Goal: Task Accomplishment & Management: Manage account settings

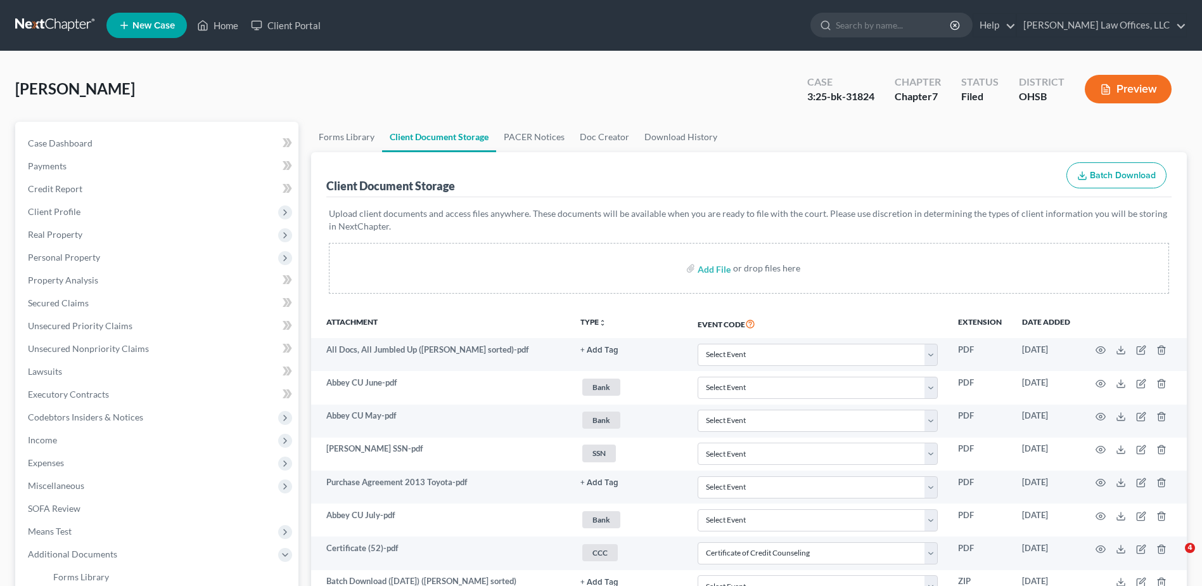
select select "7"
select select "52"
click at [224, 27] on link "Home" at bounding box center [218, 25] width 54 height 23
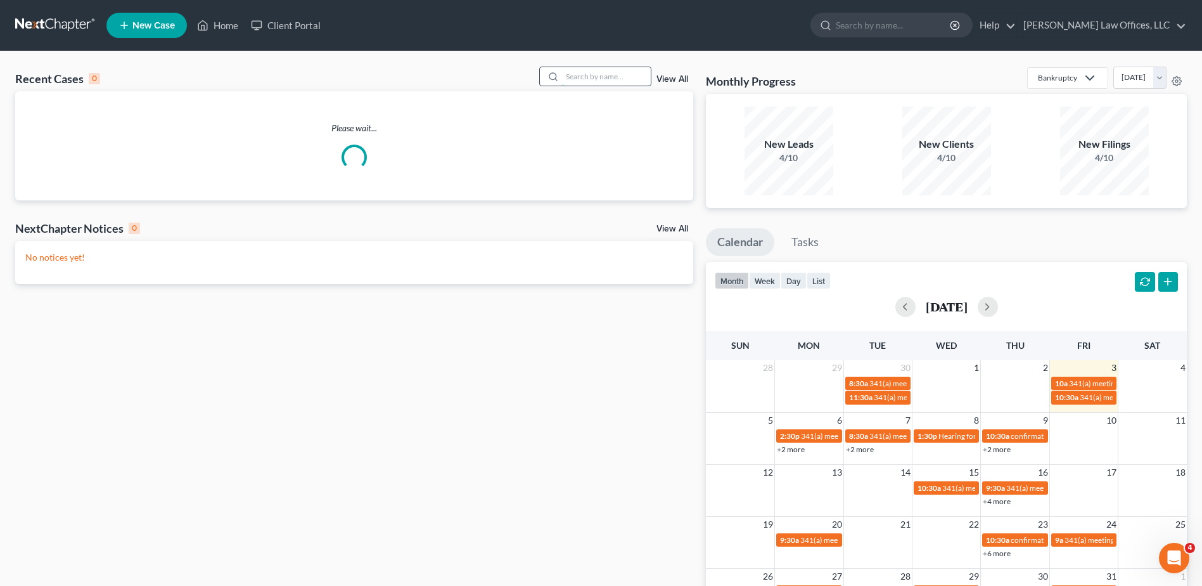
click at [632, 77] on input "search" at bounding box center [606, 76] width 89 height 18
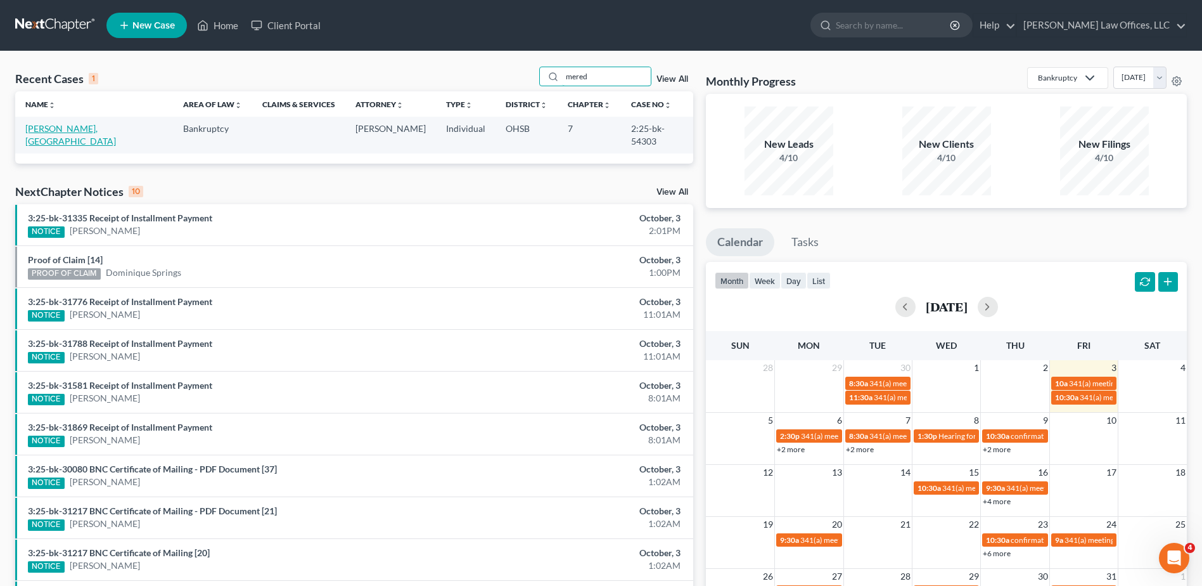
type input "mered"
click at [91, 126] on link "[PERSON_NAME], [GEOGRAPHIC_DATA]" at bounding box center [70, 134] width 91 height 23
select select "4"
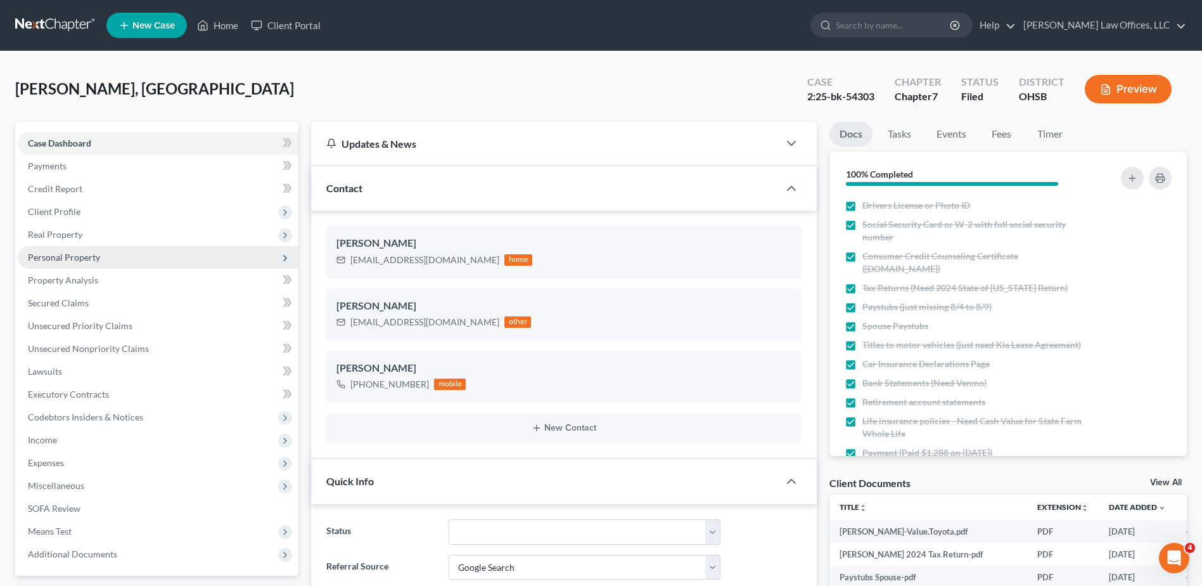
click at [65, 261] on span "Personal Property" at bounding box center [64, 257] width 72 height 11
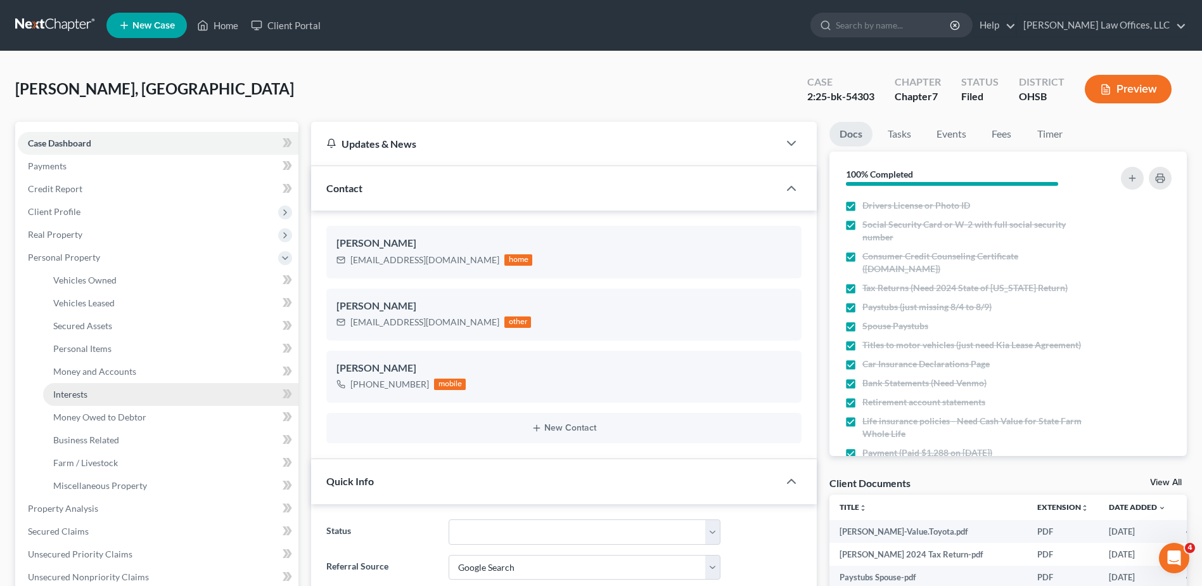
click at [78, 397] on span "Interests" at bounding box center [70, 394] width 34 height 11
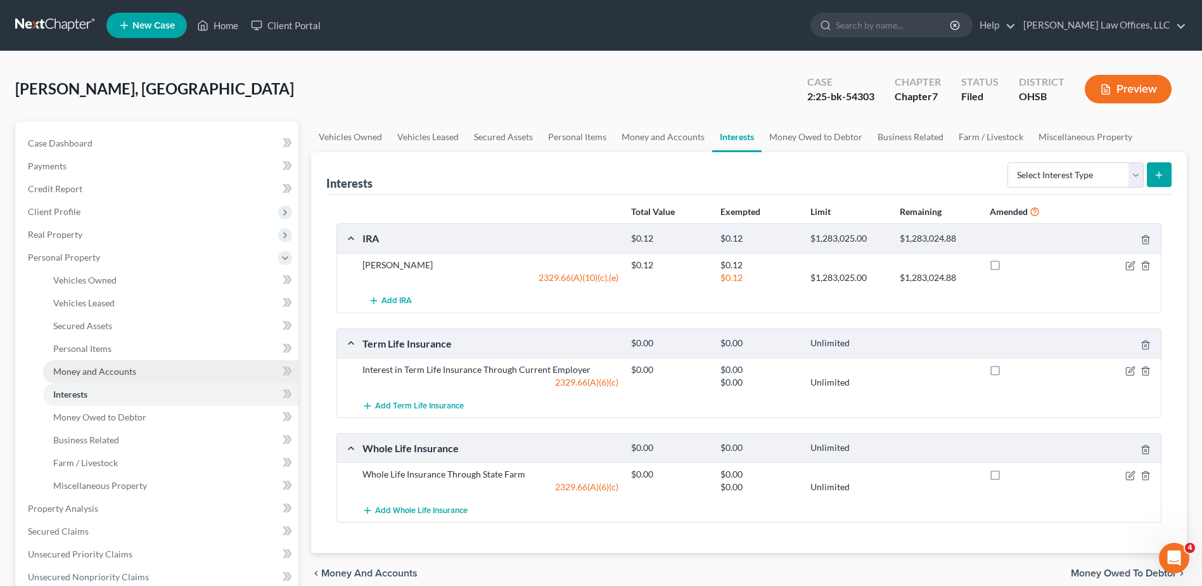
click at [100, 371] on span "Money and Accounts" at bounding box center [94, 371] width 83 height 11
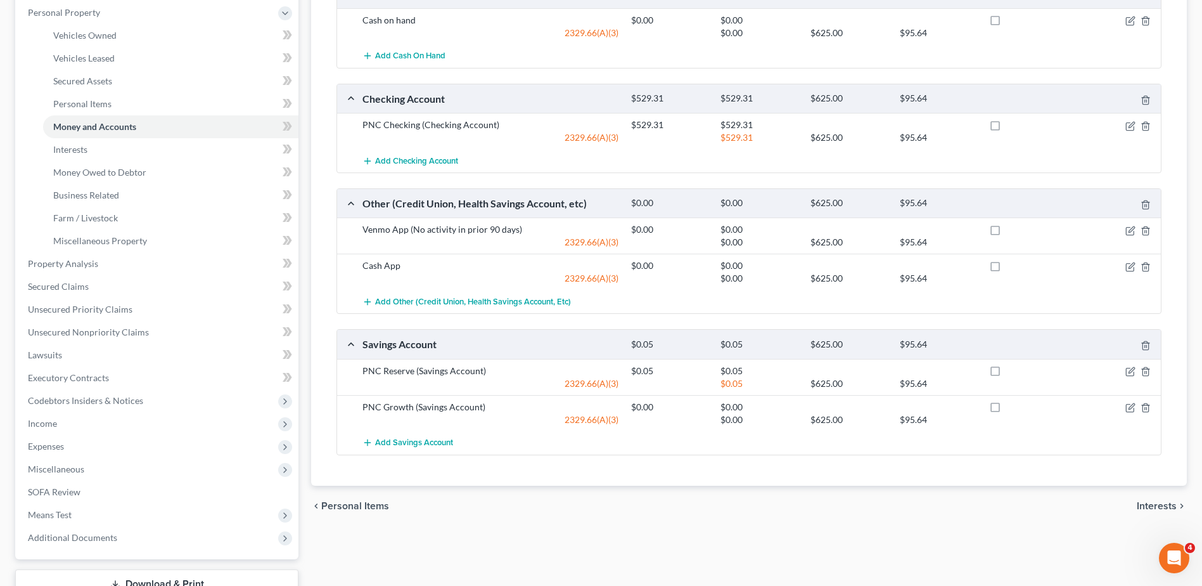
scroll to position [254, 0]
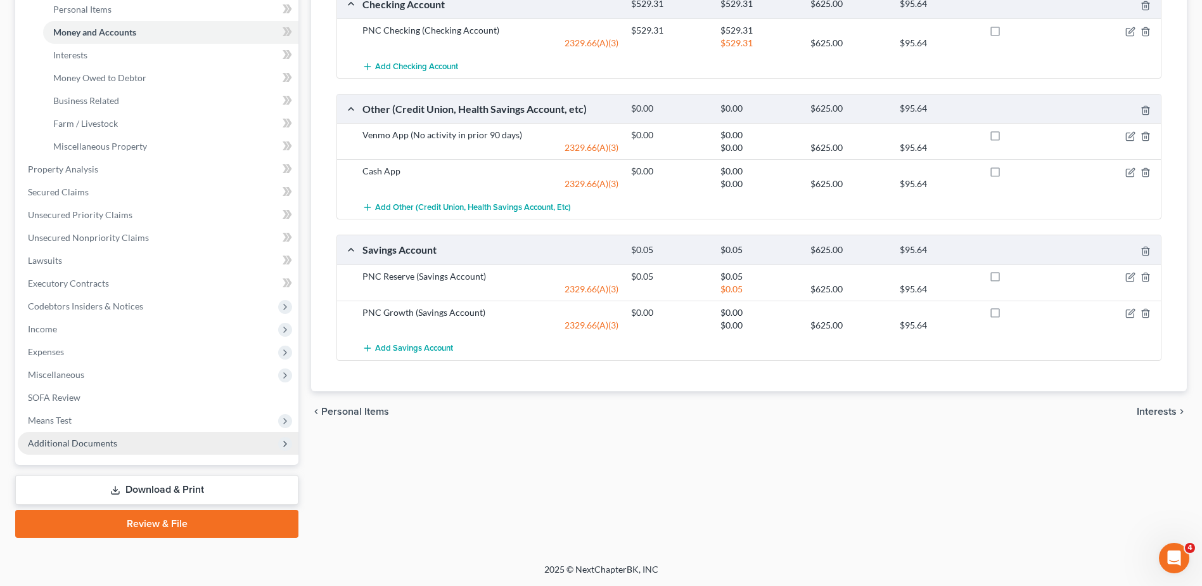
click at [58, 442] on span "Additional Documents" at bounding box center [72, 442] width 89 height 11
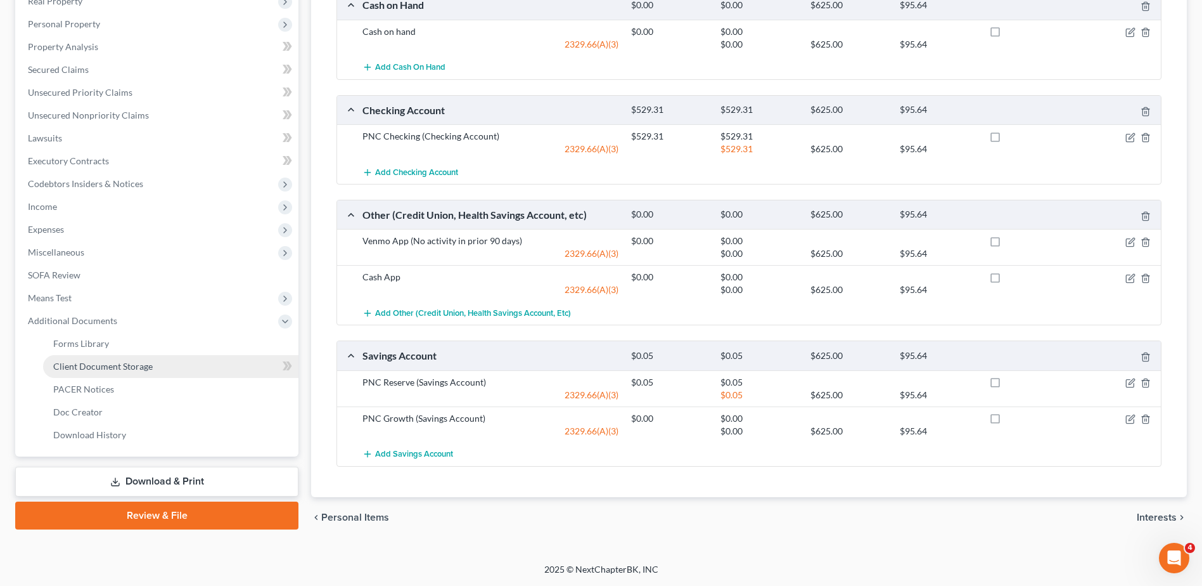
click at [126, 366] on span "Client Document Storage" at bounding box center [103, 366] width 100 height 11
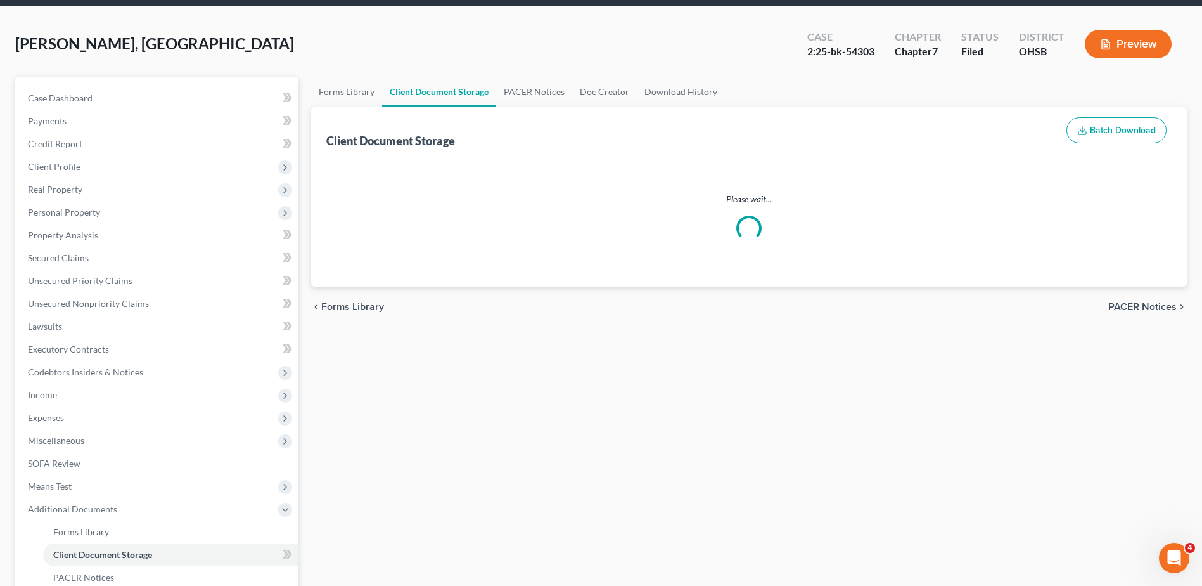
scroll to position [10, 0]
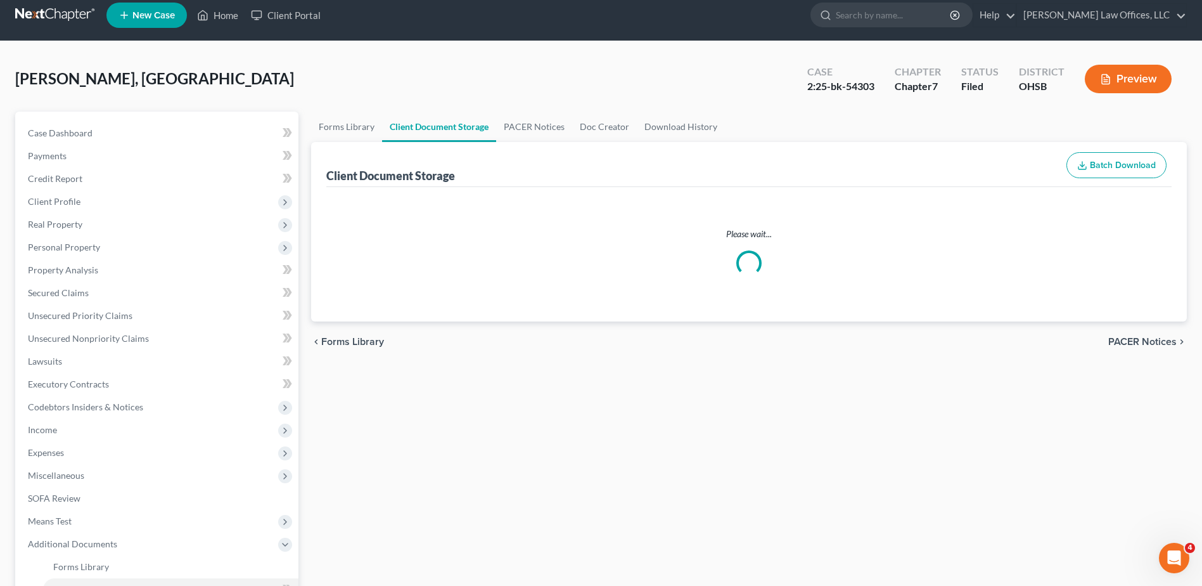
select select "7"
select select "37"
select select "52"
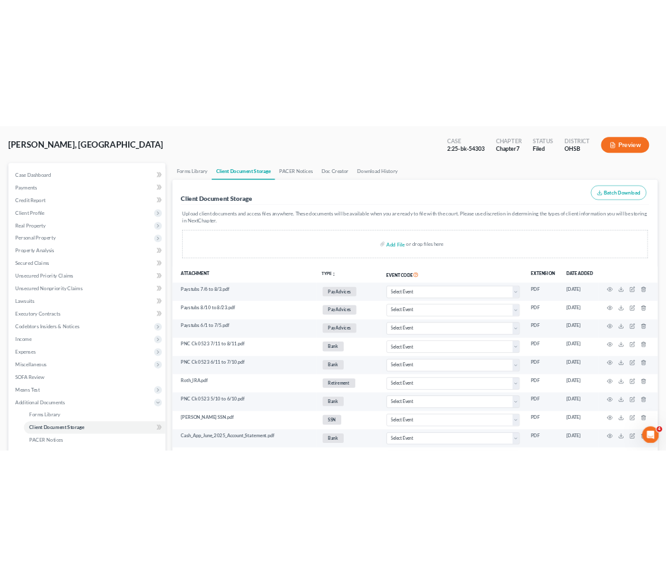
scroll to position [0, 0]
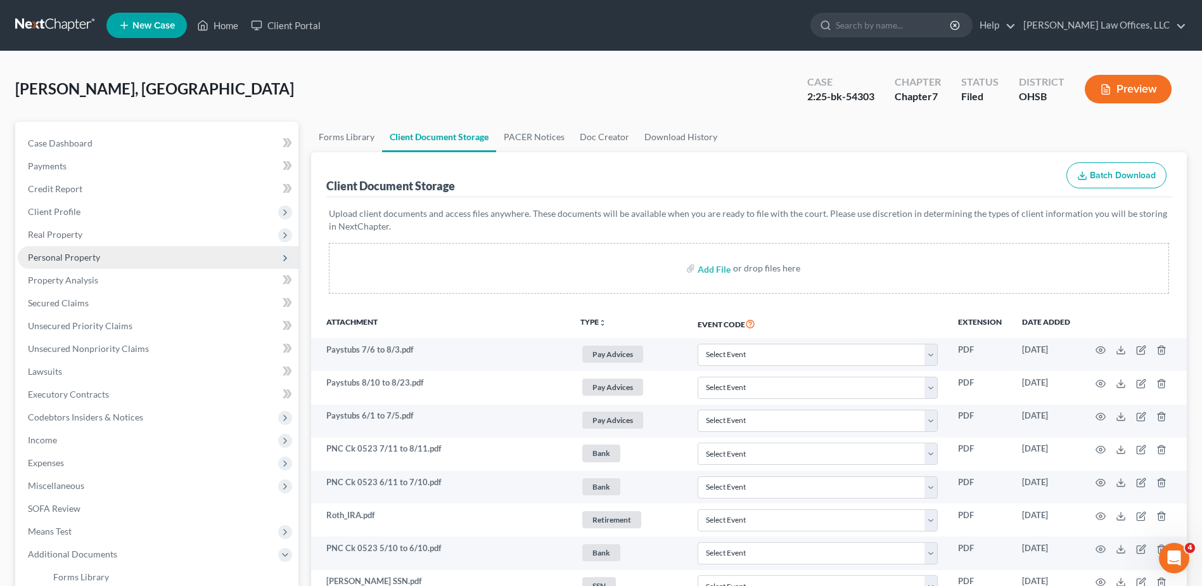
click at [68, 252] on span "Personal Property" at bounding box center [64, 257] width 72 height 11
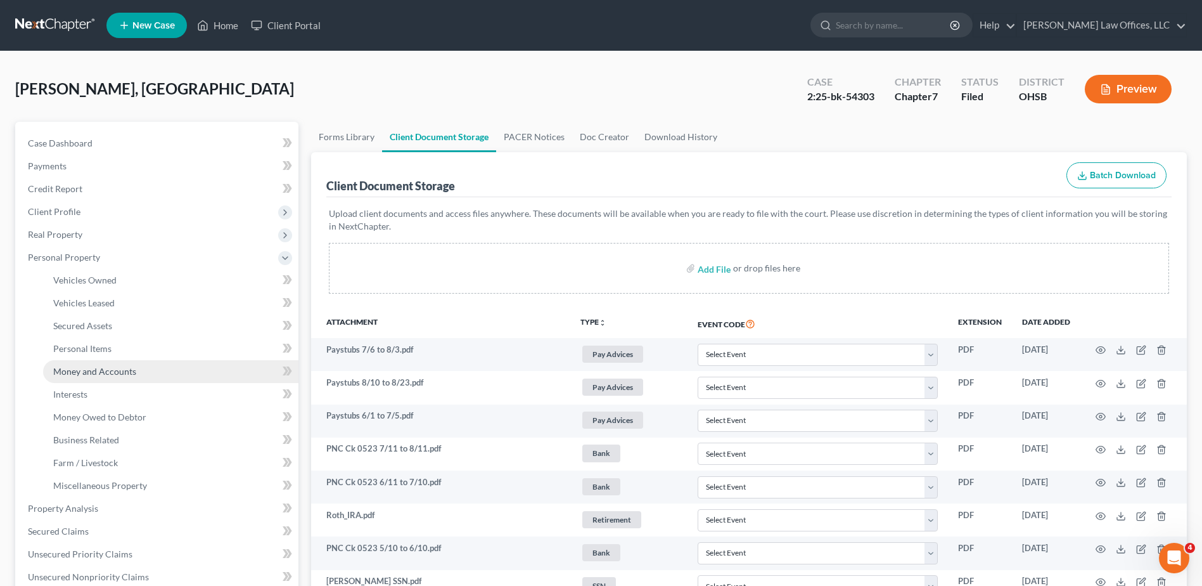
click at [94, 377] on link "Money and Accounts" at bounding box center [170, 371] width 255 height 23
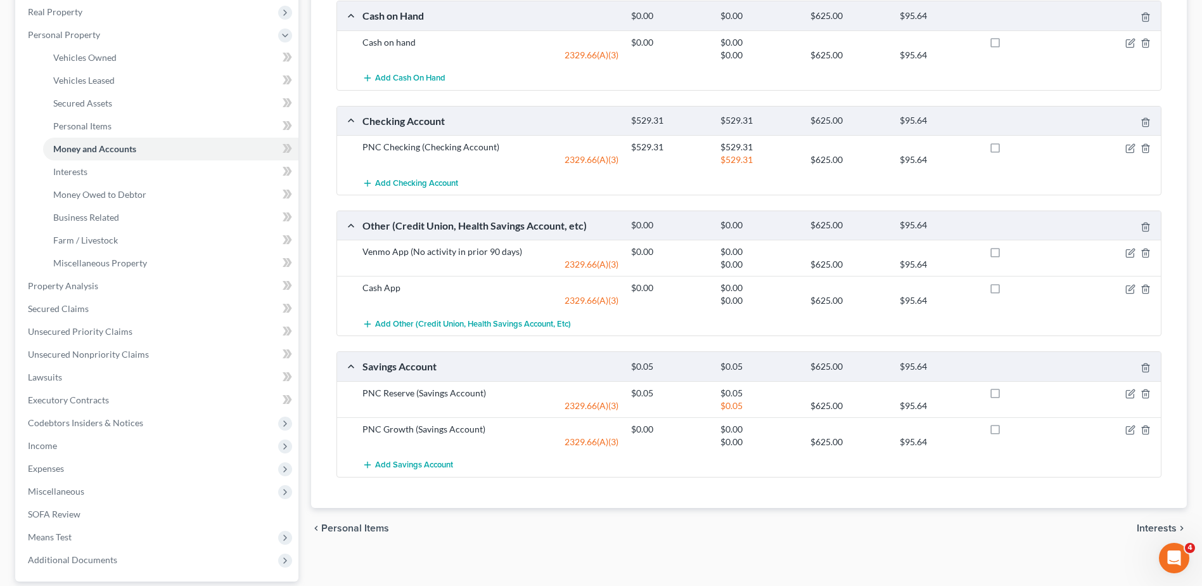
scroll to position [212, 0]
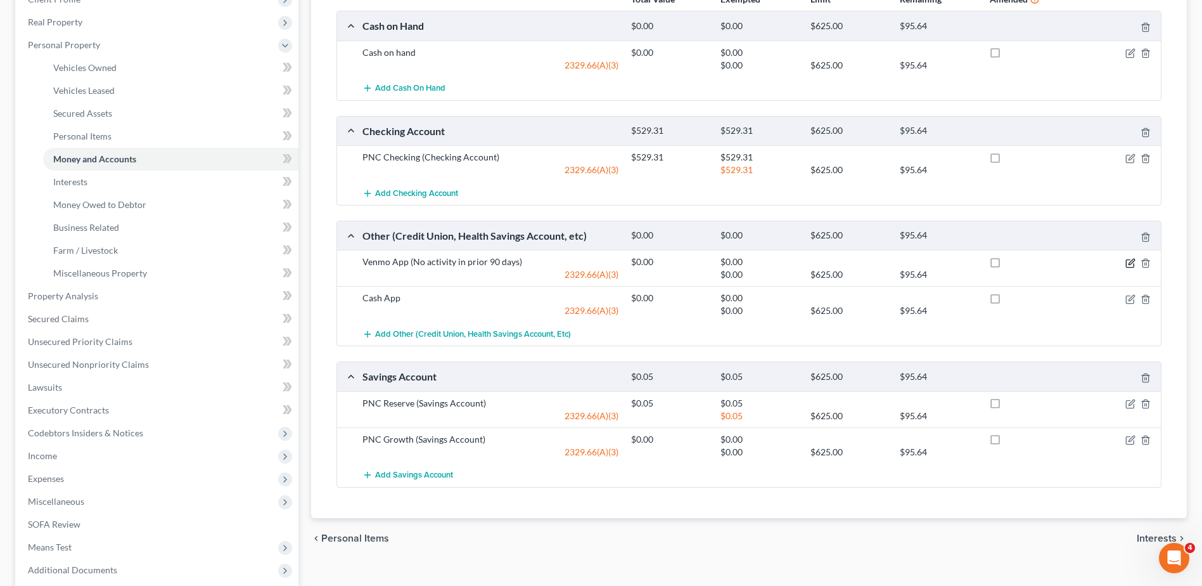
click at [1127, 264] on icon "button" at bounding box center [1131, 263] width 10 height 10
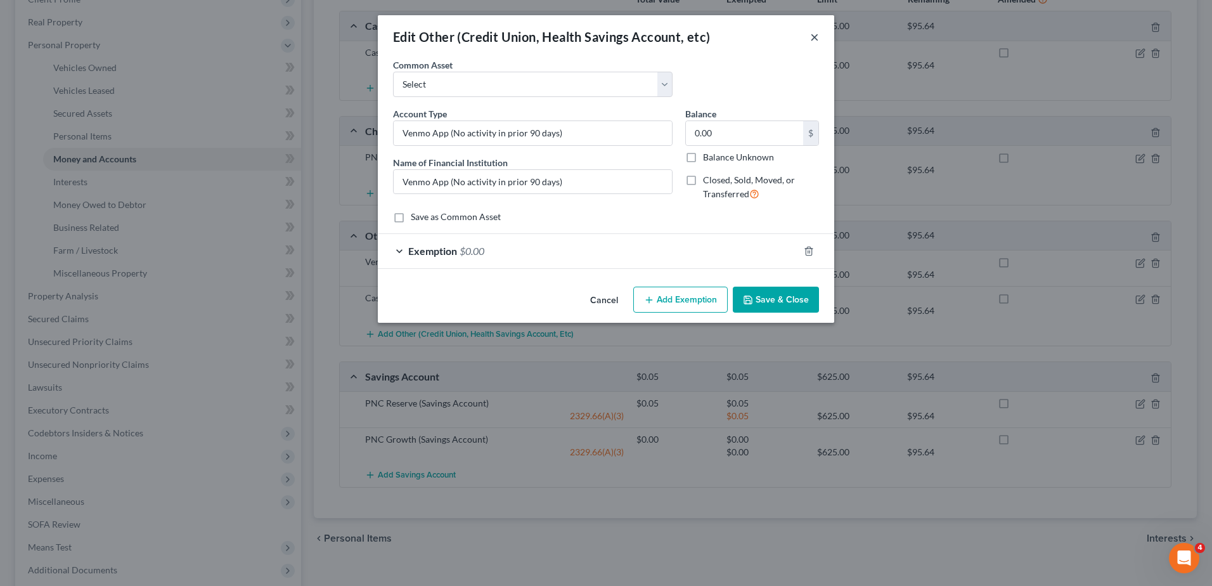
click at [816, 39] on button "×" at bounding box center [814, 36] width 9 height 15
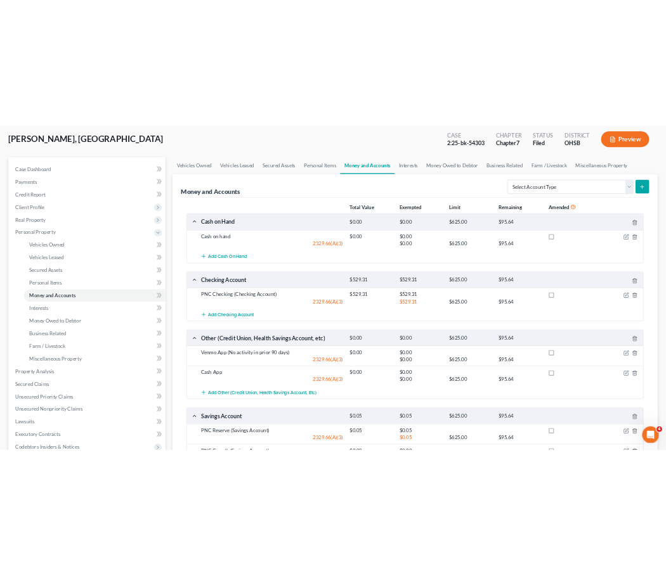
scroll to position [0, 0]
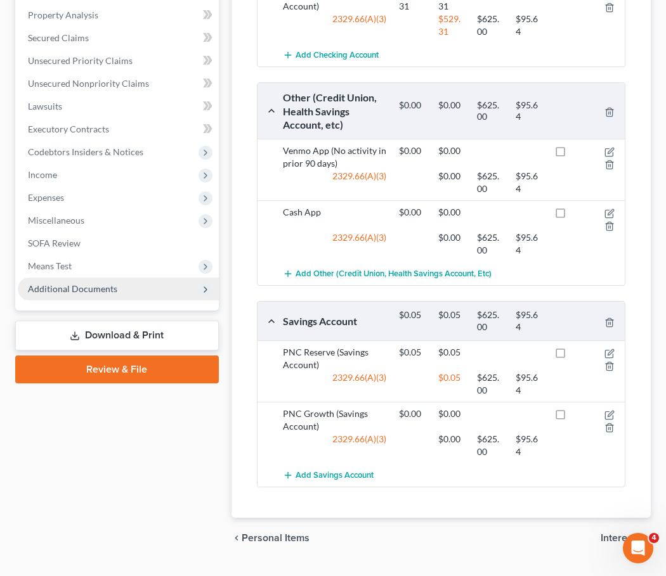
click at [82, 283] on span "Additional Documents" at bounding box center [72, 288] width 89 height 11
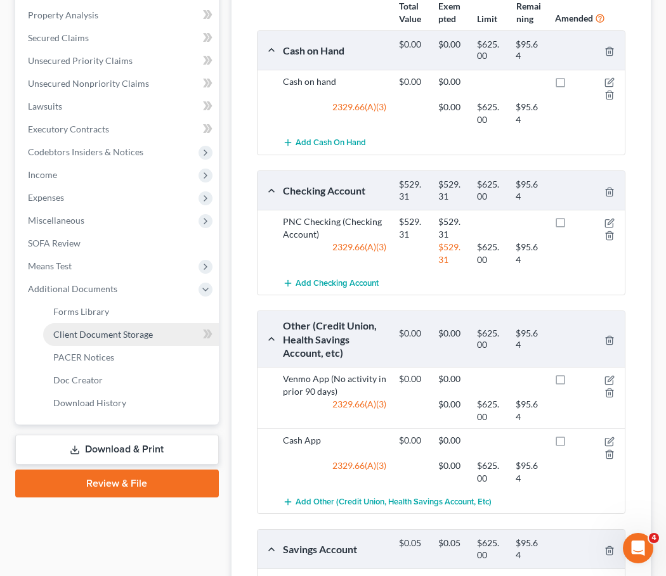
click at [72, 329] on span "Client Document Storage" at bounding box center [103, 334] width 100 height 11
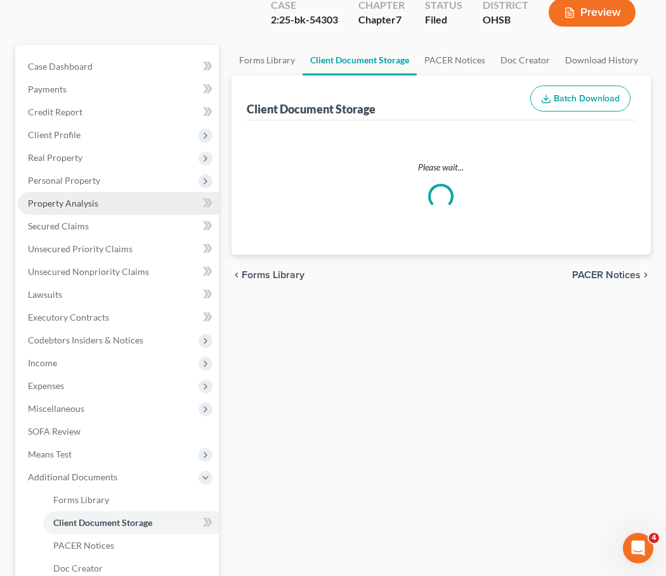
scroll to position [68, 0]
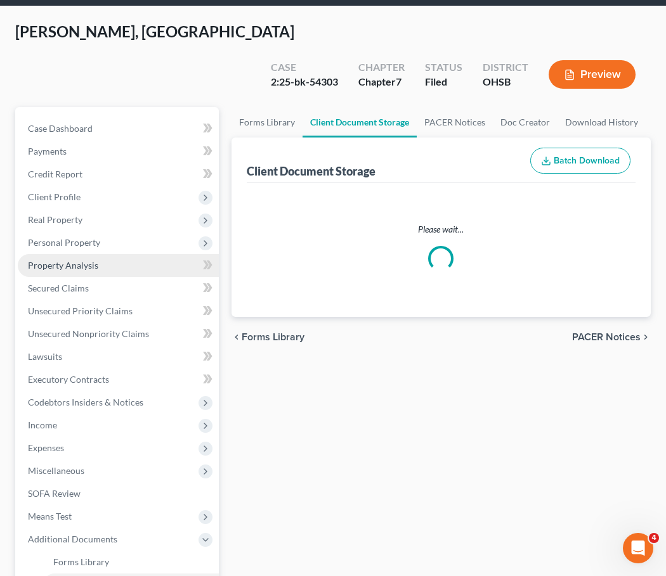
select select "7"
select select "37"
select select "52"
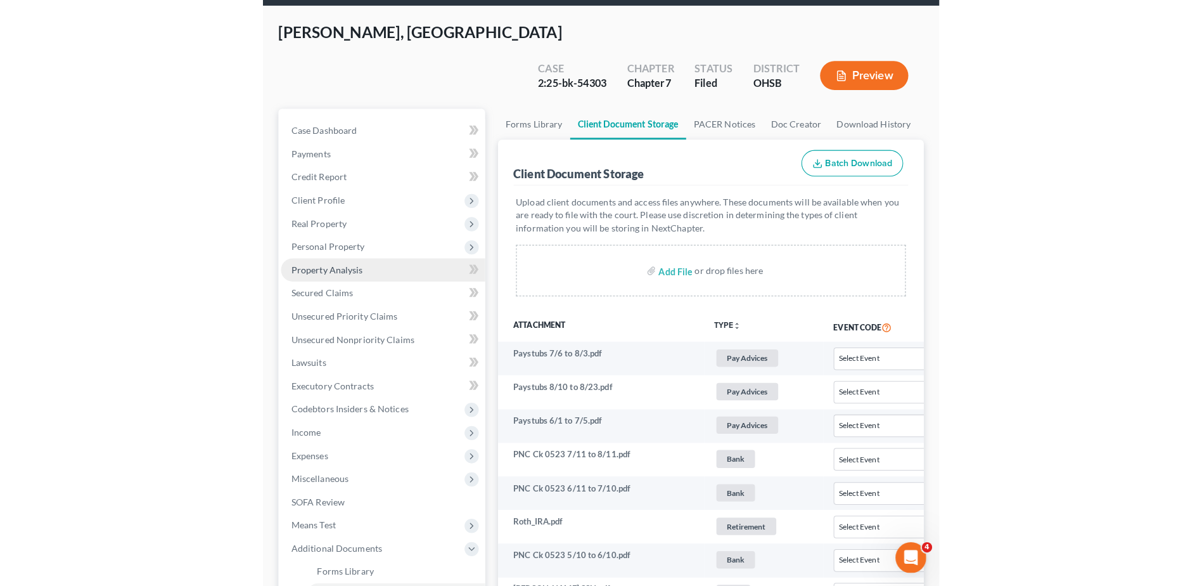
scroll to position [0, 0]
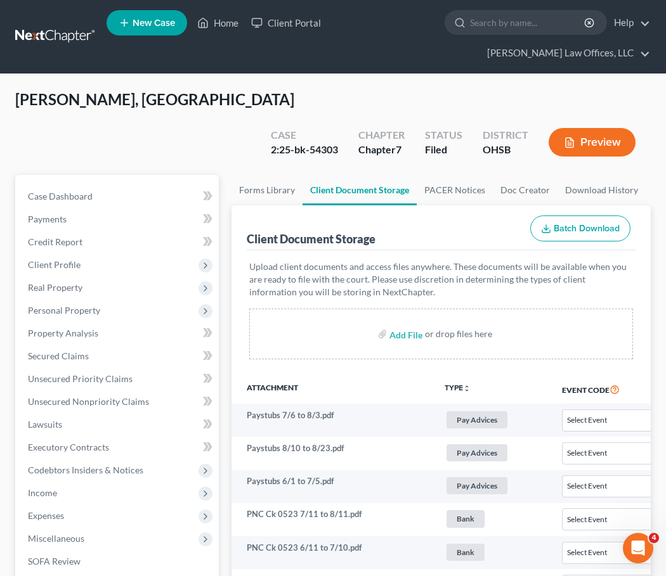
select select "7"
select select "37"
select select "52"
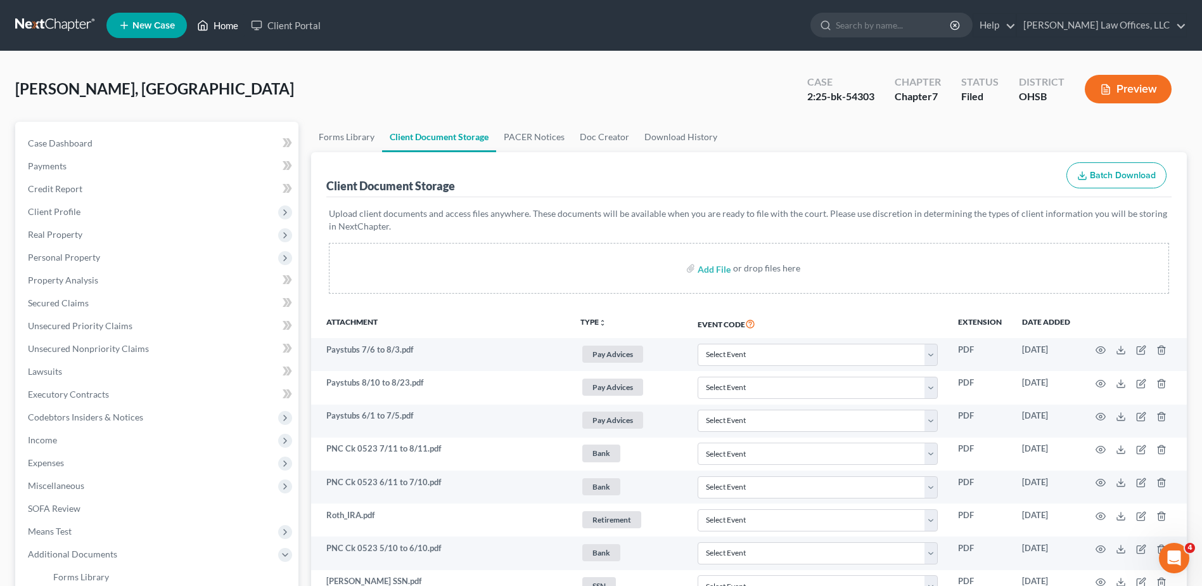
click at [228, 25] on link "Home" at bounding box center [218, 25] width 54 height 23
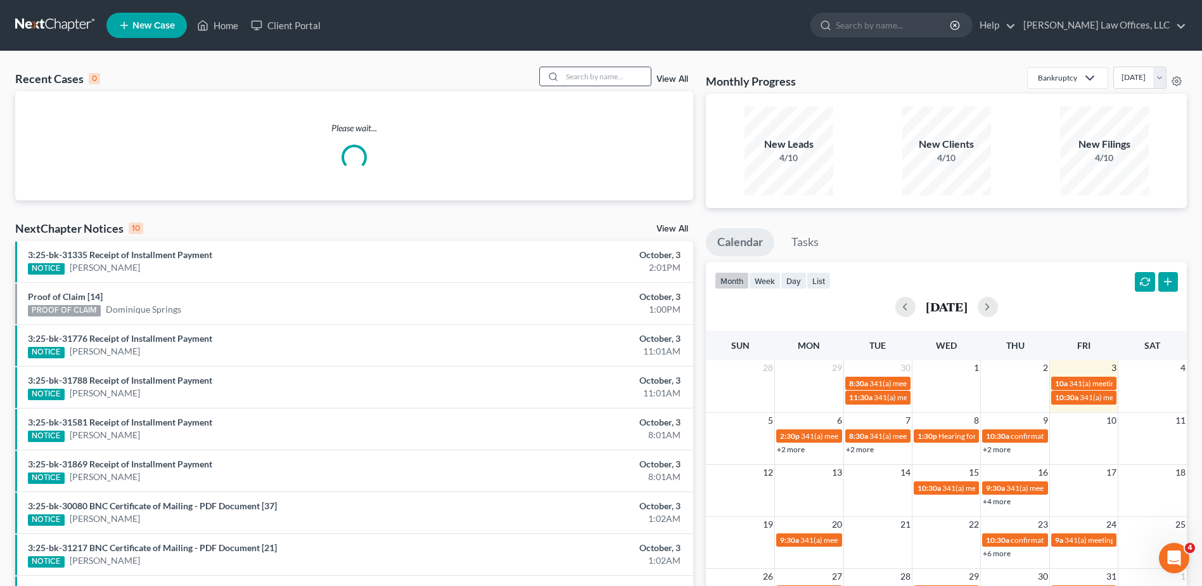
click at [614, 76] on input "search" at bounding box center [606, 76] width 89 height 18
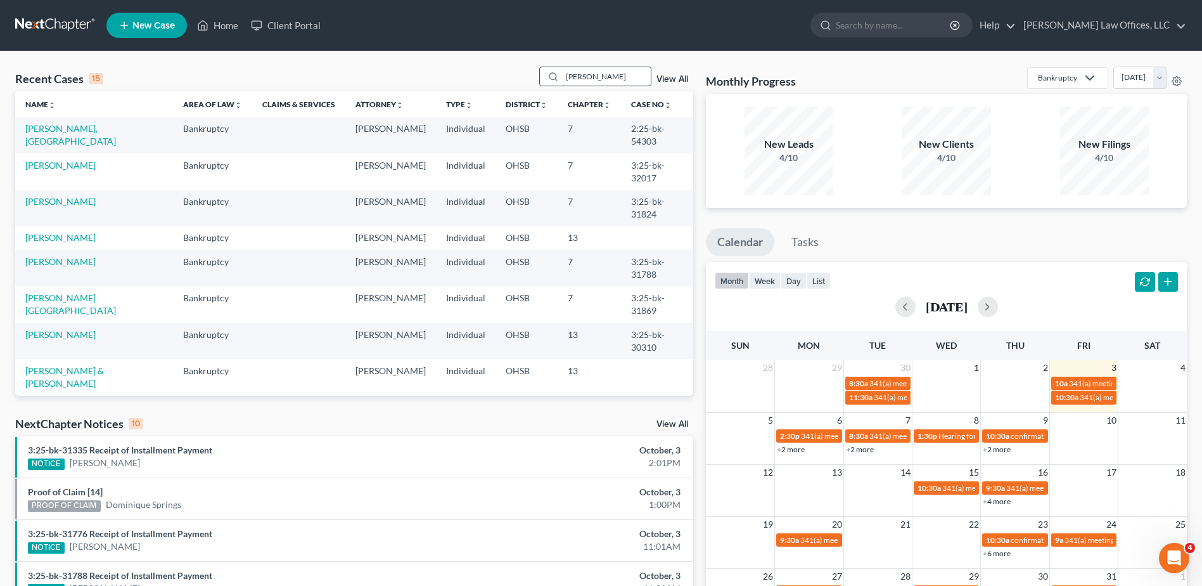
type input "[PERSON_NAME]"
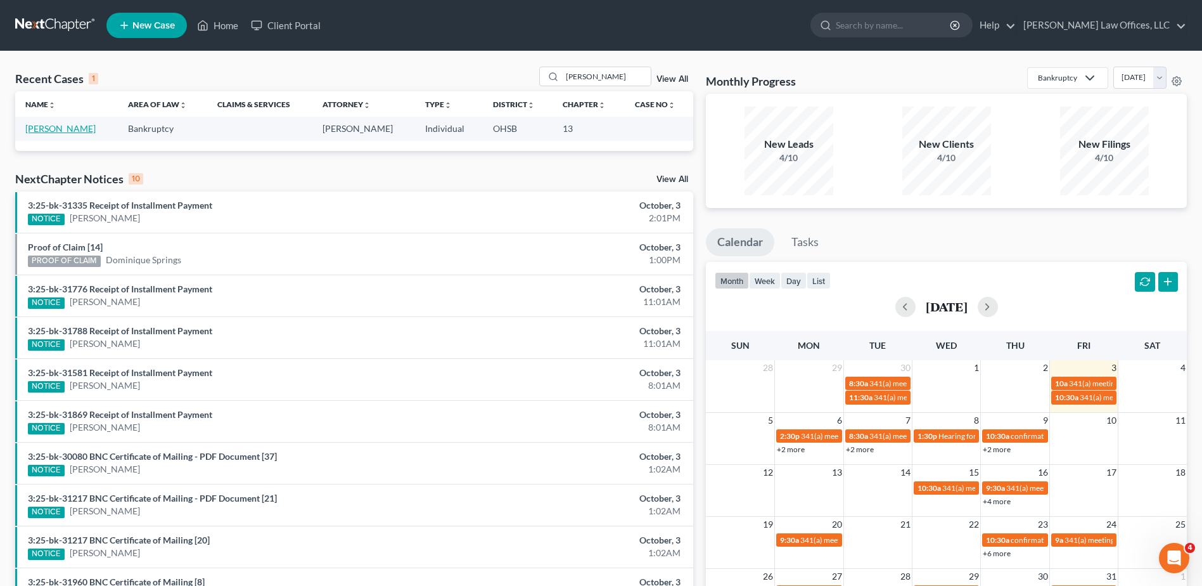
click at [74, 128] on link "[PERSON_NAME]" at bounding box center [60, 128] width 70 height 11
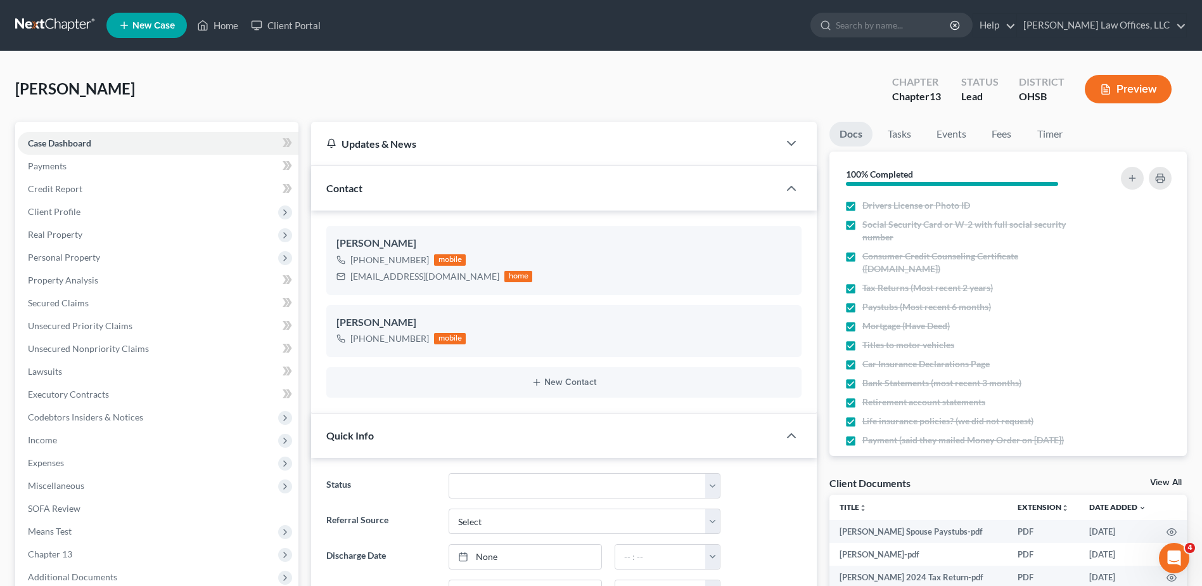
click at [1128, 97] on button "Preview" at bounding box center [1128, 89] width 87 height 29
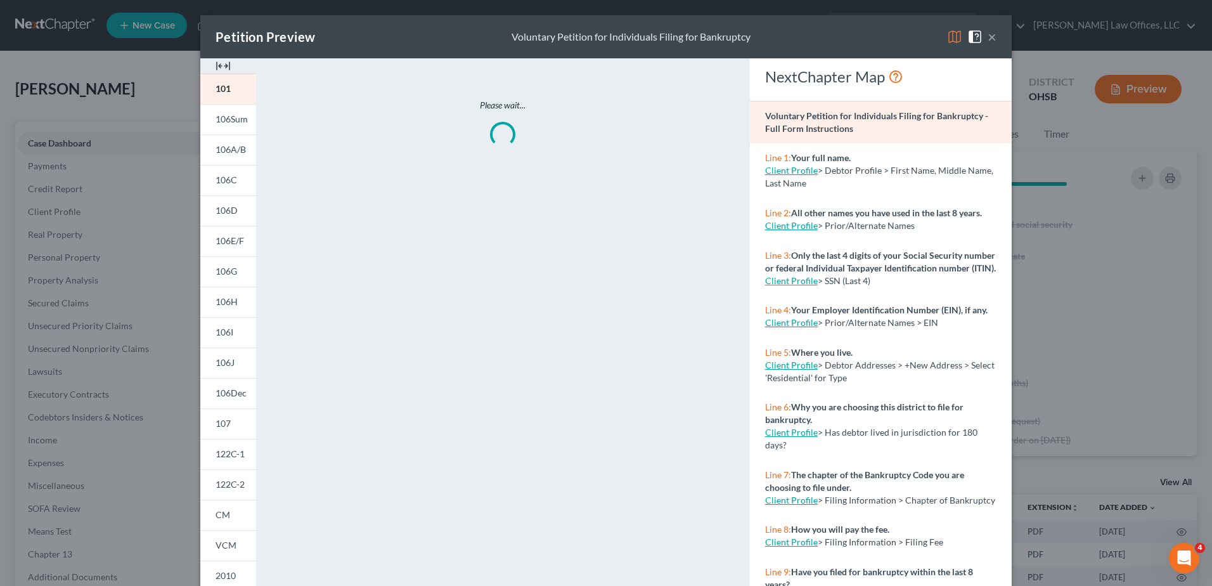
click at [218, 65] on img at bounding box center [223, 65] width 15 height 15
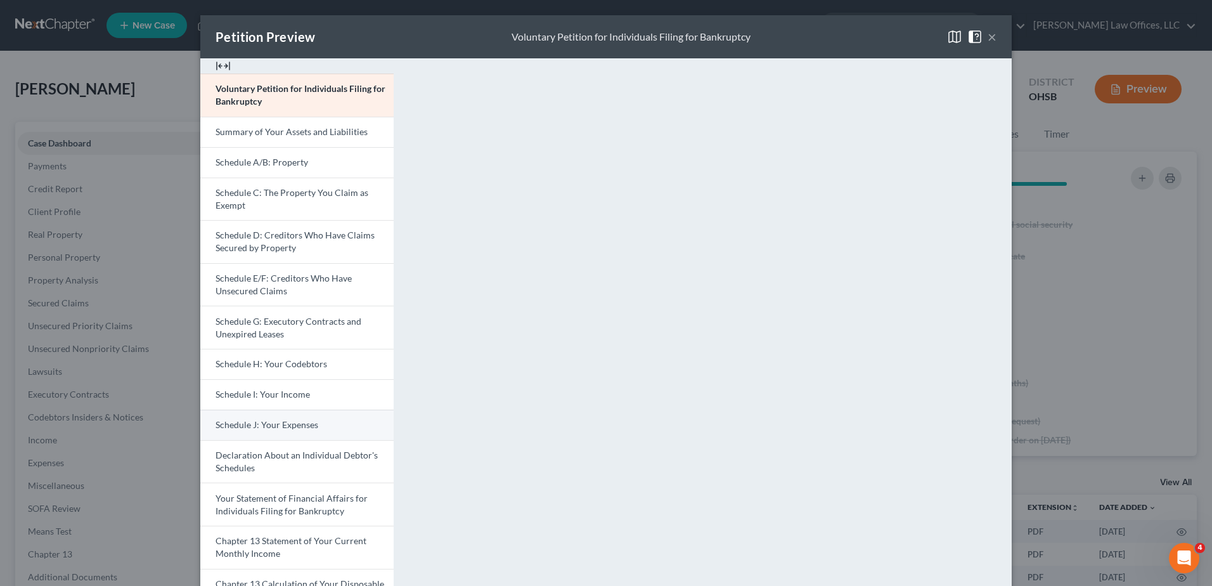
click at [287, 427] on span "Schedule J: Your Expenses" at bounding box center [267, 424] width 103 height 11
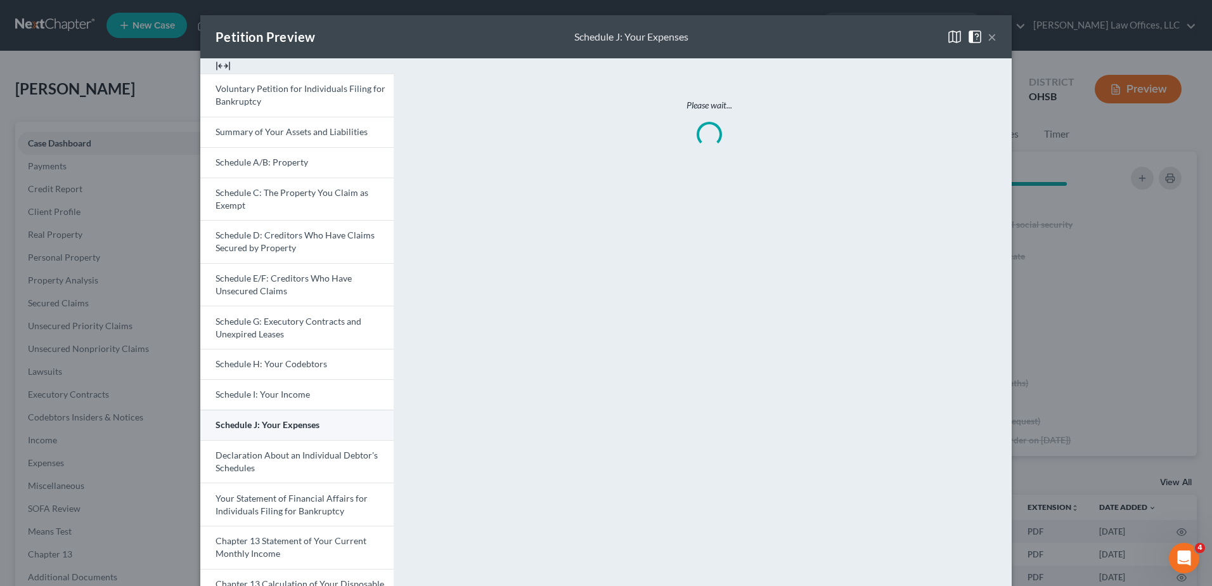
click at [287, 427] on span "Schedule J: Your Expenses" at bounding box center [268, 424] width 104 height 11
click at [988, 39] on button "×" at bounding box center [992, 36] width 9 height 15
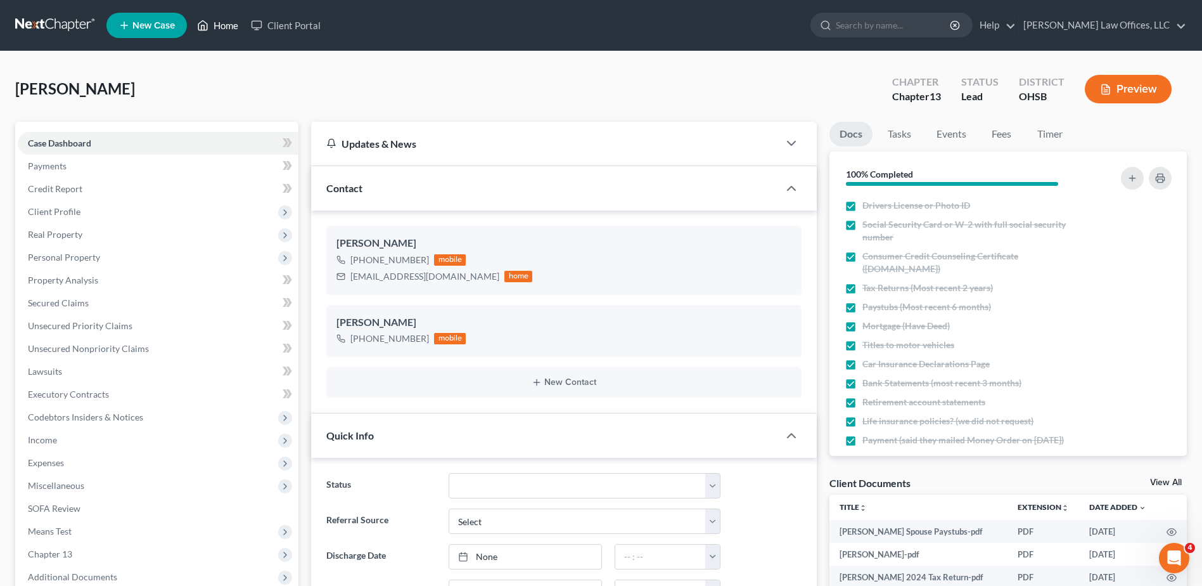
click at [221, 26] on link "Home" at bounding box center [218, 25] width 54 height 23
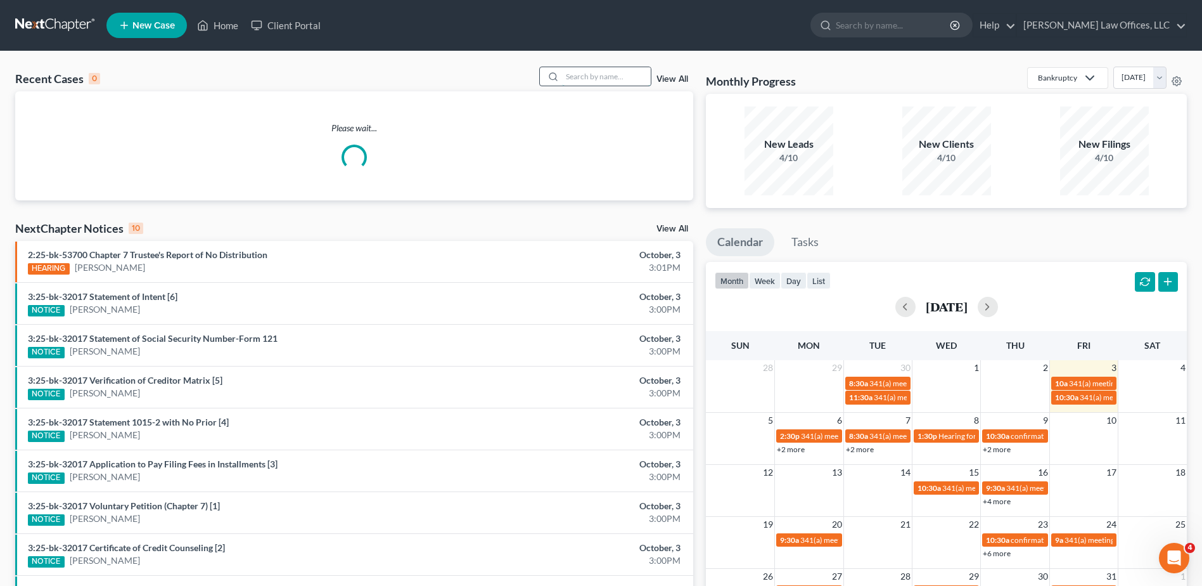
click at [602, 75] on input "search" at bounding box center [606, 76] width 89 height 18
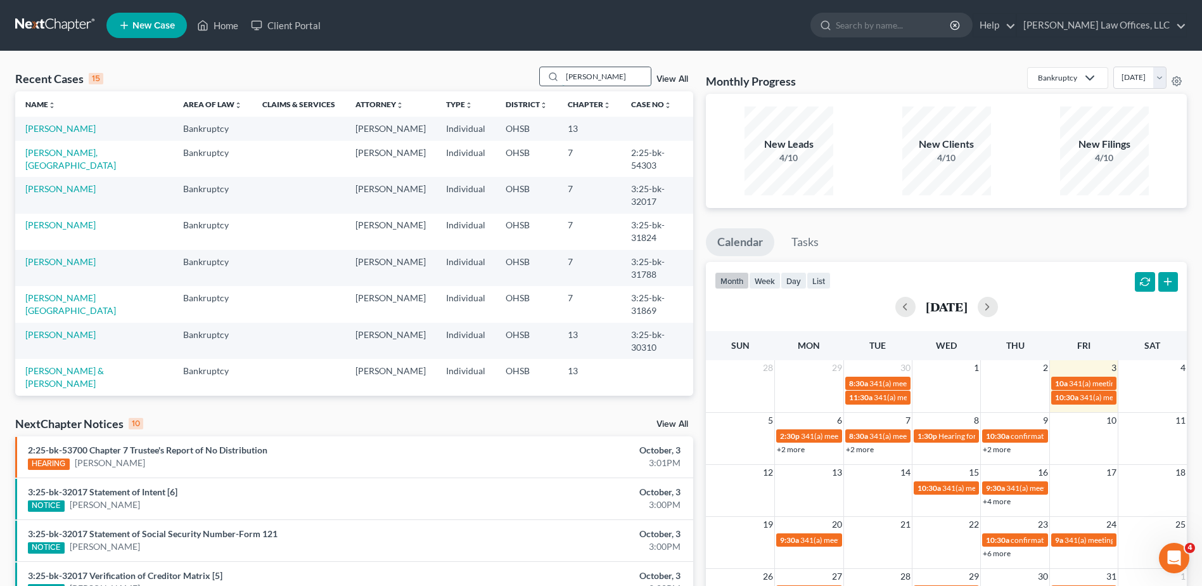
type input "[PERSON_NAME]"
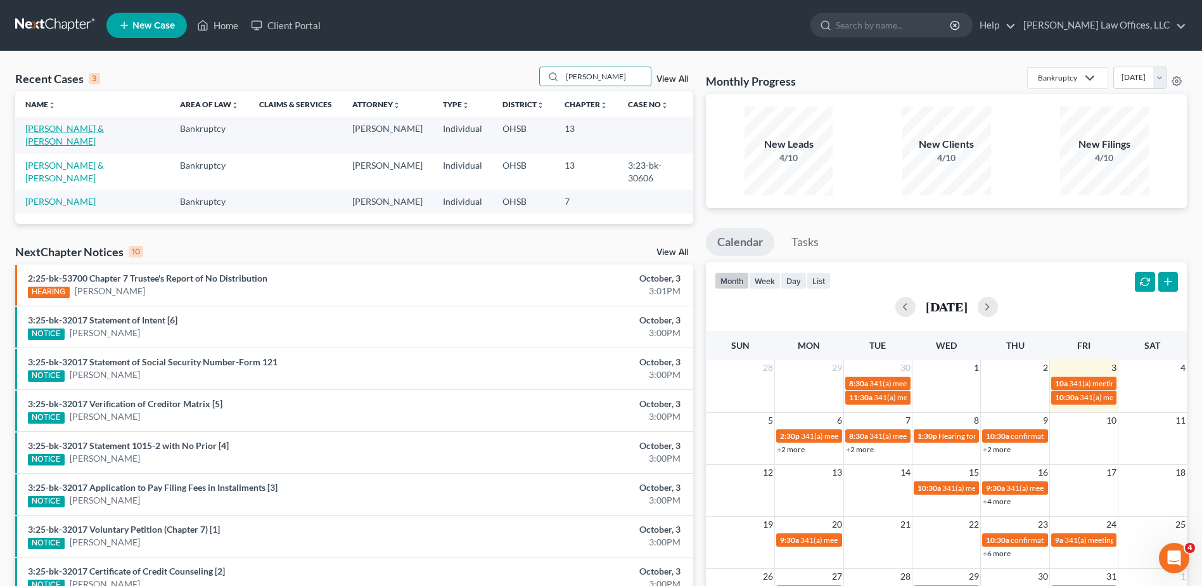
click at [41, 127] on link "[PERSON_NAME] & [PERSON_NAME]" at bounding box center [64, 134] width 79 height 23
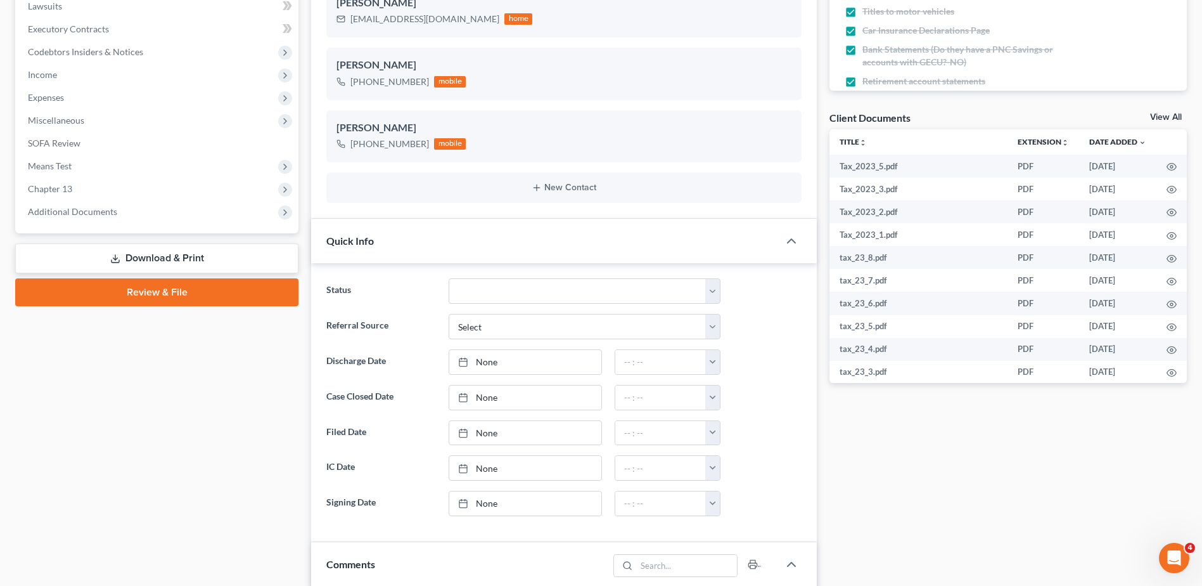
scroll to position [380, 0]
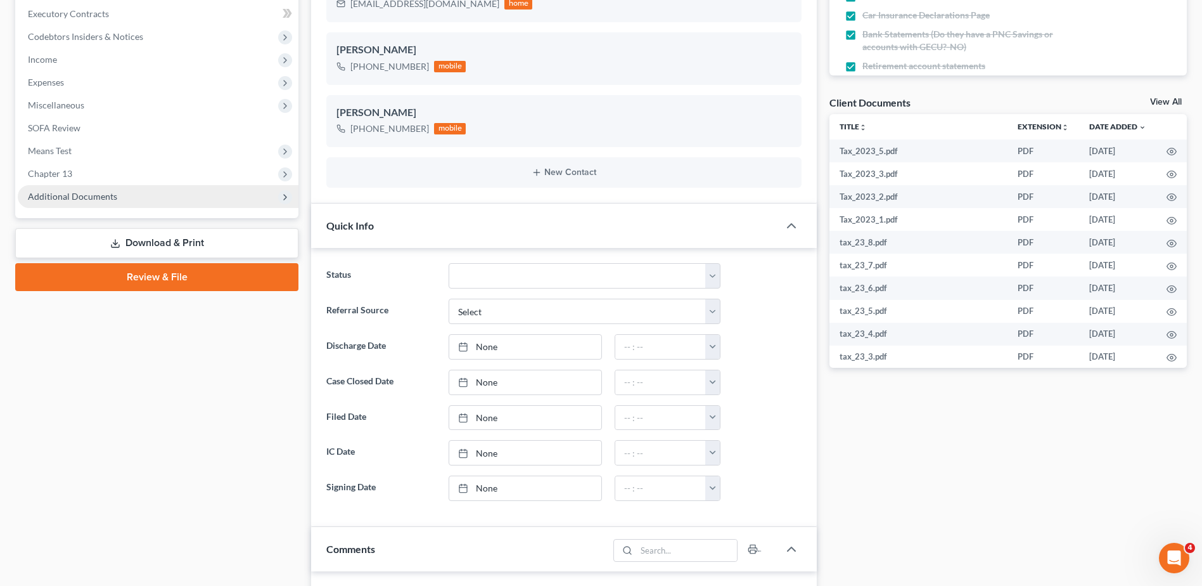
click at [94, 196] on span "Additional Documents" at bounding box center [72, 196] width 89 height 11
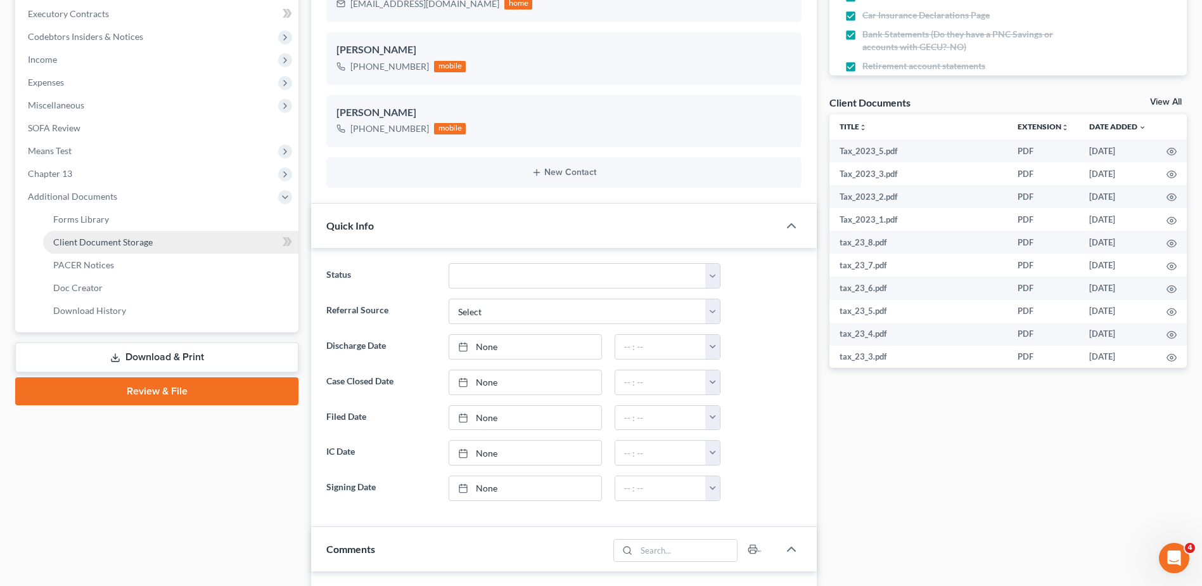
click at [100, 242] on span "Client Document Storage" at bounding box center [103, 241] width 100 height 11
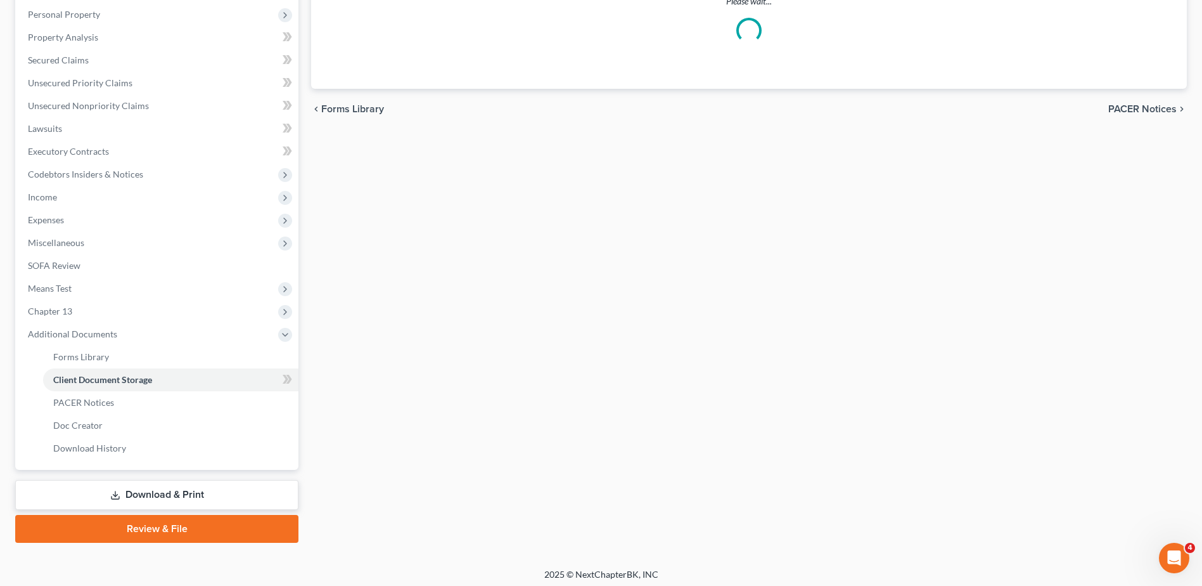
scroll to position [200, 0]
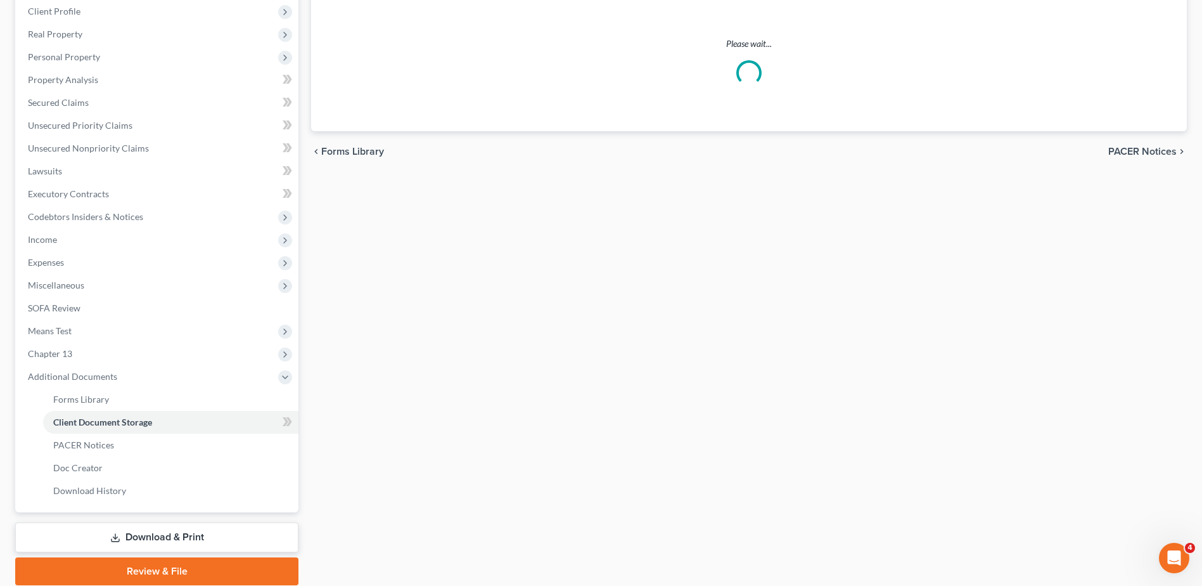
select select "7"
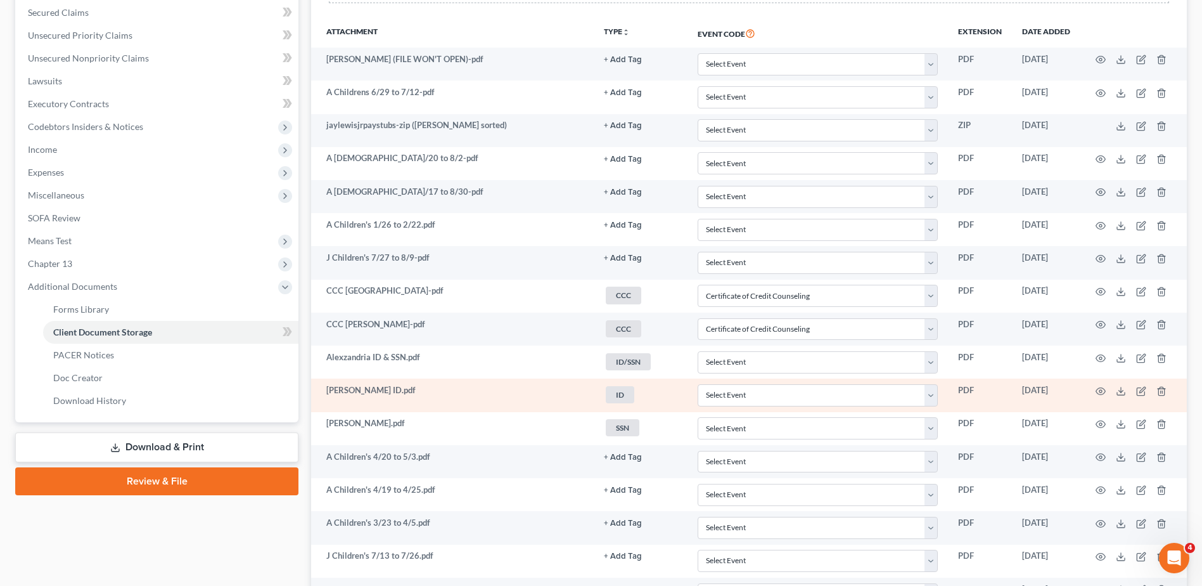
scroll to position [0, 0]
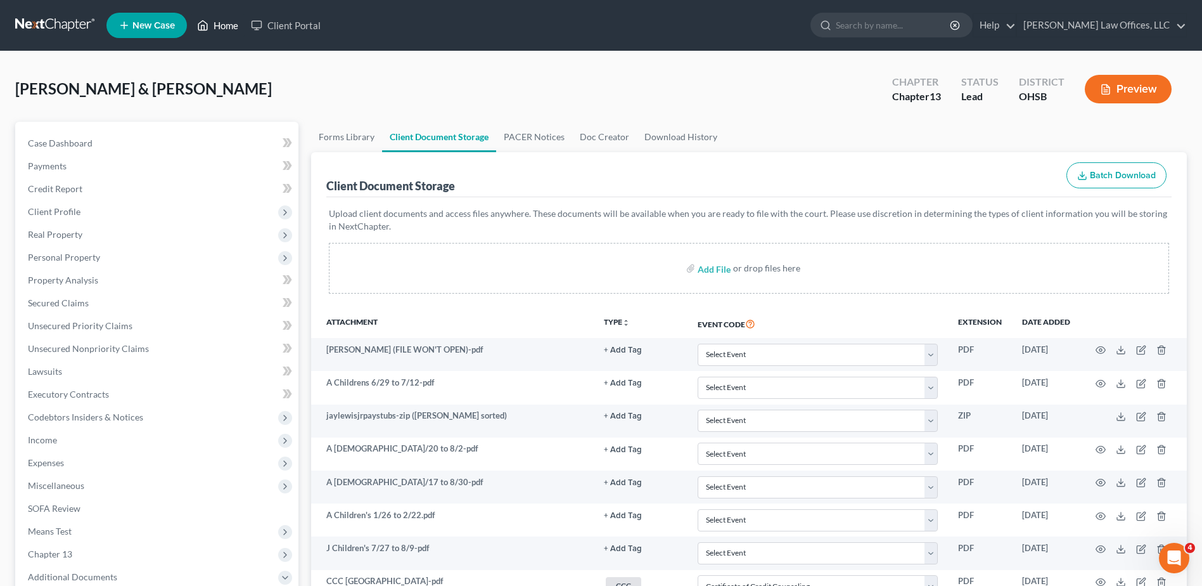
click at [221, 26] on link "Home" at bounding box center [218, 25] width 54 height 23
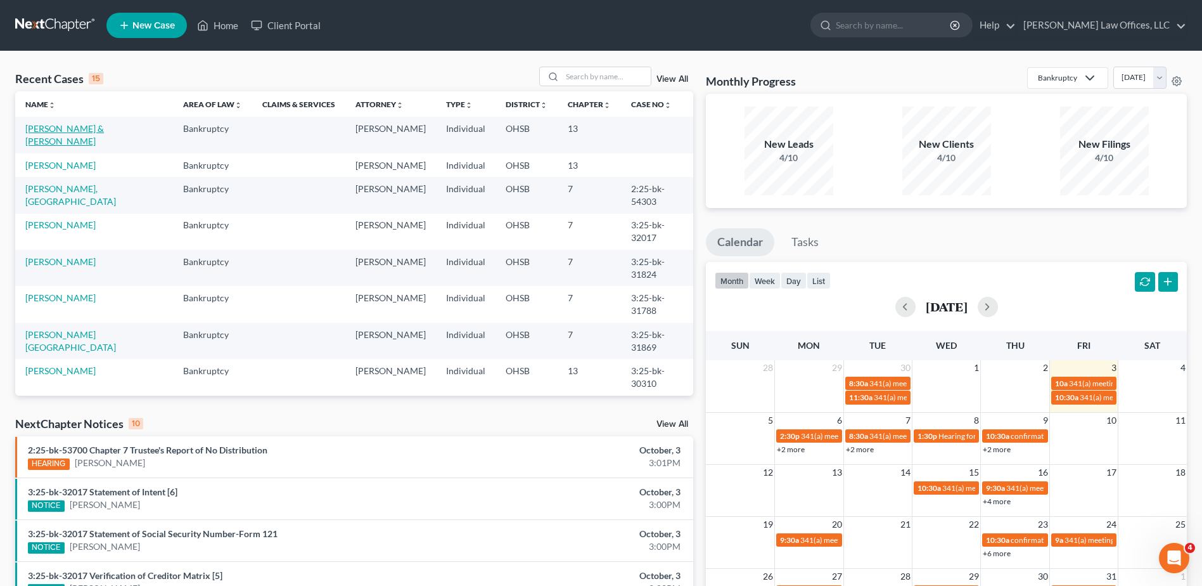
click at [93, 126] on link "[PERSON_NAME] & [PERSON_NAME]" at bounding box center [64, 134] width 79 height 23
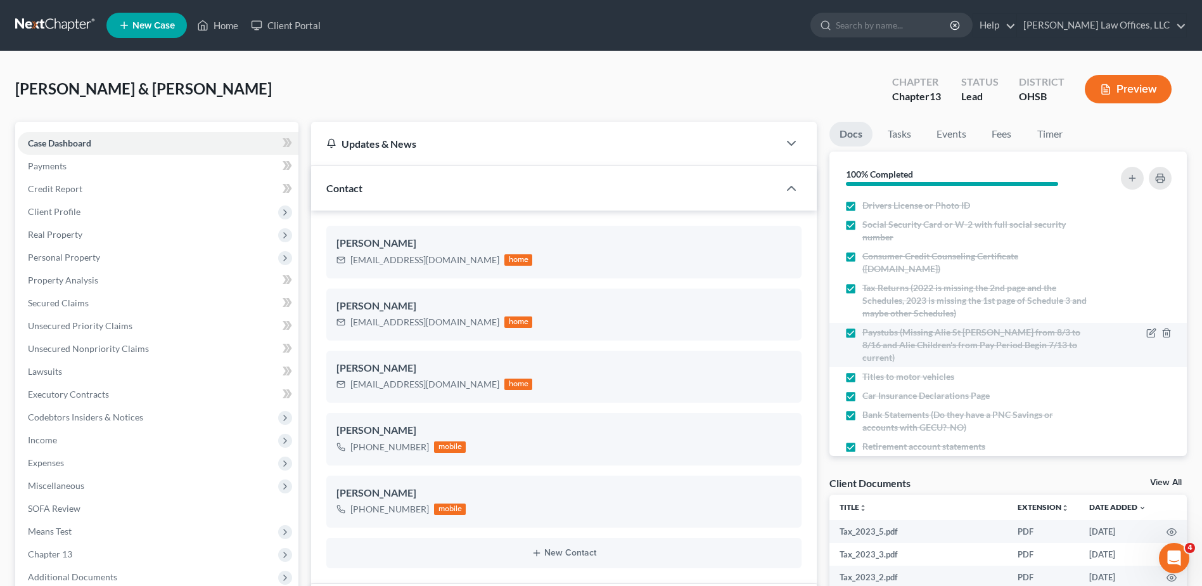
scroll to position [58, 0]
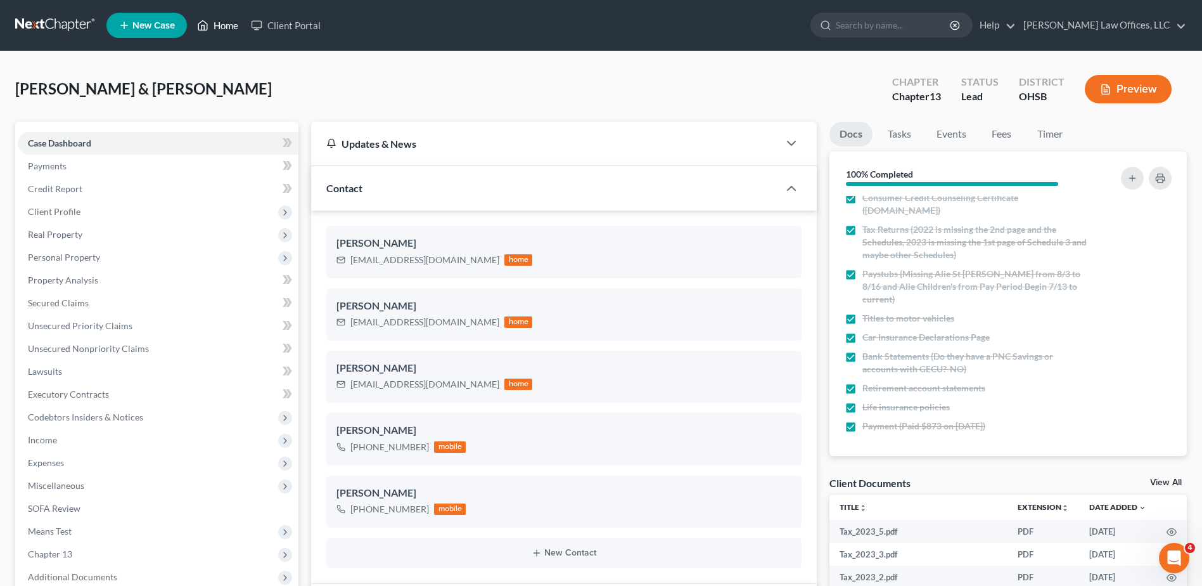
click at [222, 24] on link "Home" at bounding box center [218, 25] width 54 height 23
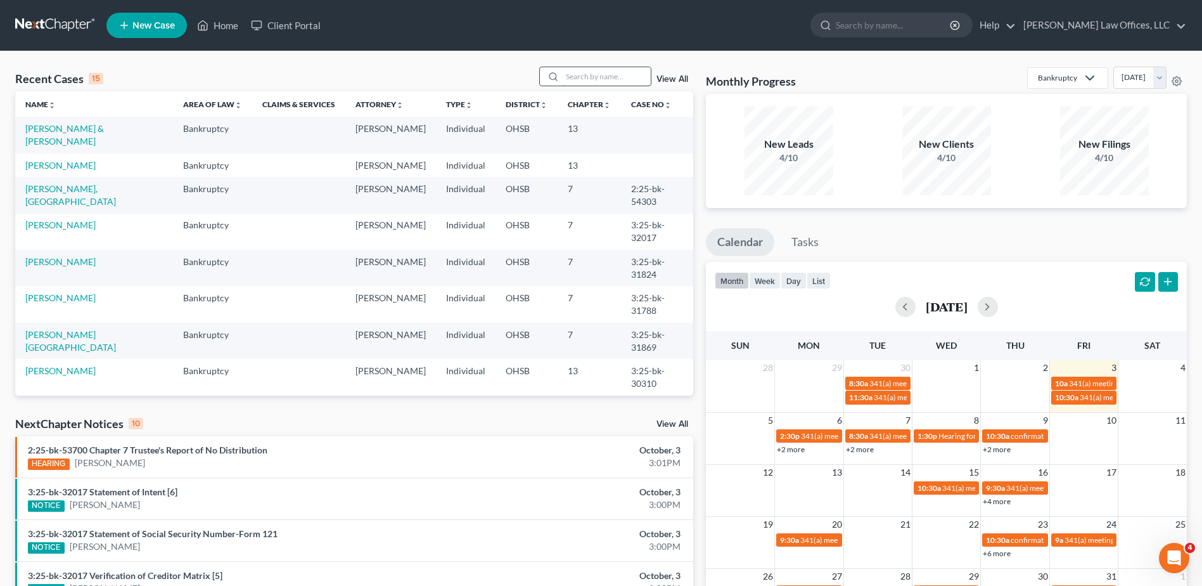
click at [586, 80] on input "search" at bounding box center [606, 76] width 89 height 18
type input "[PERSON_NAME]"
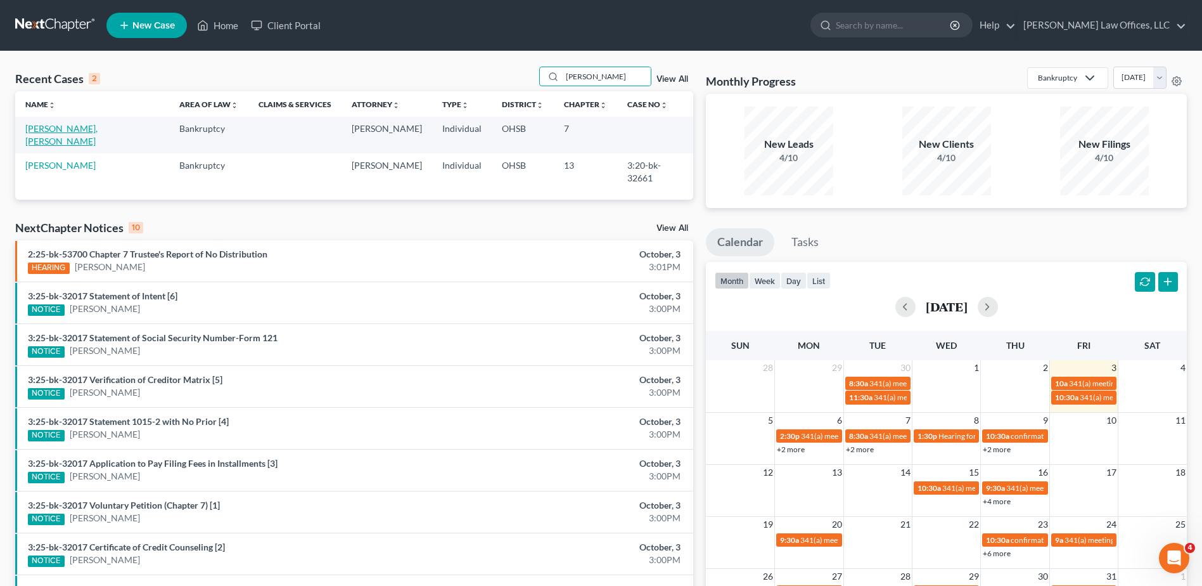
click at [82, 129] on link "[PERSON_NAME], [PERSON_NAME]" at bounding box center [61, 134] width 72 height 23
select select "0"
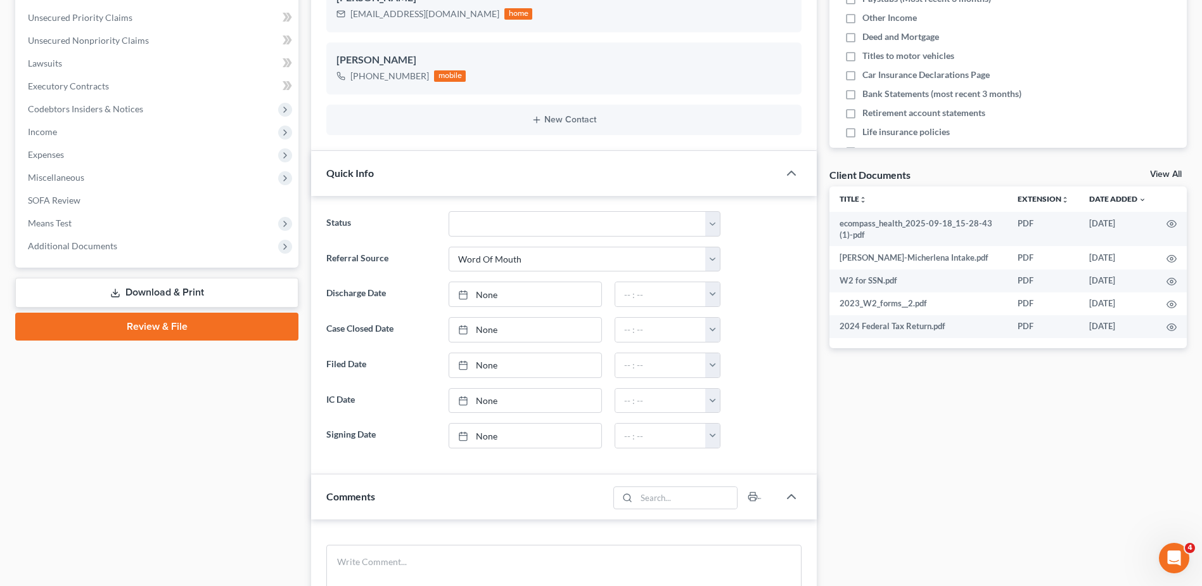
scroll to position [317, 0]
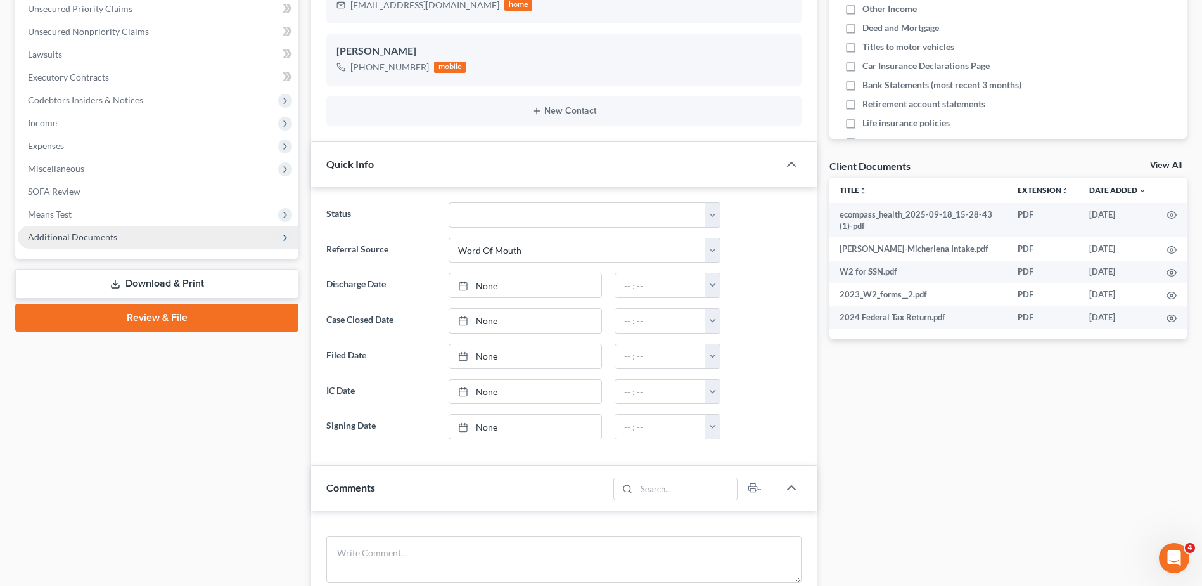
click at [76, 238] on span "Additional Documents" at bounding box center [72, 236] width 89 height 11
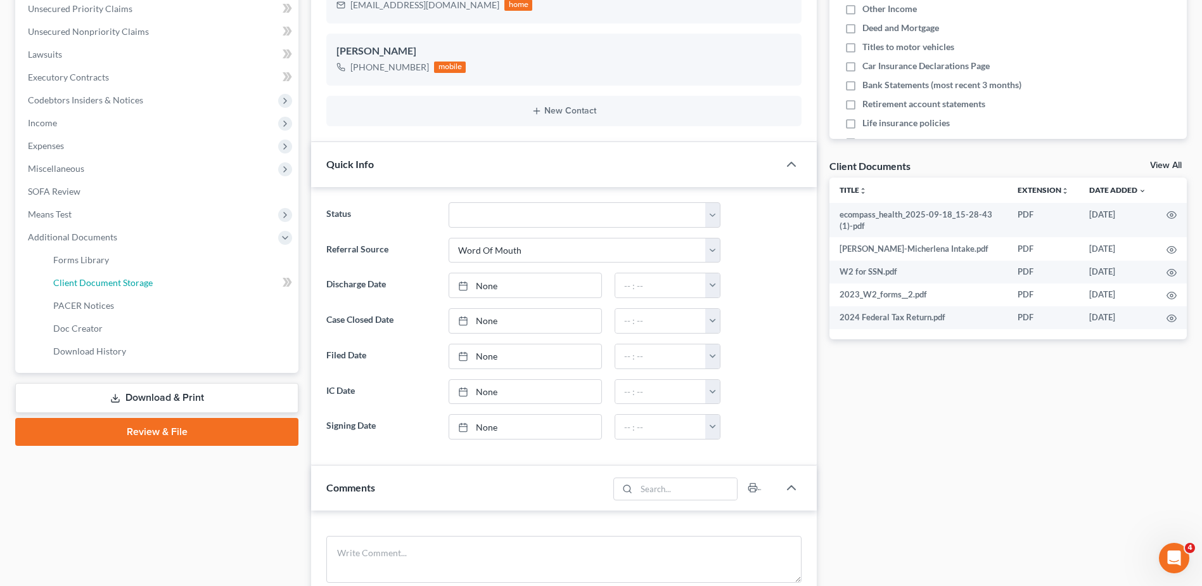
drag, startPoint x: 81, startPoint y: 276, endPoint x: 493, endPoint y: 209, distance: 417.5
click at [81, 276] on link "Client Document Storage" at bounding box center [170, 282] width 255 height 23
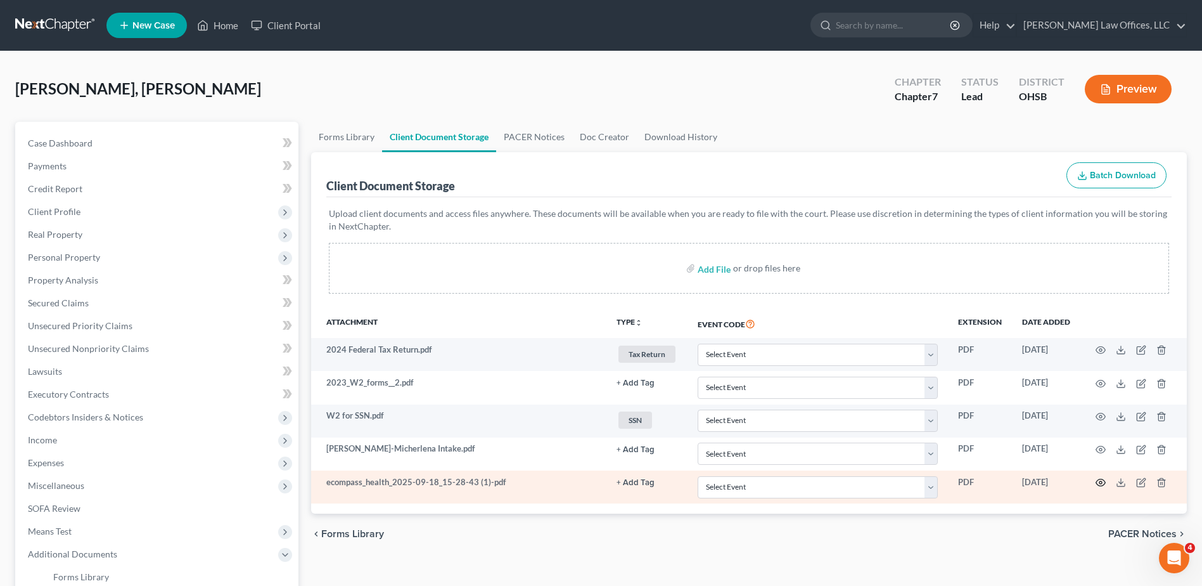
click at [1100, 480] on icon "button" at bounding box center [1101, 482] width 10 height 10
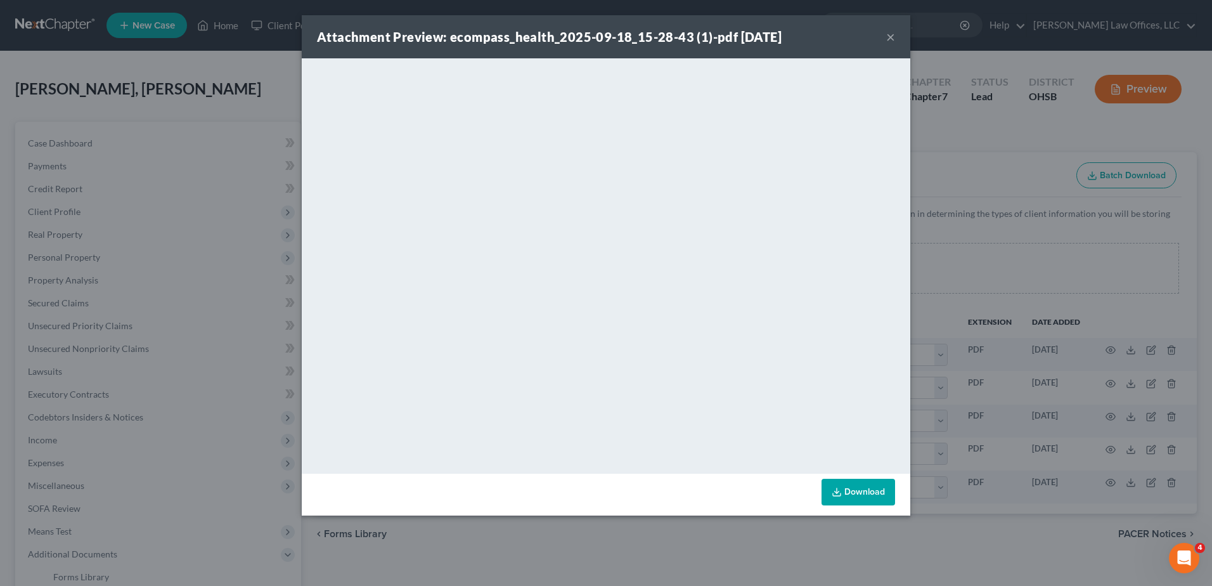
click at [890, 34] on button "×" at bounding box center [890, 36] width 9 height 15
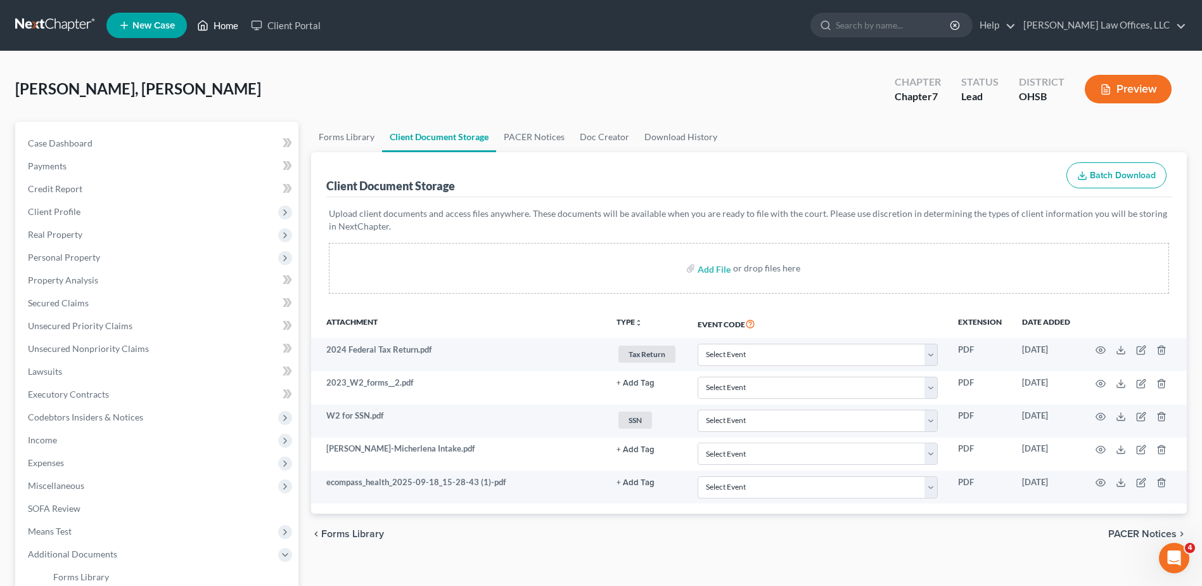
click at [231, 27] on link "Home" at bounding box center [218, 25] width 54 height 23
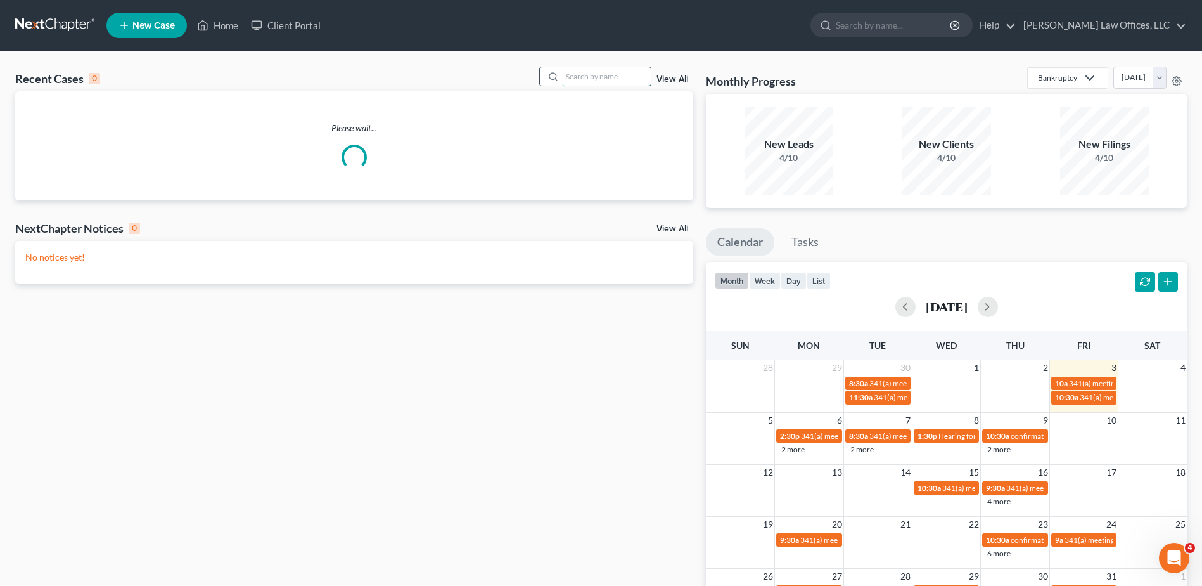
click at [589, 77] on input "search" at bounding box center [606, 76] width 89 height 18
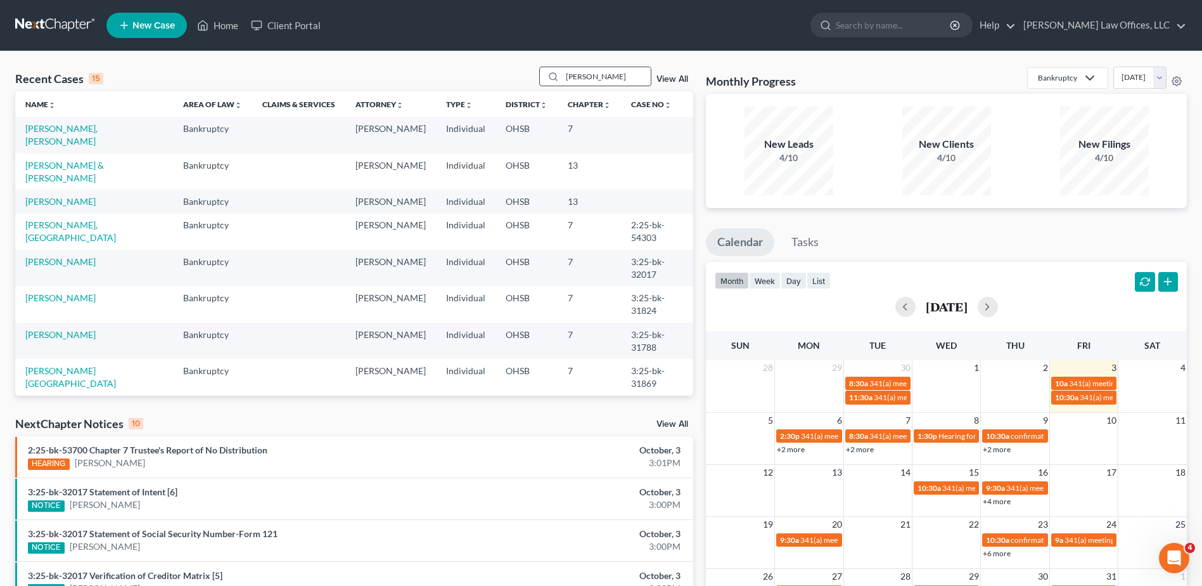
type input "[PERSON_NAME]"
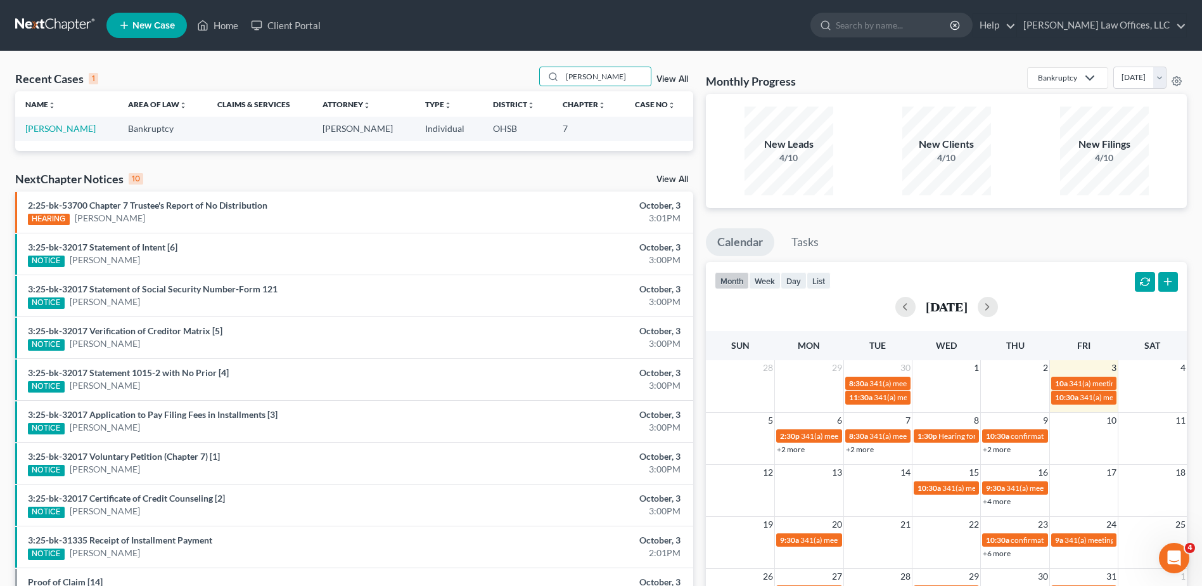
click at [81, 134] on td "[PERSON_NAME]" at bounding box center [66, 128] width 103 height 23
click at [79, 129] on link "[PERSON_NAME]" at bounding box center [60, 128] width 70 height 11
select select "3"
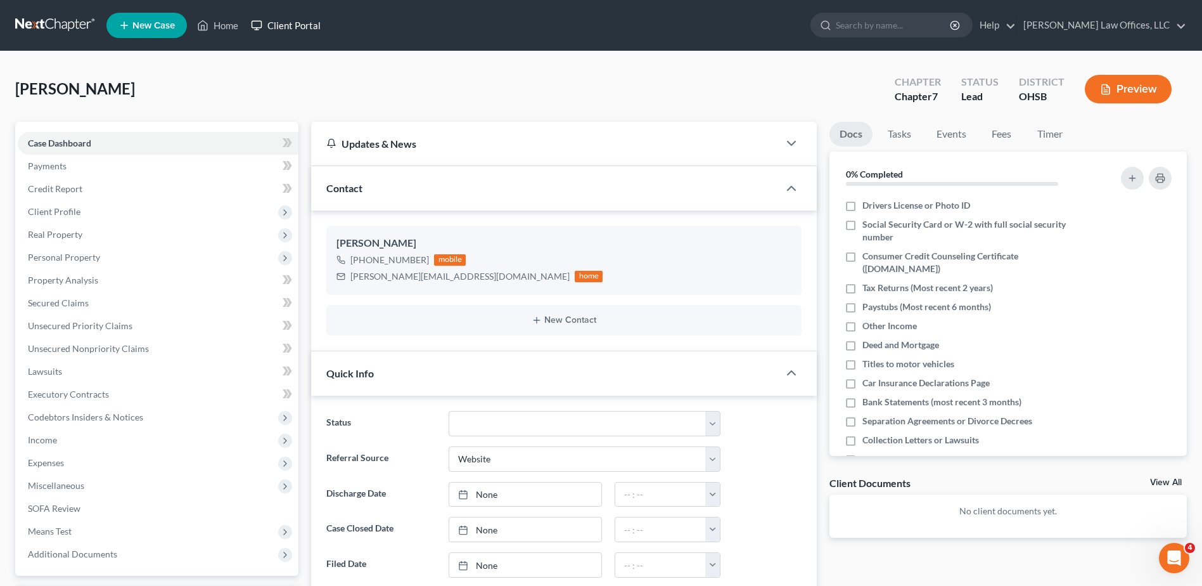
click at [306, 28] on link "Client Portal" at bounding box center [286, 25] width 82 height 23
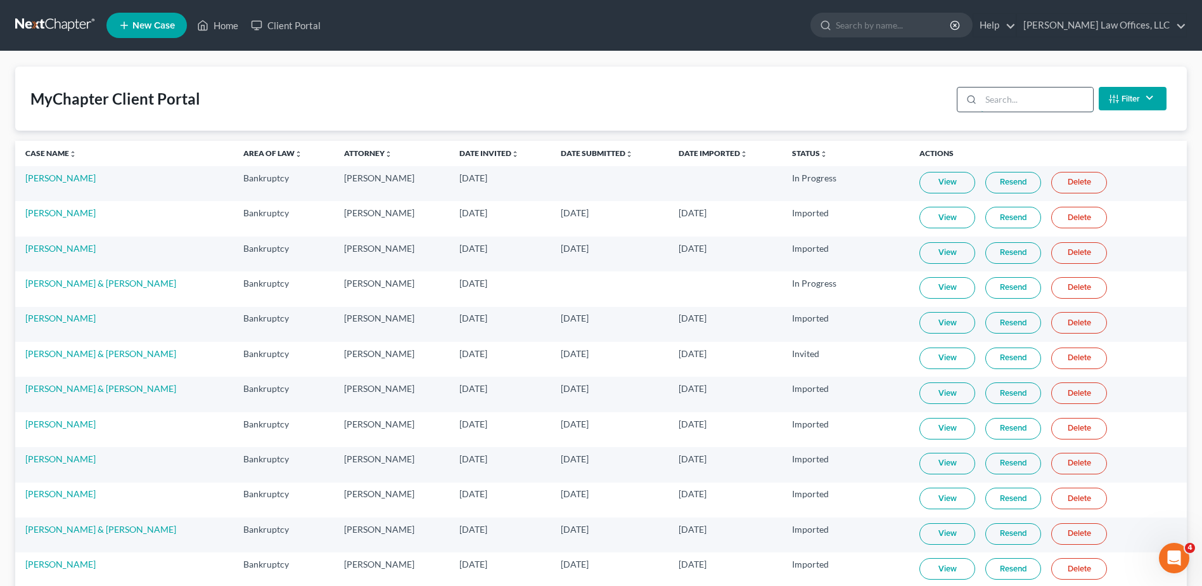
click at [996, 102] on input "search" at bounding box center [1037, 99] width 112 height 24
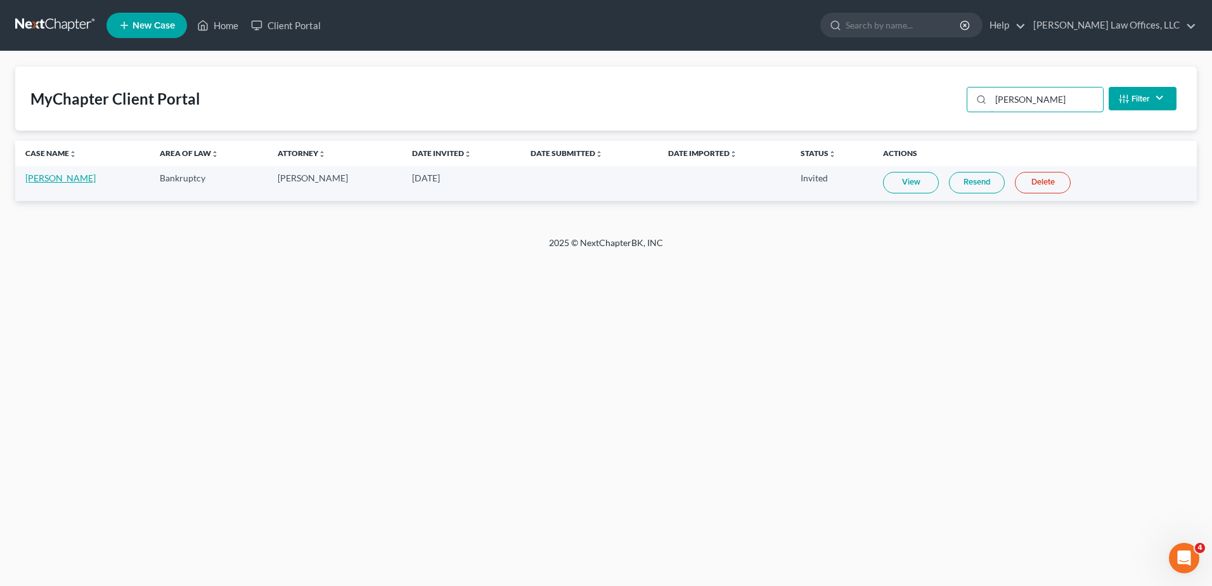
type input "[PERSON_NAME]"
click at [65, 178] on link "[PERSON_NAME]" at bounding box center [60, 177] width 70 height 11
select select "3"
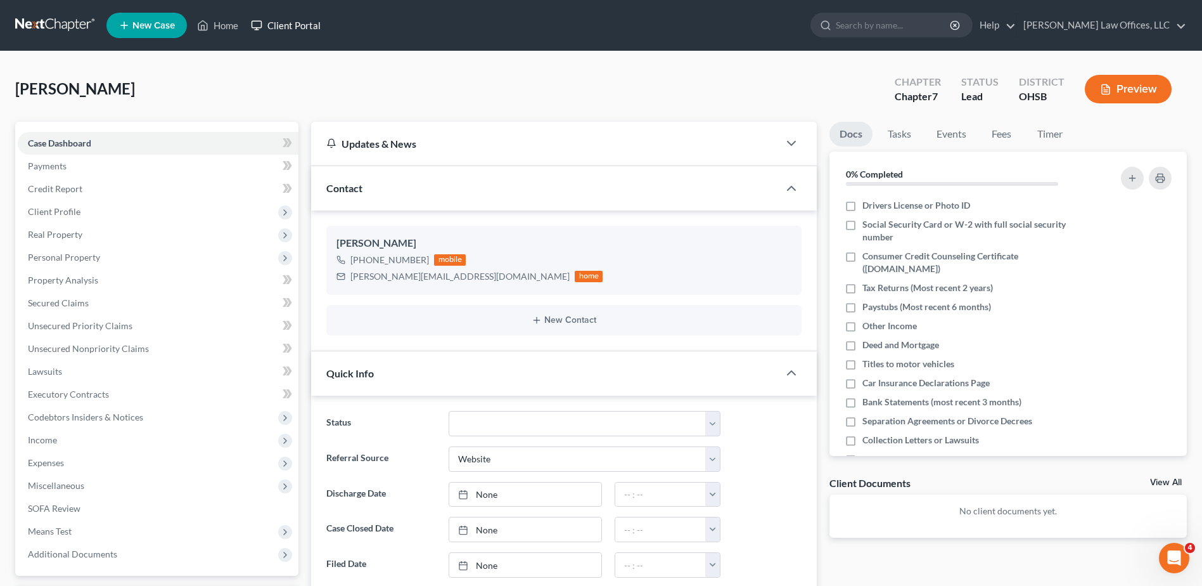
click at [295, 27] on link "Client Portal" at bounding box center [286, 25] width 82 height 23
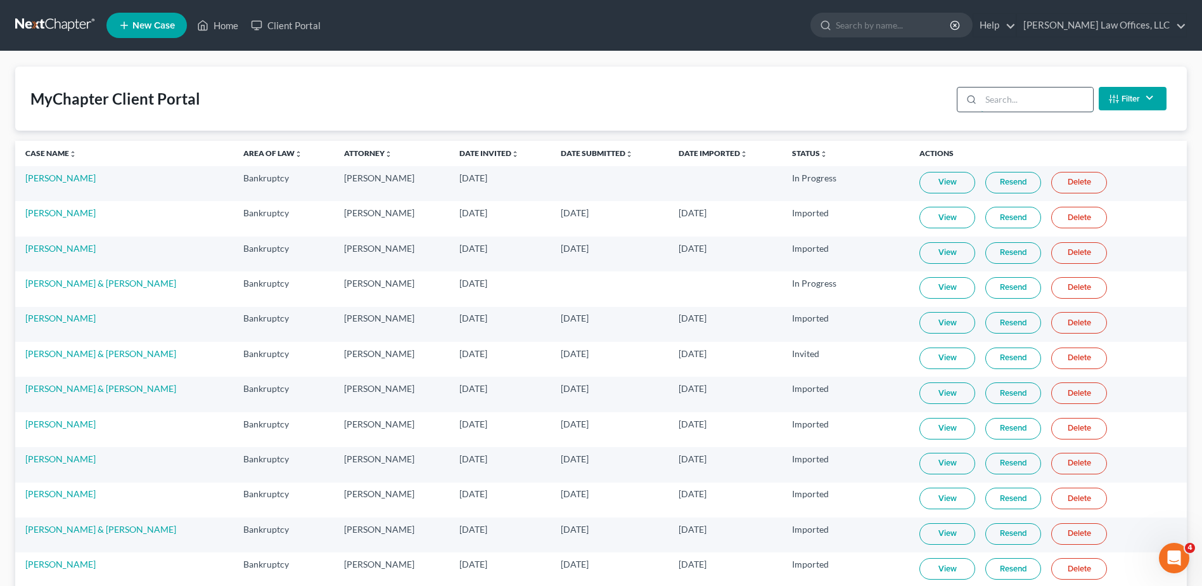
click at [1050, 94] on input "search" at bounding box center [1037, 99] width 112 height 24
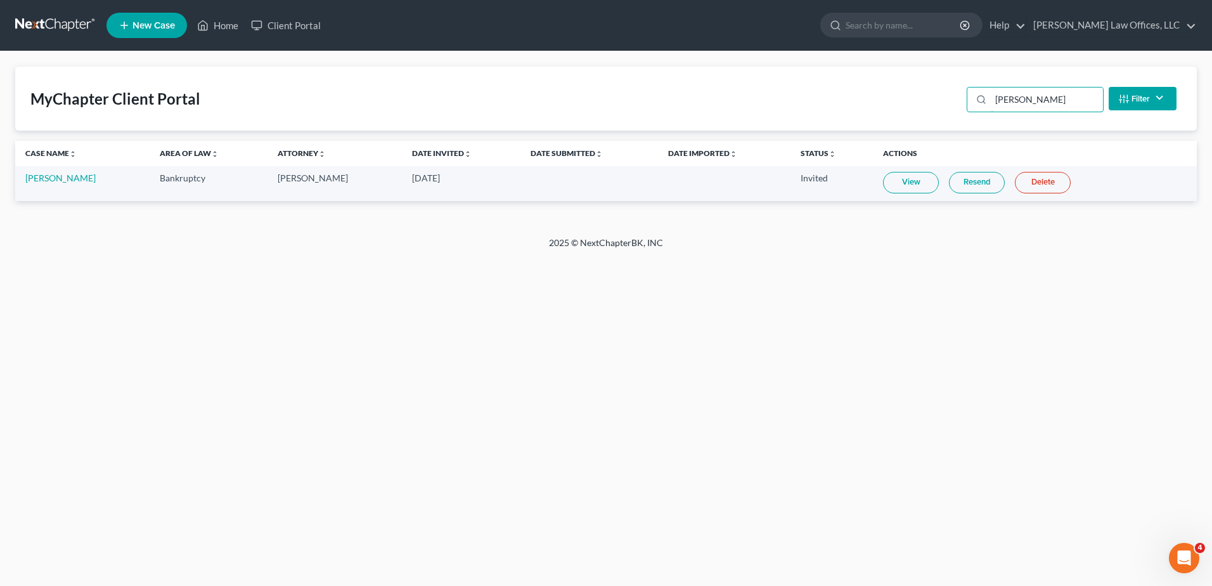
type input "[PERSON_NAME]"
click at [912, 180] on link "View" at bounding box center [911, 183] width 56 height 22
click at [227, 27] on link "Home" at bounding box center [218, 25] width 54 height 23
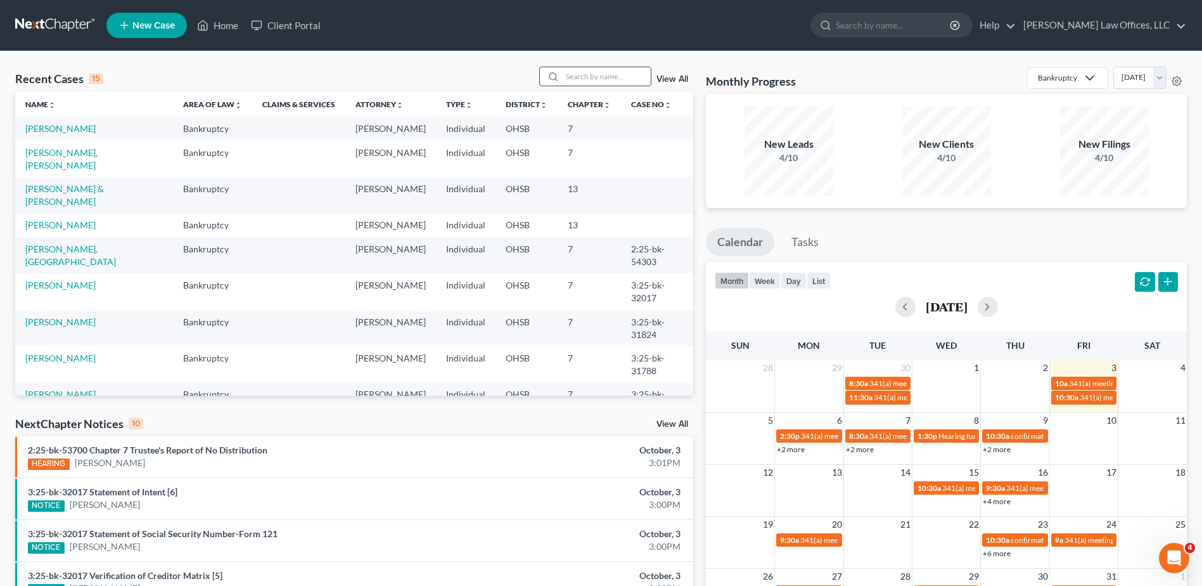
click at [602, 72] on input "search" at bounding box center [606, 76] width 89 height 18
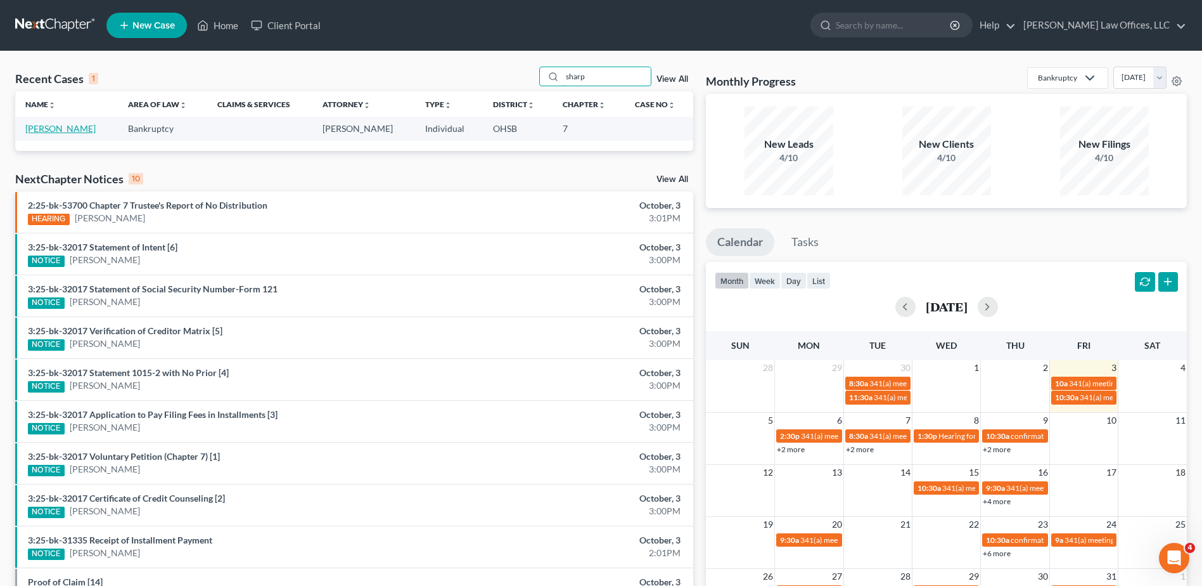
type input "sharp"
click at [43, 128] on link "[PERSON_NAME]" at bounding box center [60, 128] width 70 height 11
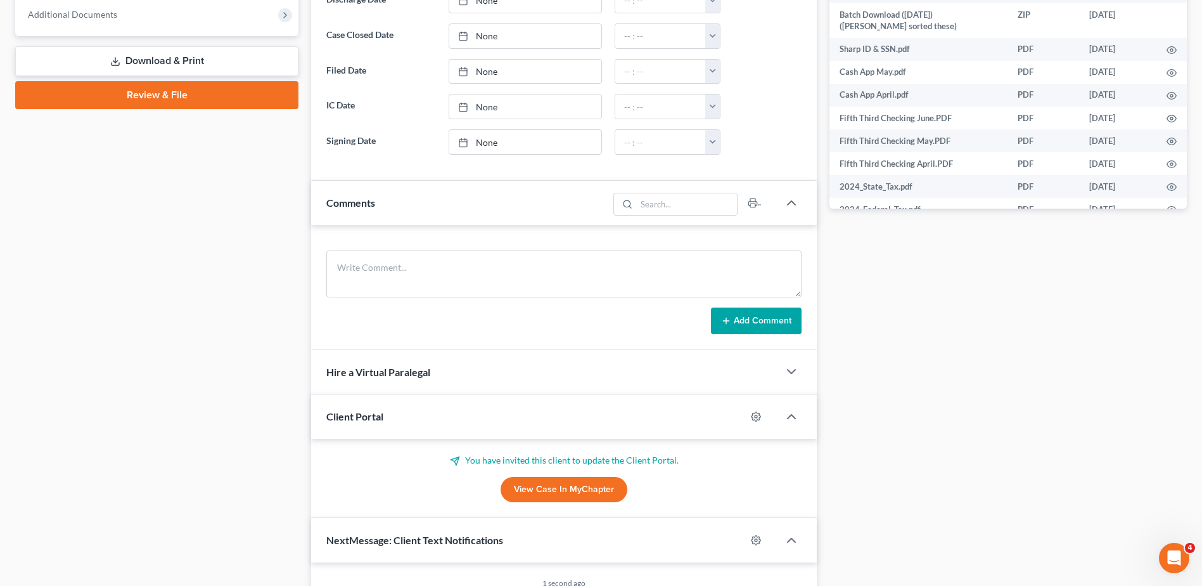
scroll to position [570, 0]
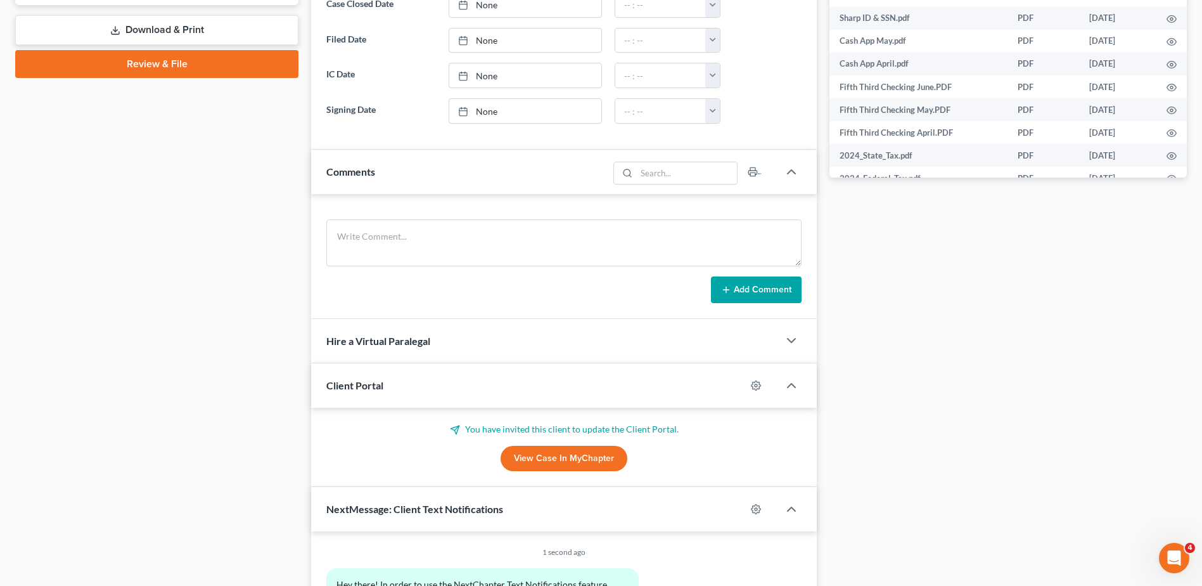
click at [538, 454] on link "View Case in MyChapter" at bounding box center [564, 458] width 127 height 25
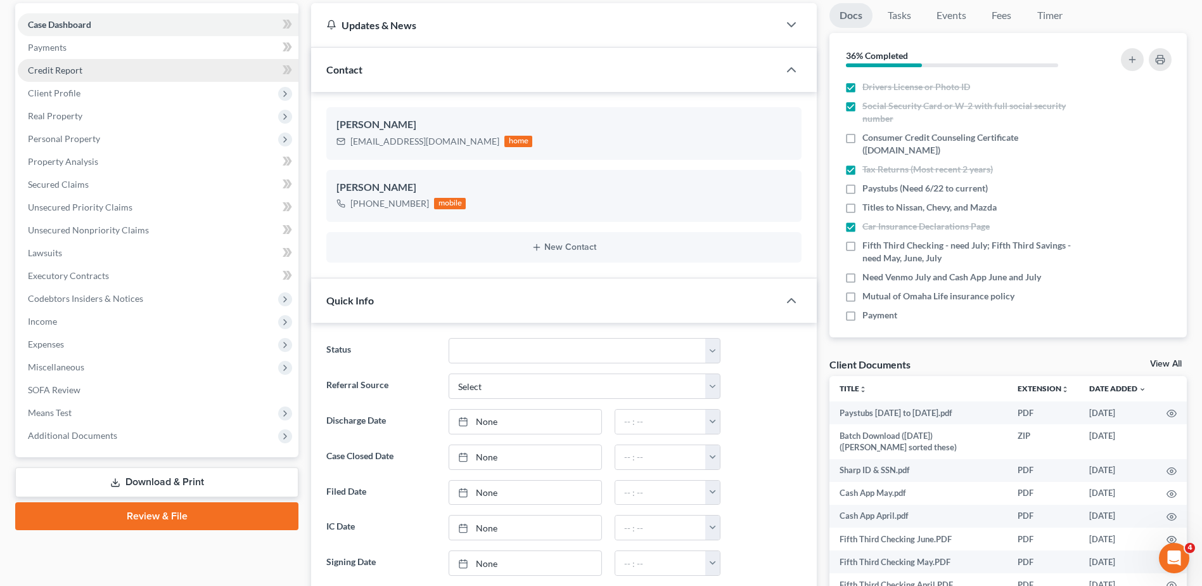
scroll to position [0, 0]
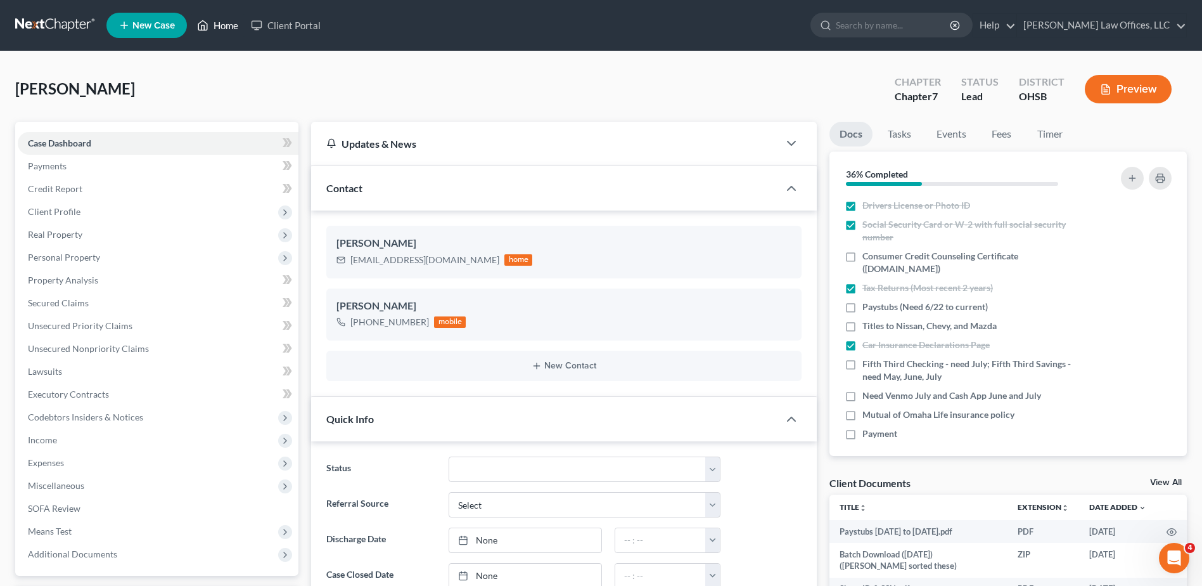
click at [229, 25] on link "Home" at bounding box center [218, 25] width 54 height 23
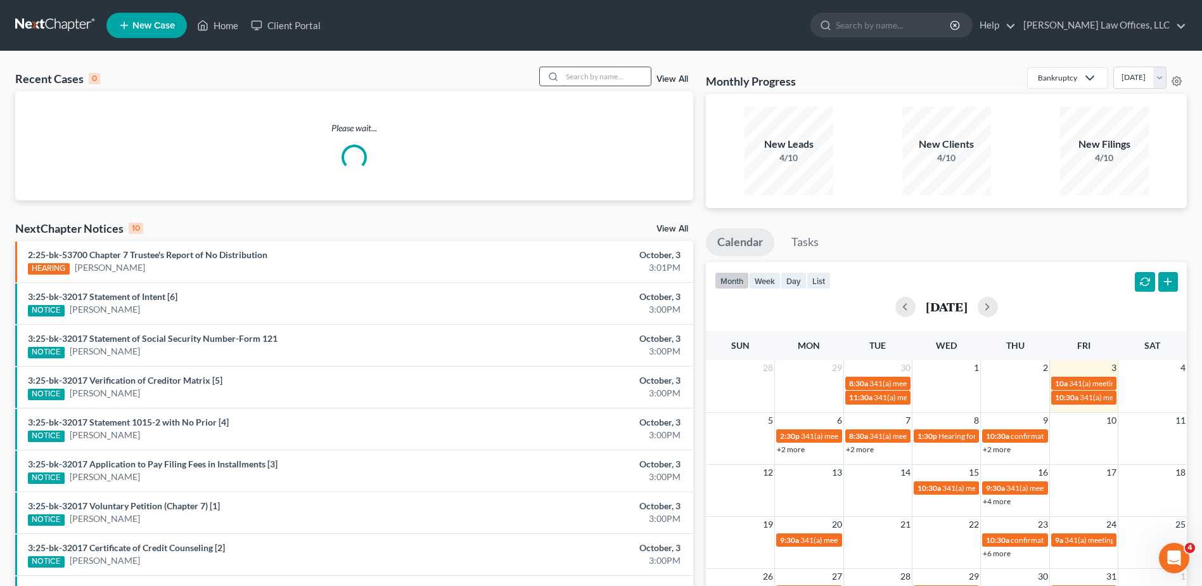
click at [611, 76] on input "search" at bounding box center [606, 76] width 89 height 18
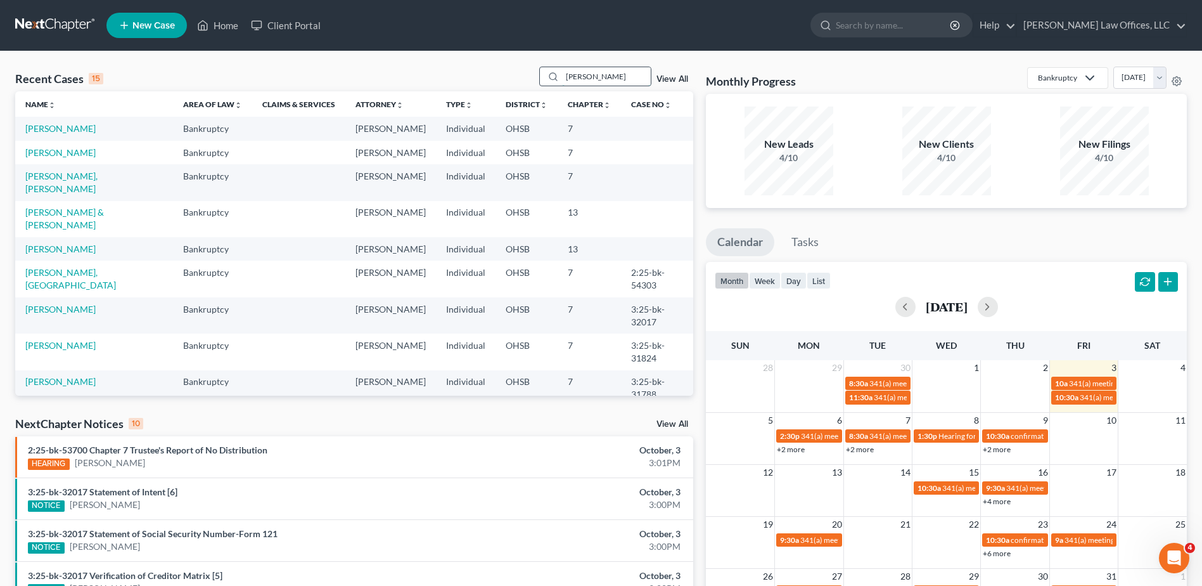
type input "[PERSON_NAME]"
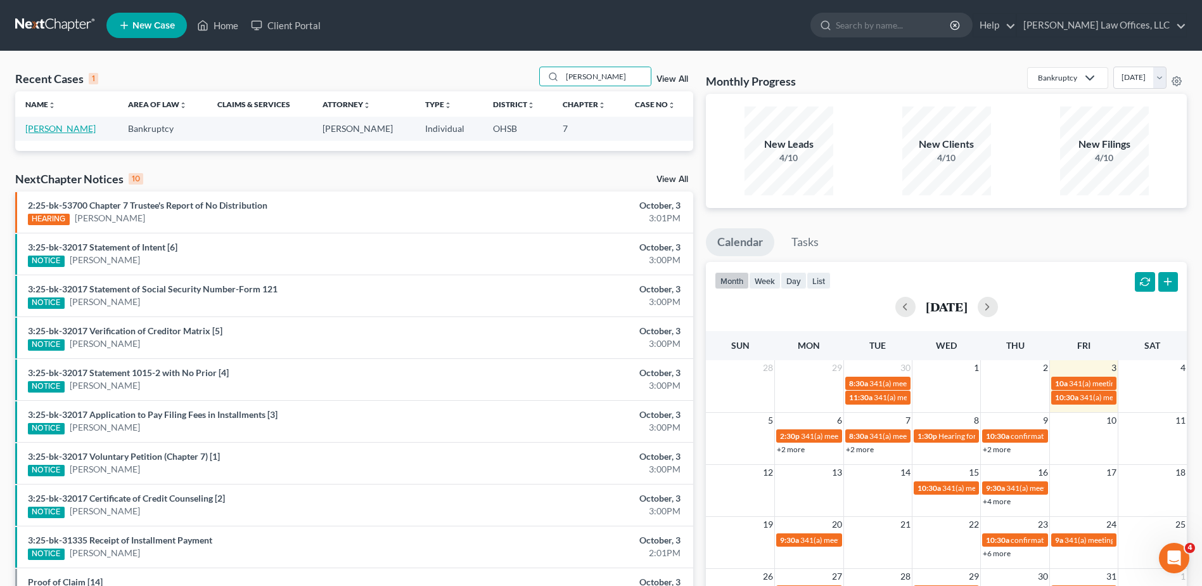
click at [34, 125] on link "[PERSON_NAME]" at bounding box center [60, 128] width 70 height 11
select select "4"
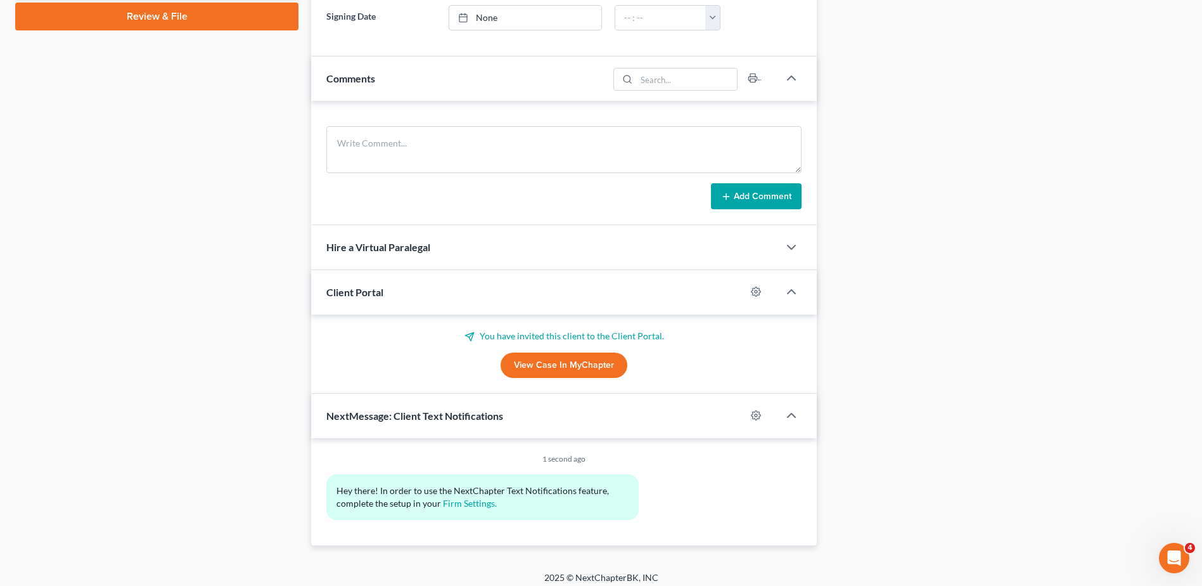
scroll to position [626, 0]
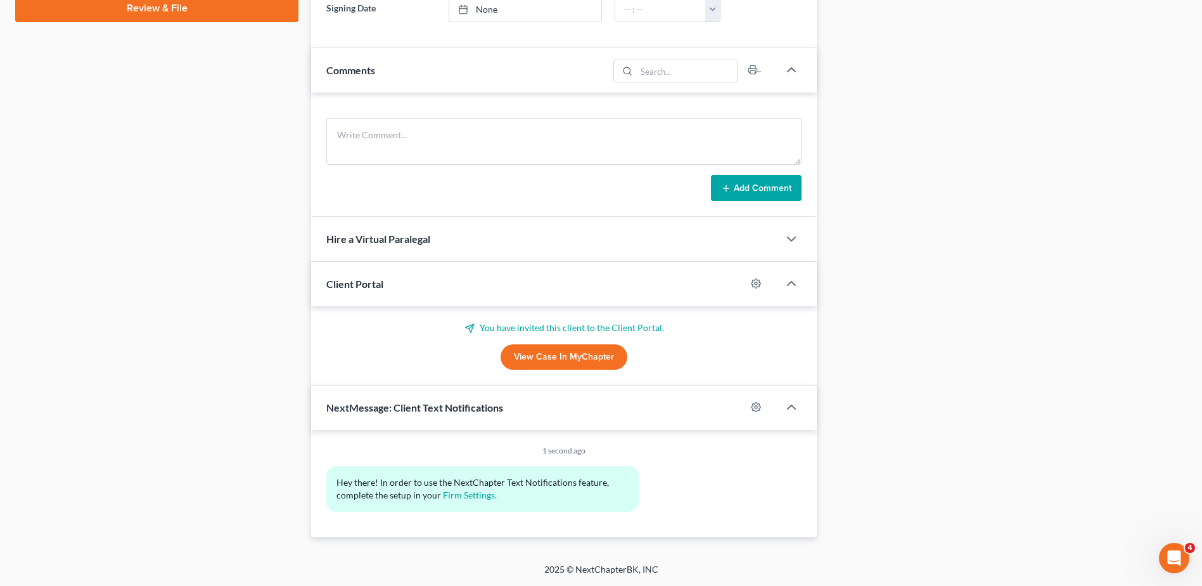
click at [559, 356] on link "View Case in MyChapter" at bounding box center [564, 356] width 127 height 25
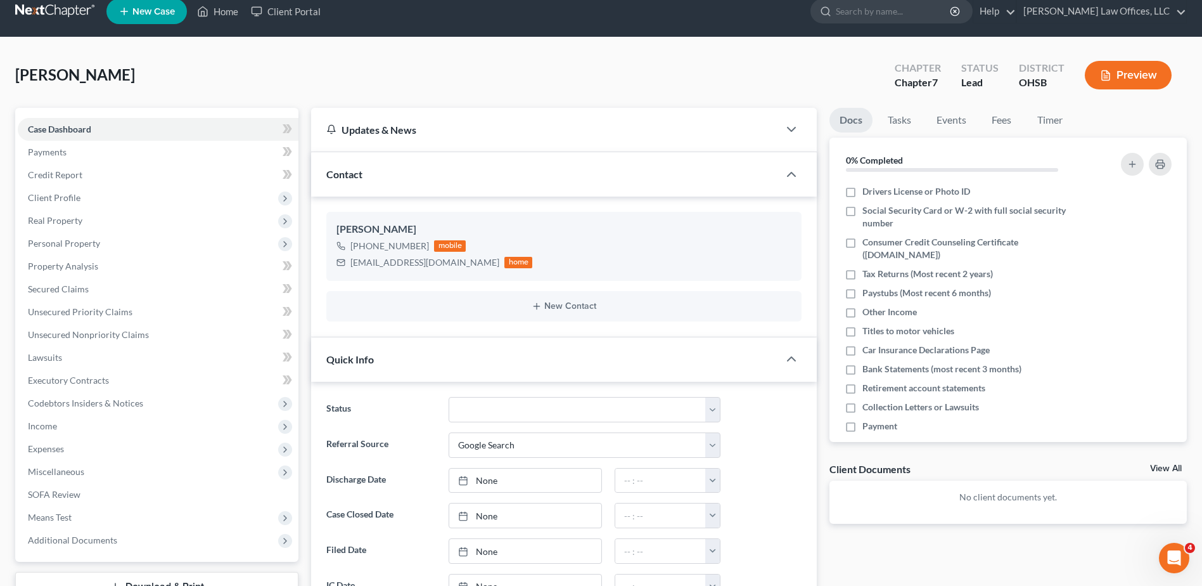
scroll to position [0, 0]
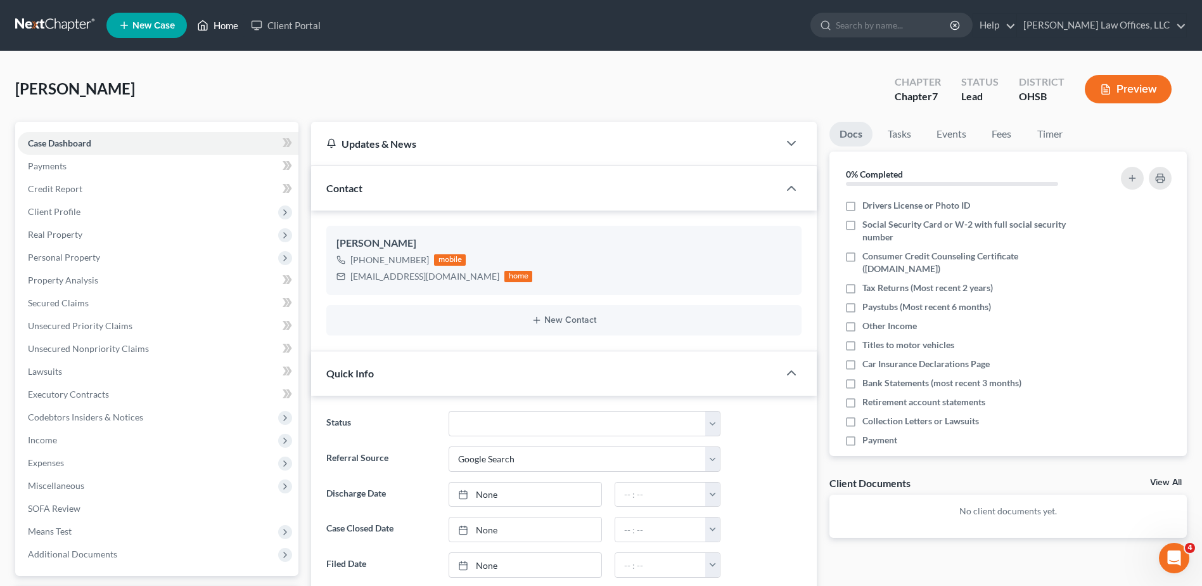
click at [224, 29] on link "Home" at bounding box center [218, 25] width 54 height 23
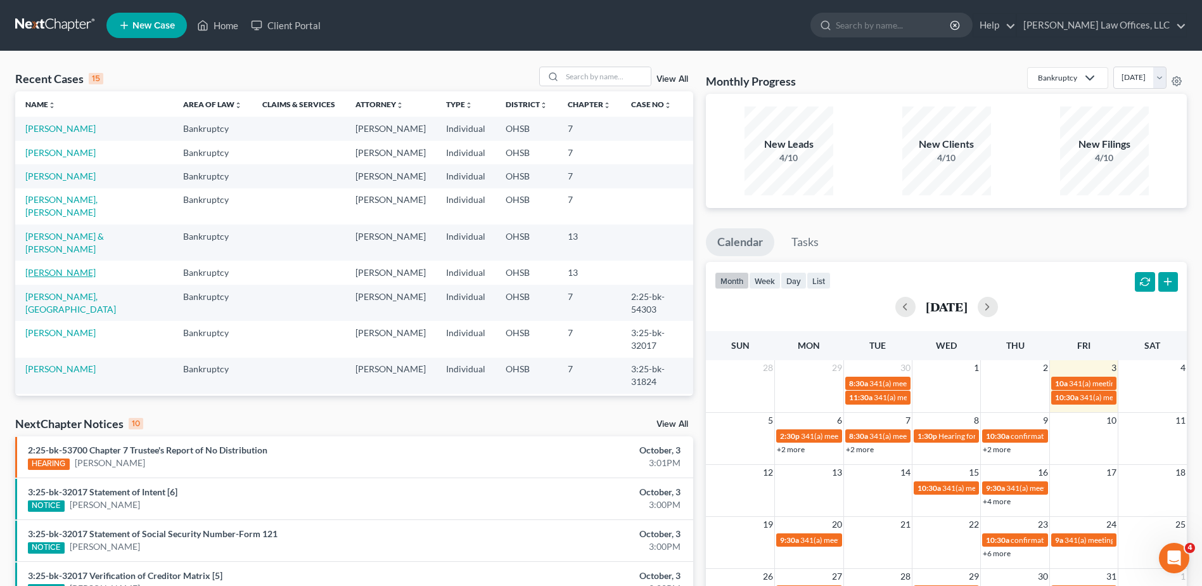
click at [69, 278] on link "[PERSON_NAME]" at bounding box center [60, 272] width 70 height 11
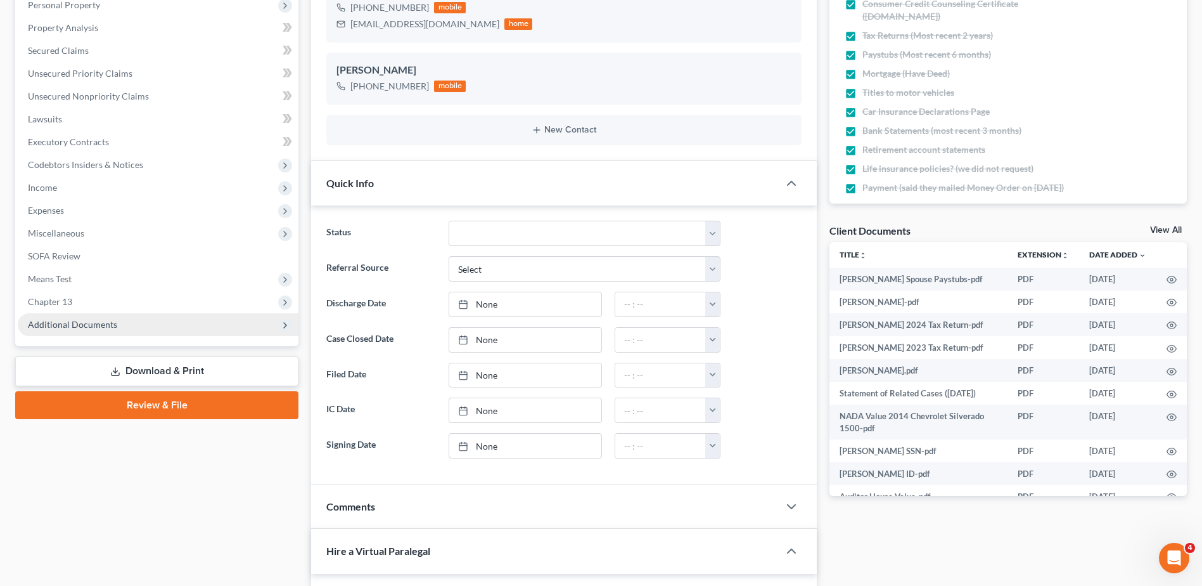
scroll to position [254, 0]
click at [94, 323] on span "Additional Documents" at bounding box center [72, 323] width 89 height 11
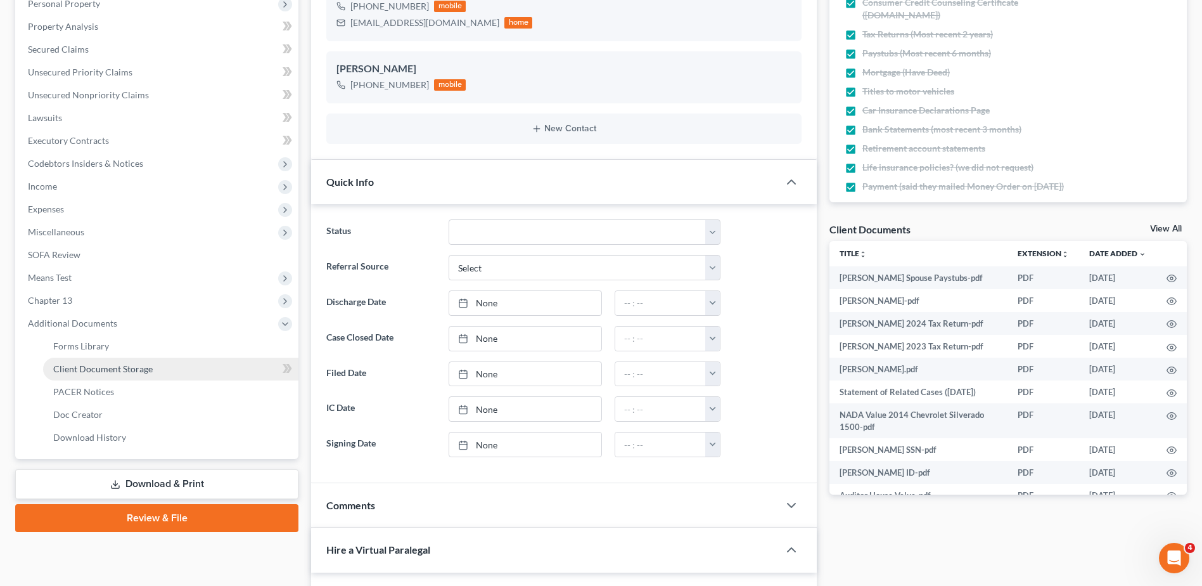
click at [106, 364] on span "Client Document Storage" at bounding box center [103, 368] width 100 height 11
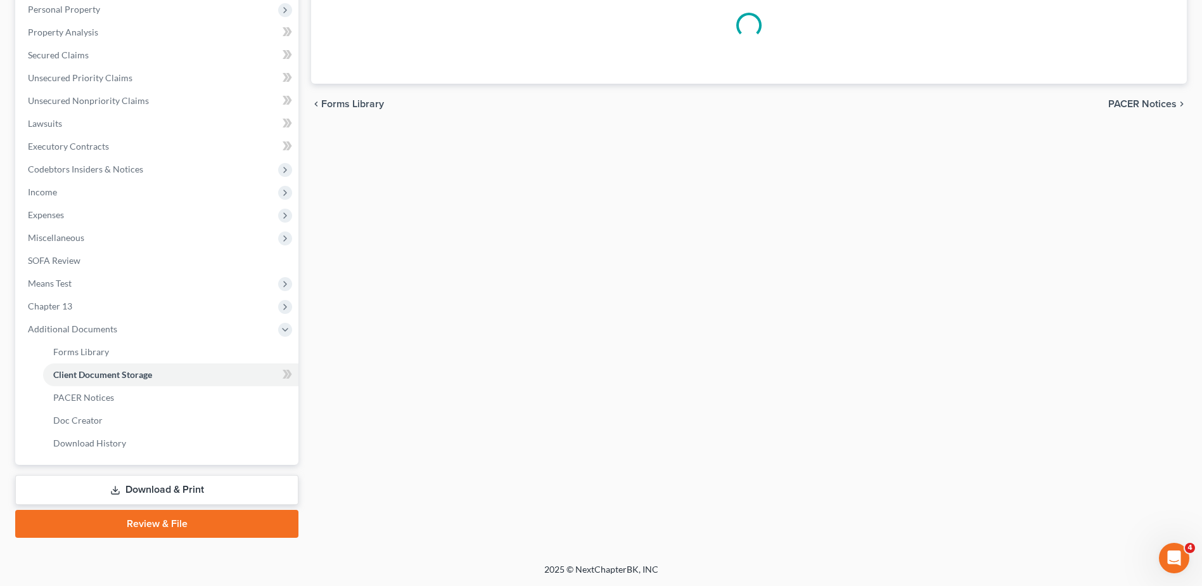
scroll to position [200, 0]
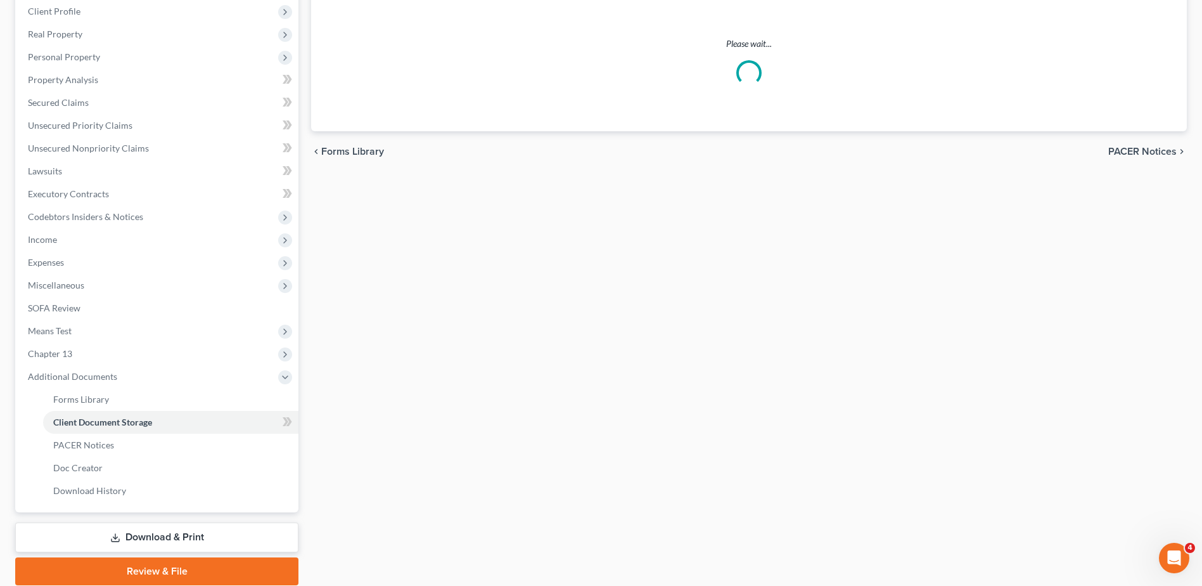
select select "7"
select select "52"
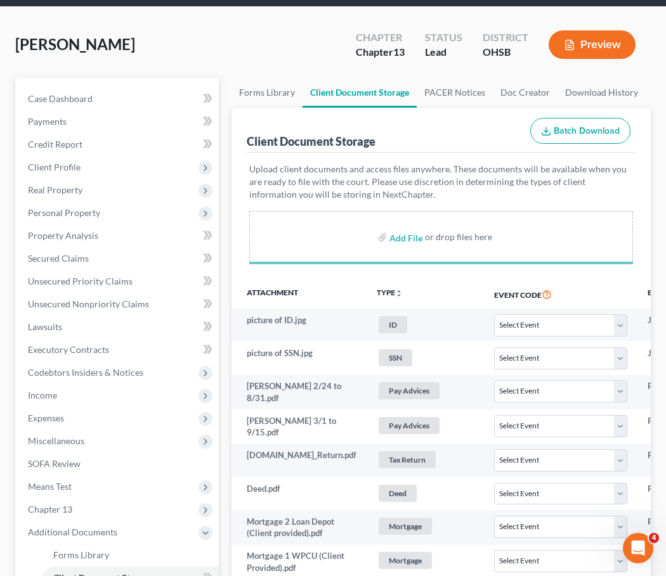
scroll to position [156, 0]
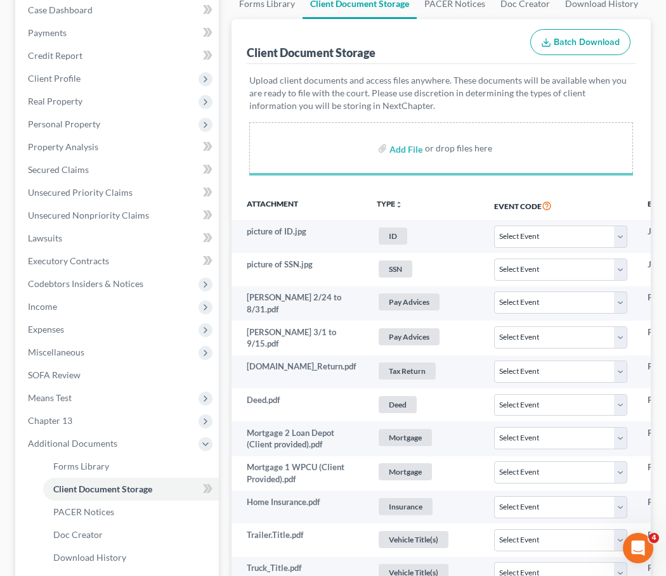
select select "7"
select select "52"
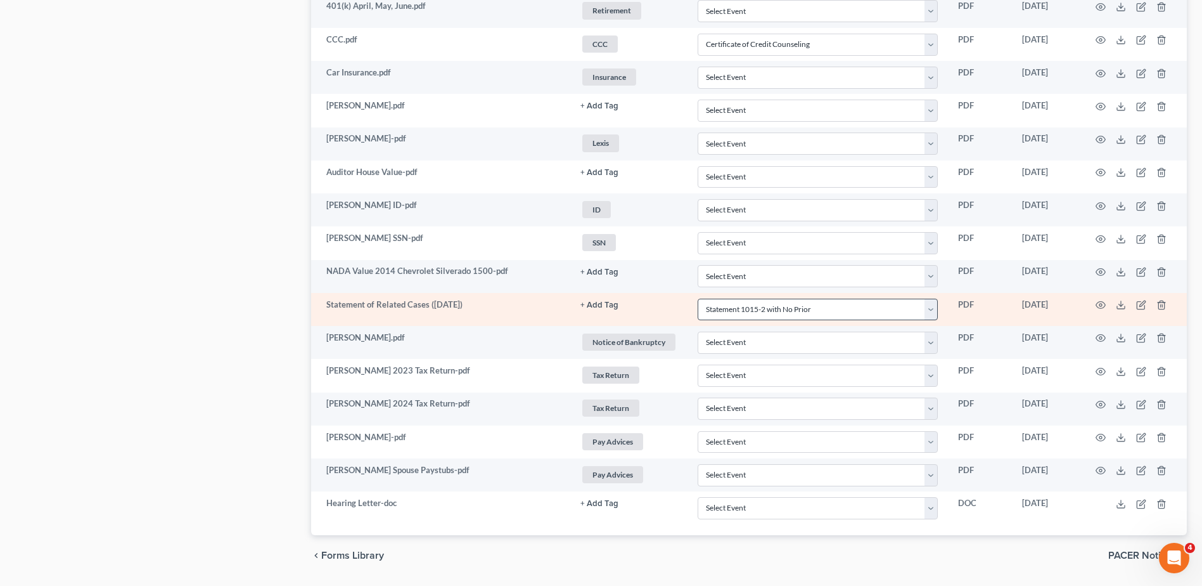
scroll to position [1043, 0]
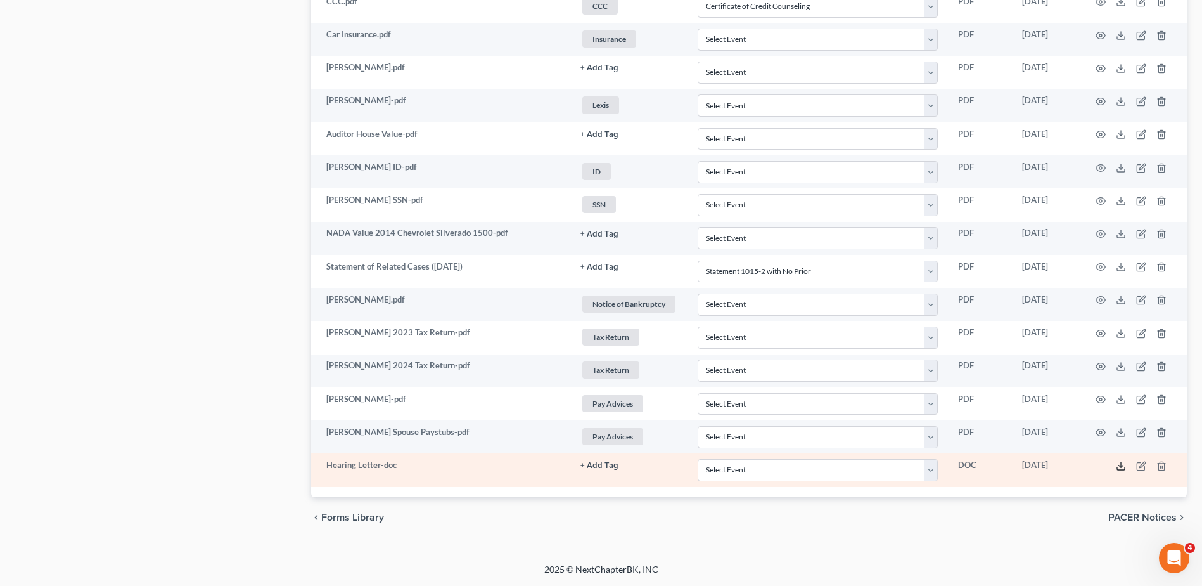
click at [1119, 465] on polyline at bounding box center [1121, 466] width 4 height 2
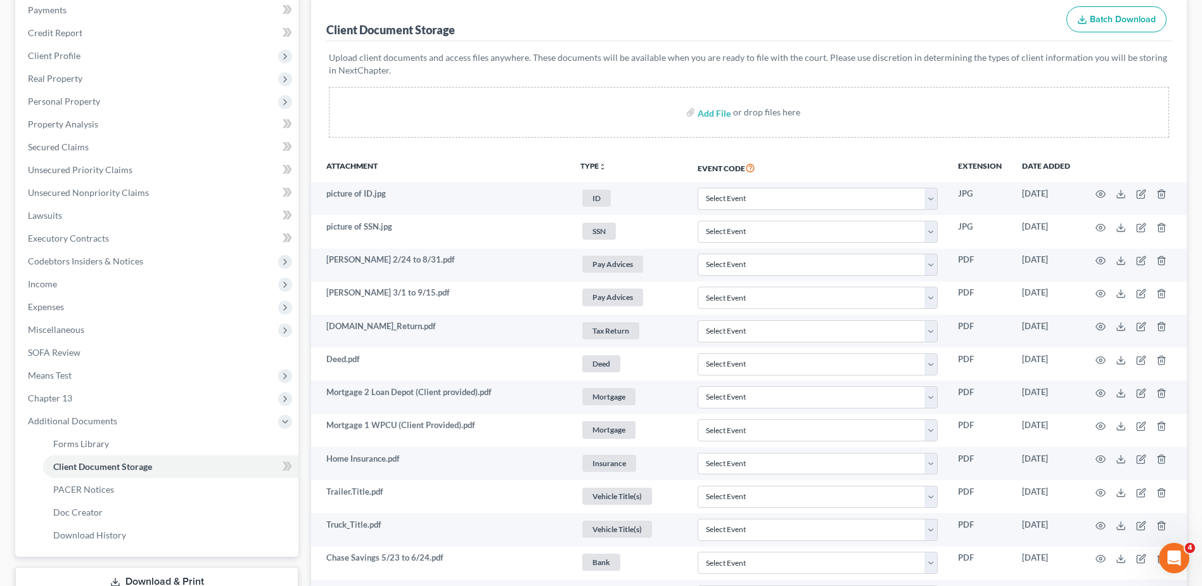
scroll to position [0, 0]
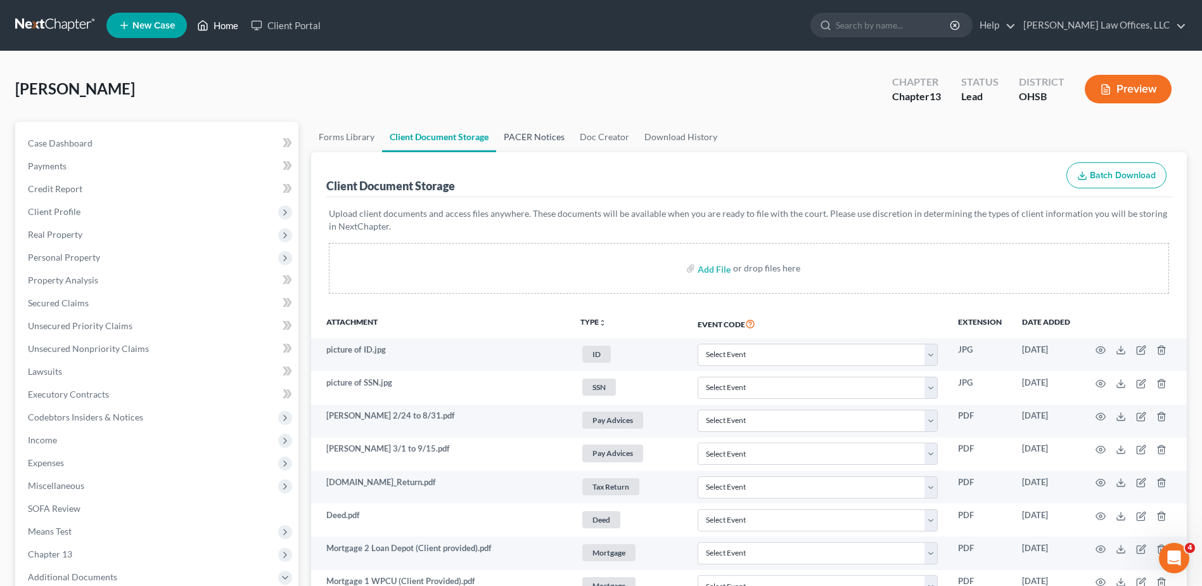
click at [222, 28] on link "Home" at bounding box center [218, 25] width 54 height 23
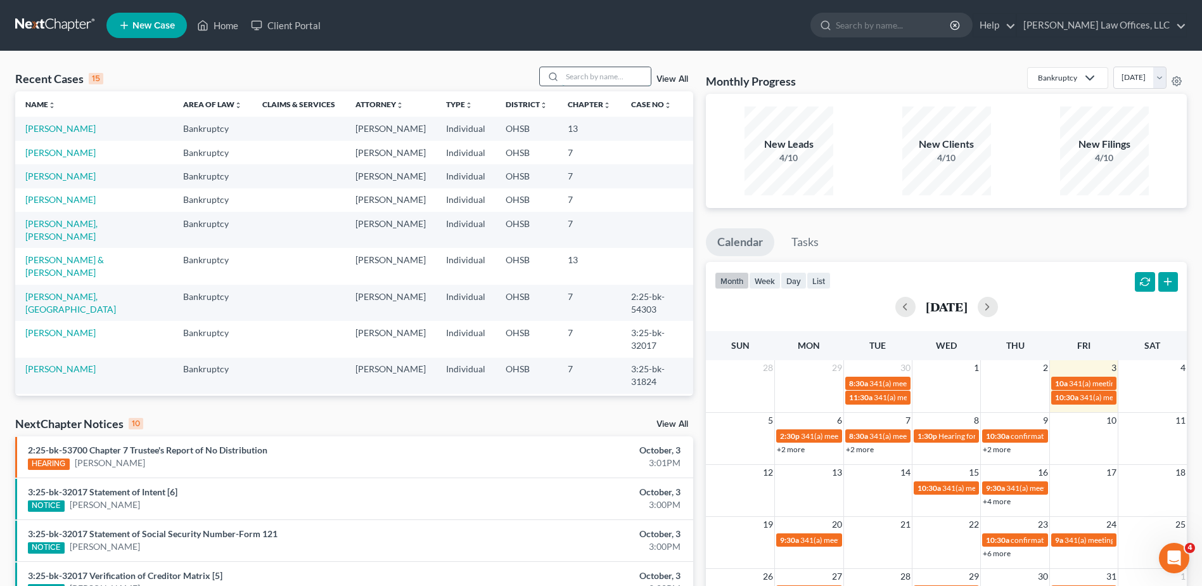
click at [579, 72] on input "search" at bounding box center [606, 76] width 89 height 18
type input "[PERSON_NAME]"
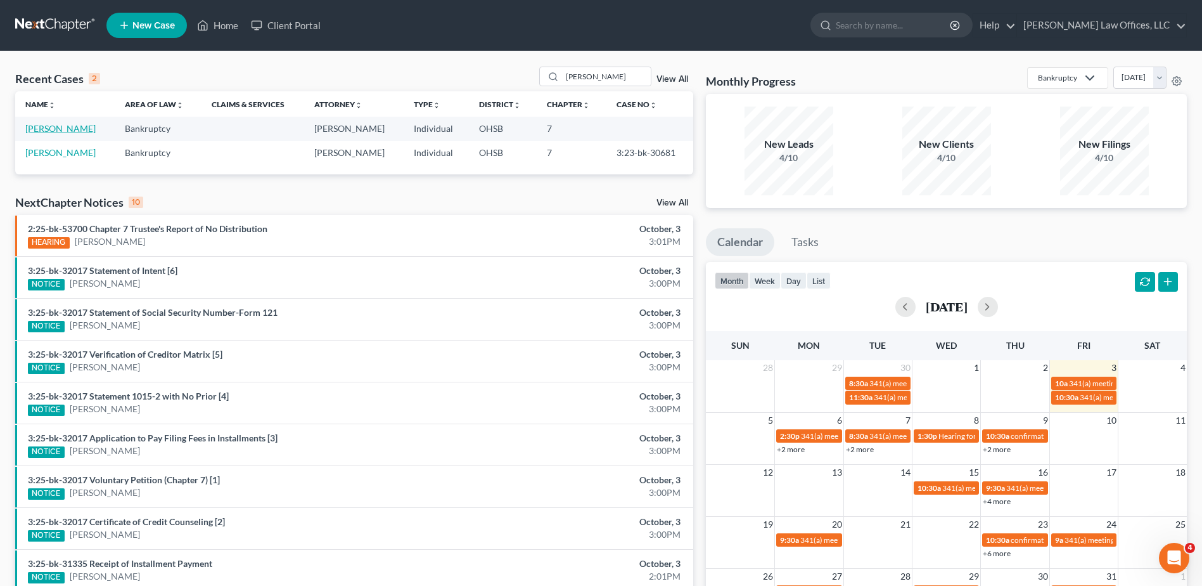
click at [55, 132] on link "[PERSON_NAME]" at bounding box center [60, 128] width 70 height 11
select select "4"
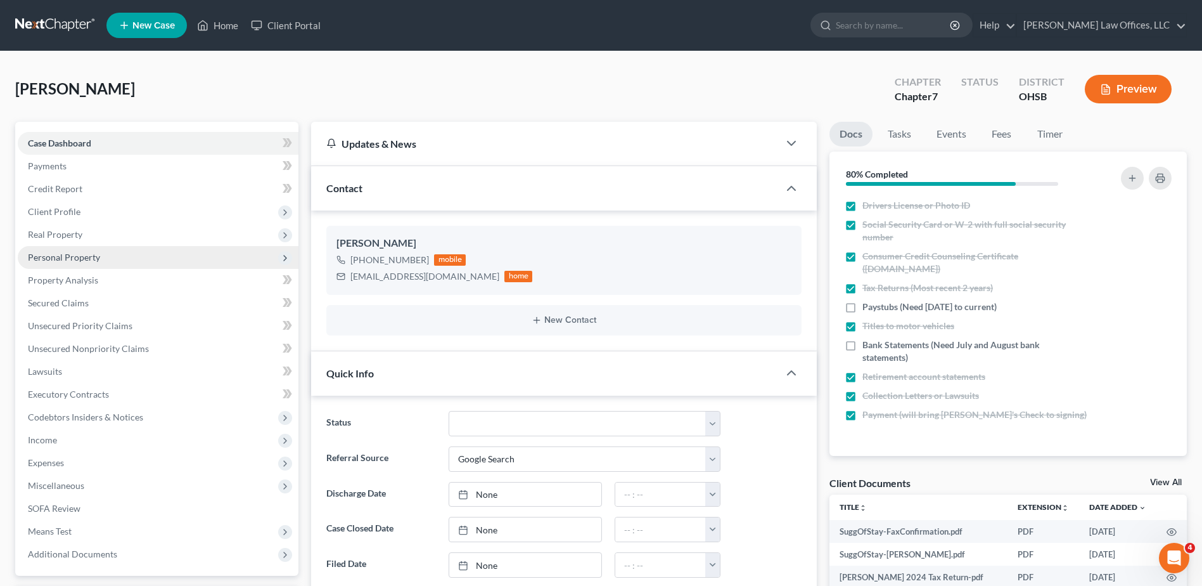
click at [77, 259] on span "Personal Property" at bounding box center [64, 257] width 72 height 11
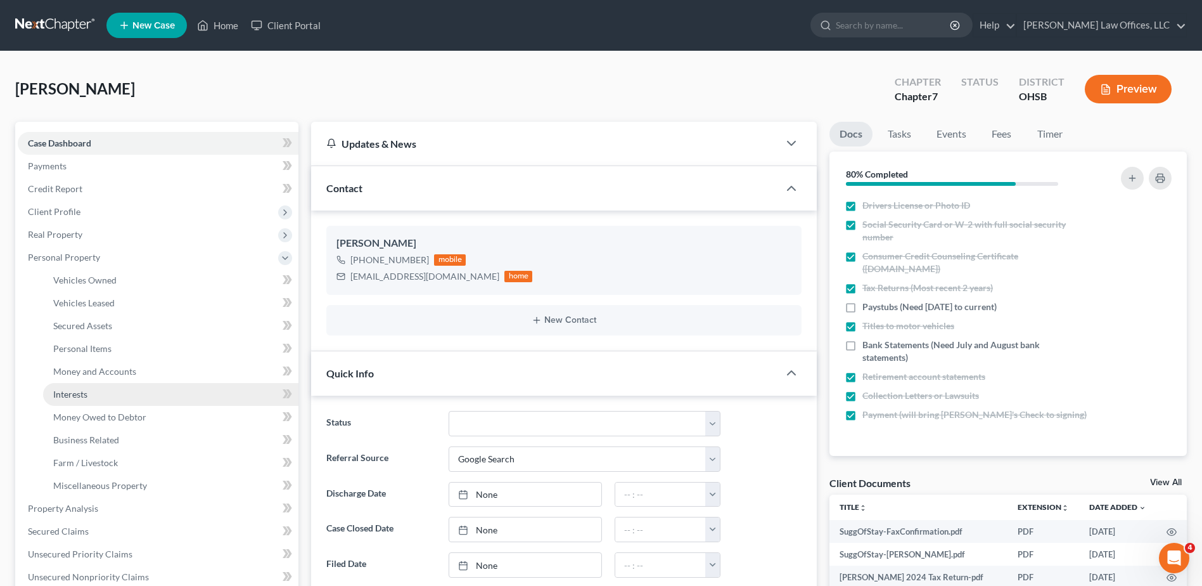
click at [72, 396] on span "Interests" at bounding box center [70, 394] width 34 height 11
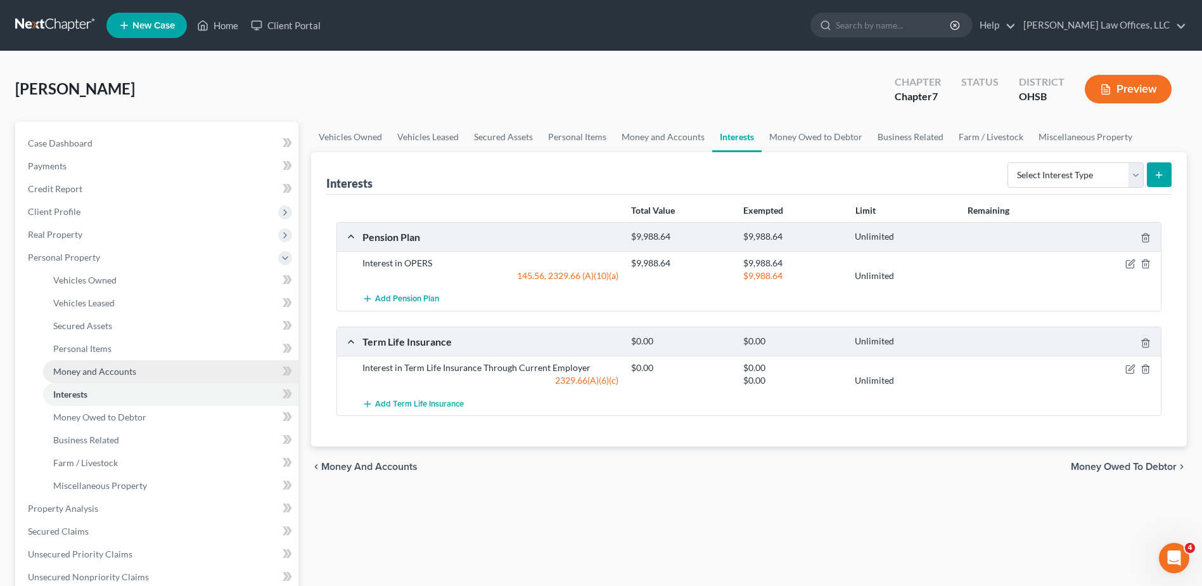
click at [78, 370] on span "Money and Accounts" at bounding box center [94, 371] width 83 height 11
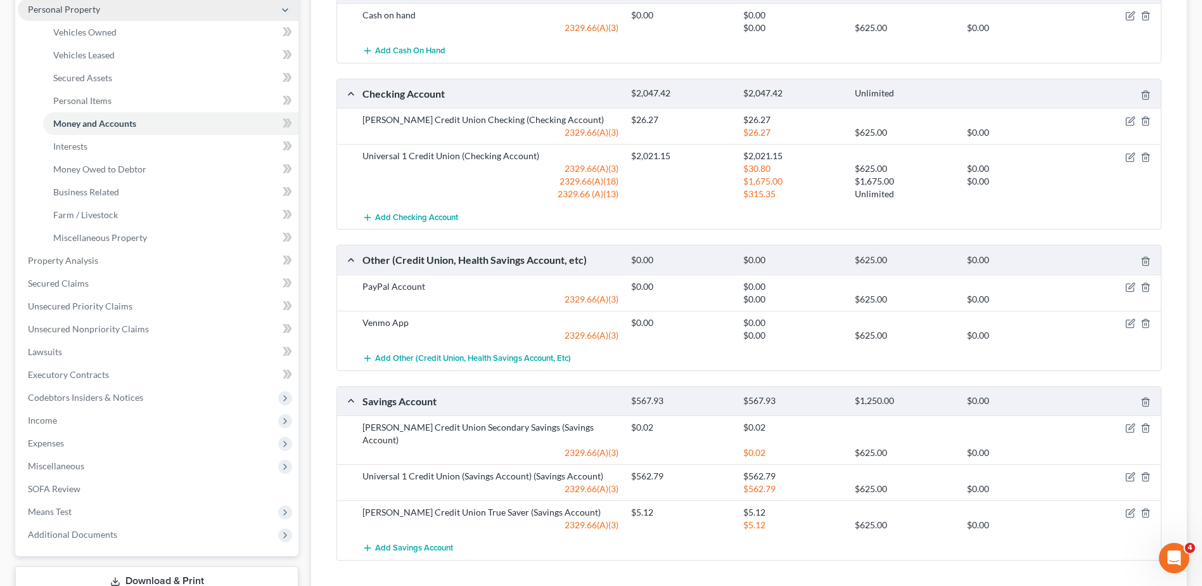
scroll to position [254, 0]
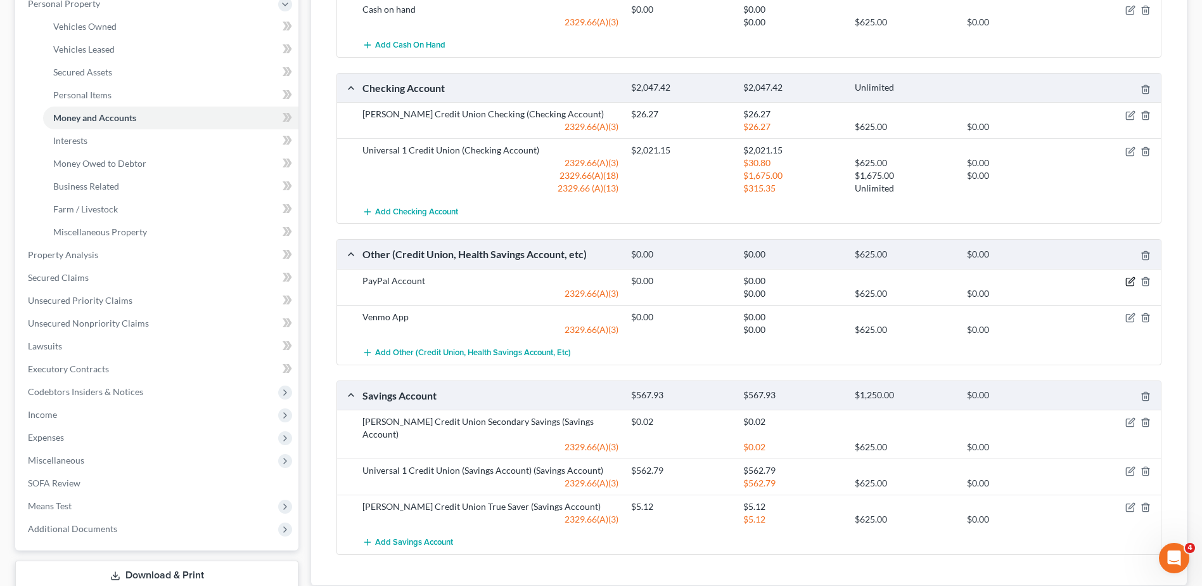
click at [1128, 282] on icon "button" at bounding box center [1131, 281] width 10 height 10
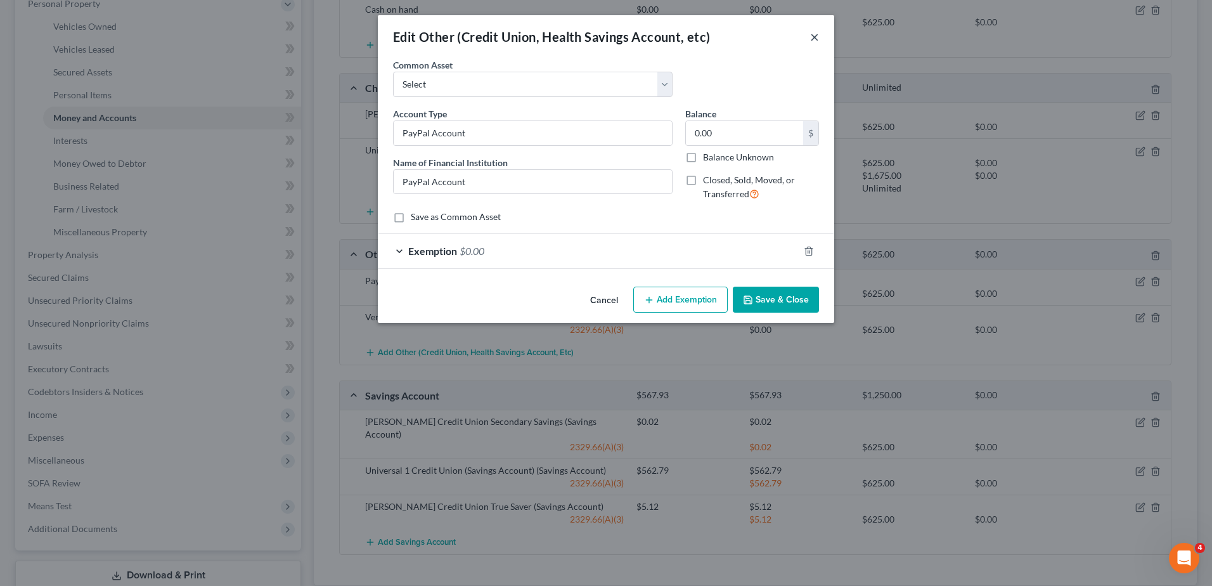
click at [817, 34] on button "×" at bounding box center [814, 36] width 9 height 15
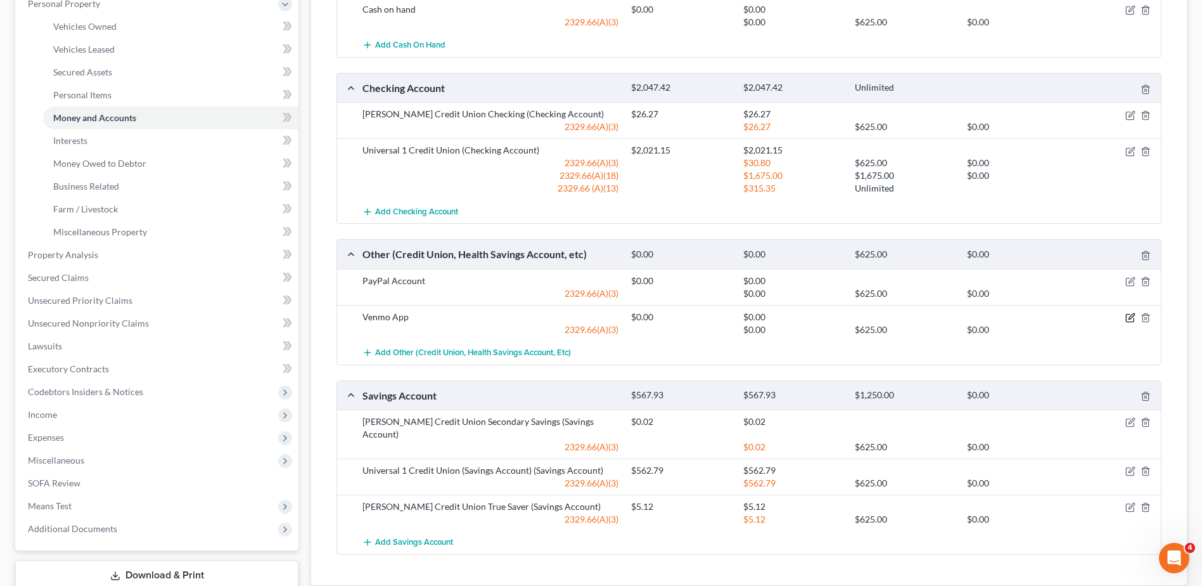
click at [1131, 318] on icon "button" at bounding box center [1131, 317] width 10 height 10
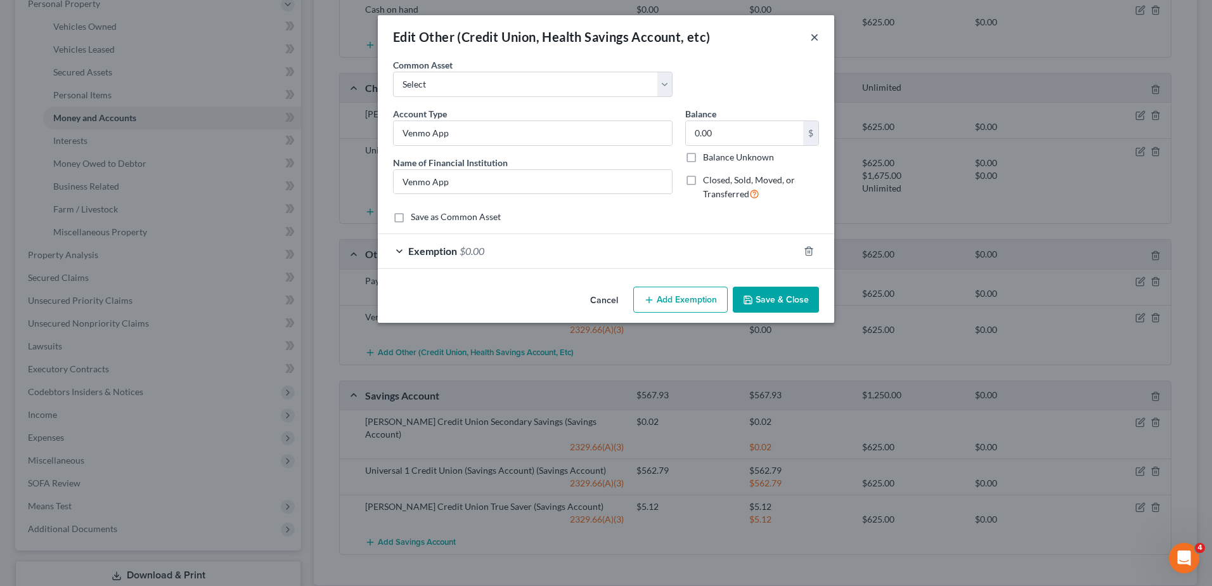
click at [815, 37] on button "×" at bounding box center [814, 36] width 9 height 15
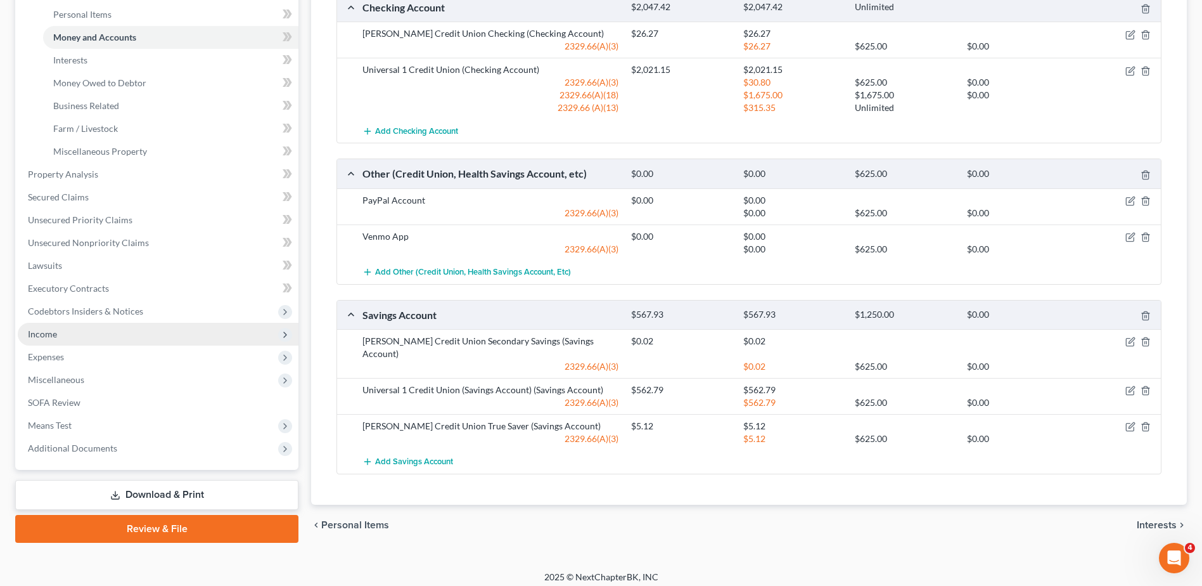
scroll to position [339, 0]
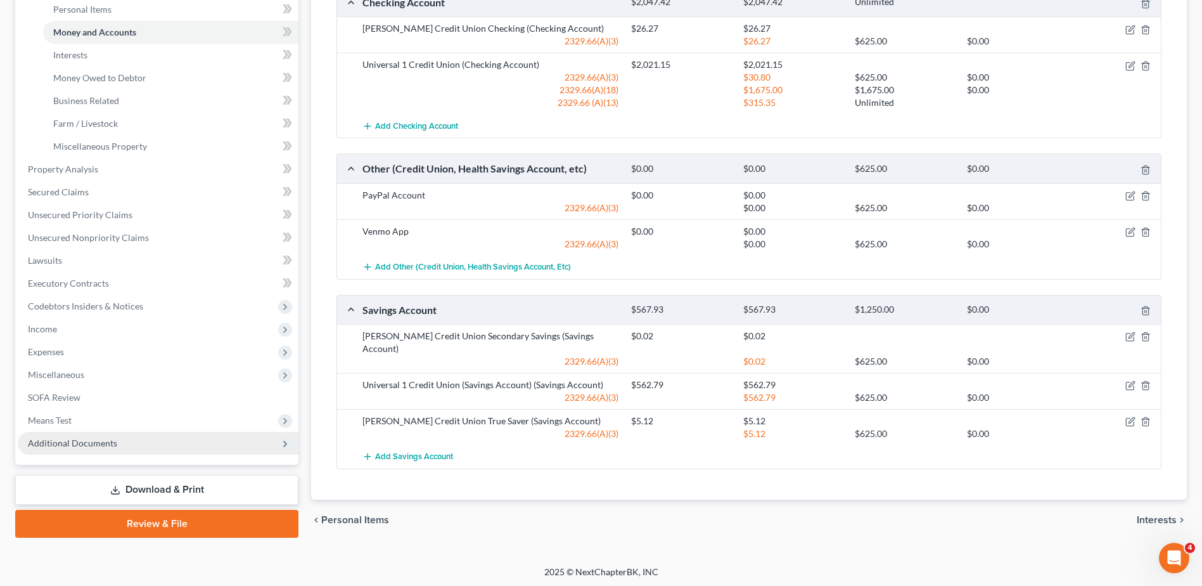
click at [69, 445] on span "Additional Documents" at bounding box center [72, 442] width 89 height 11
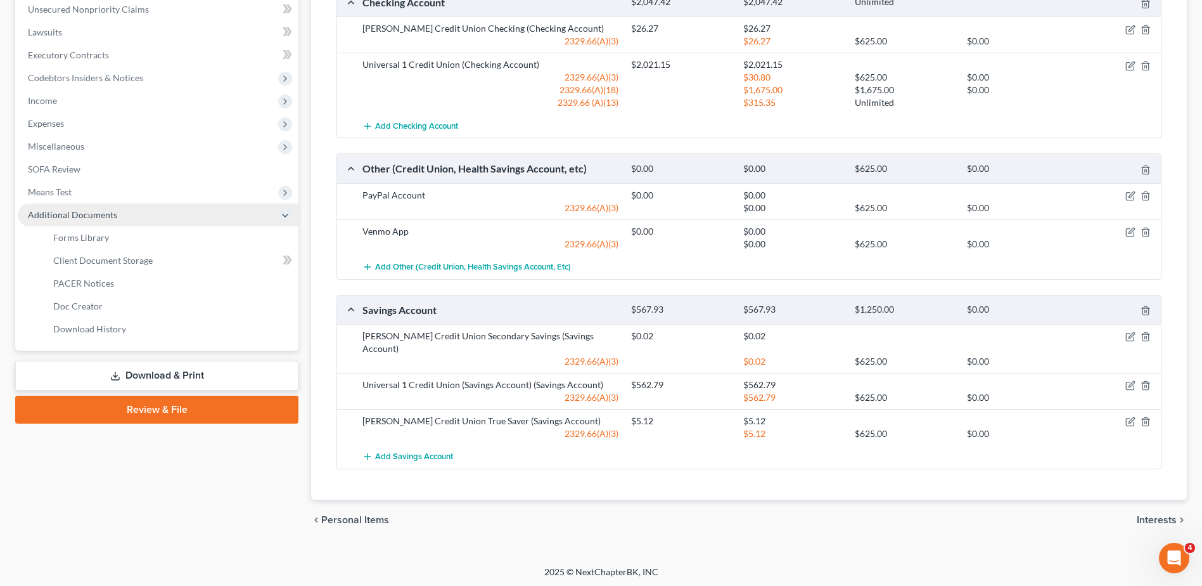
scroll to position [329, 0]
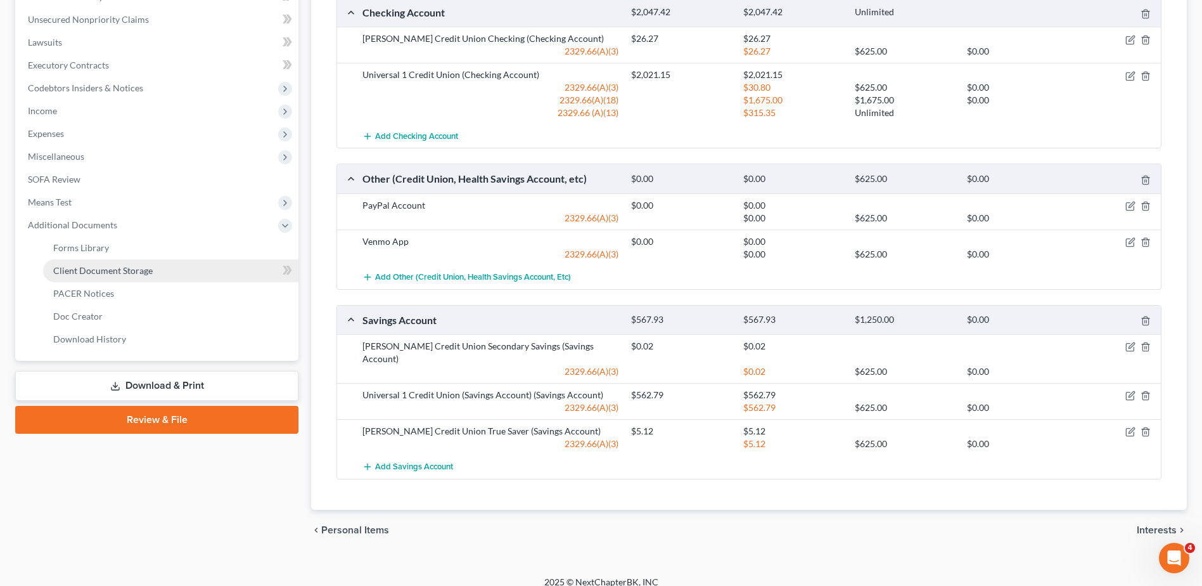
click at [139, 272] on span "Client Document Storage" at bounding box center [103, 270] width 100 height 11
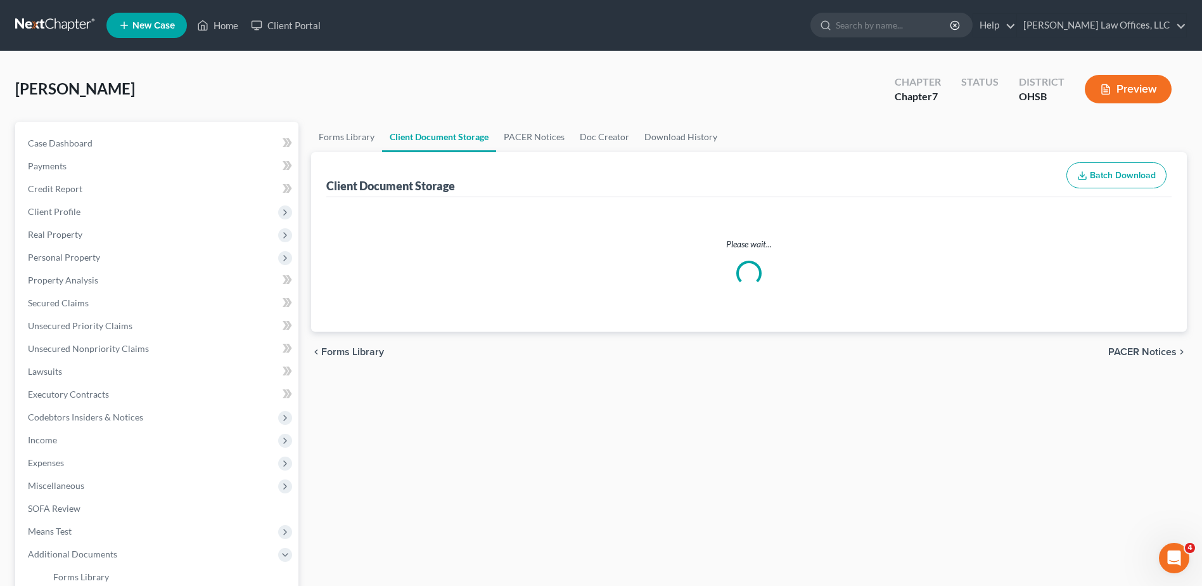
select select "7"
select select "52"
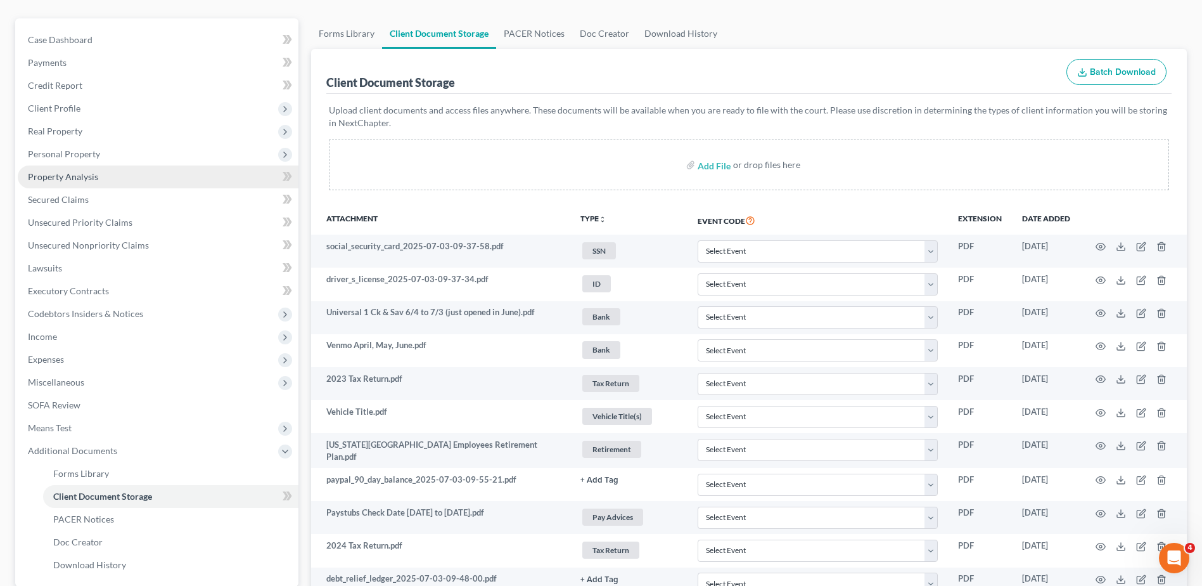
scroll to position [127, 0]
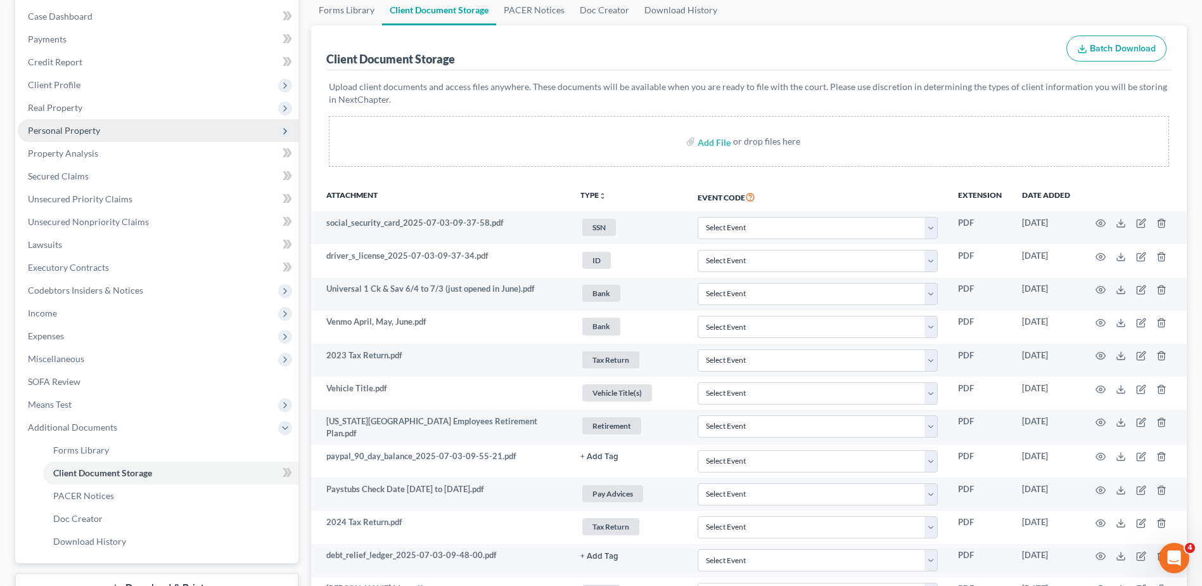
click at [84, 131] on span "Personal Property" at bounding box center [64, 130] width 72 height 11
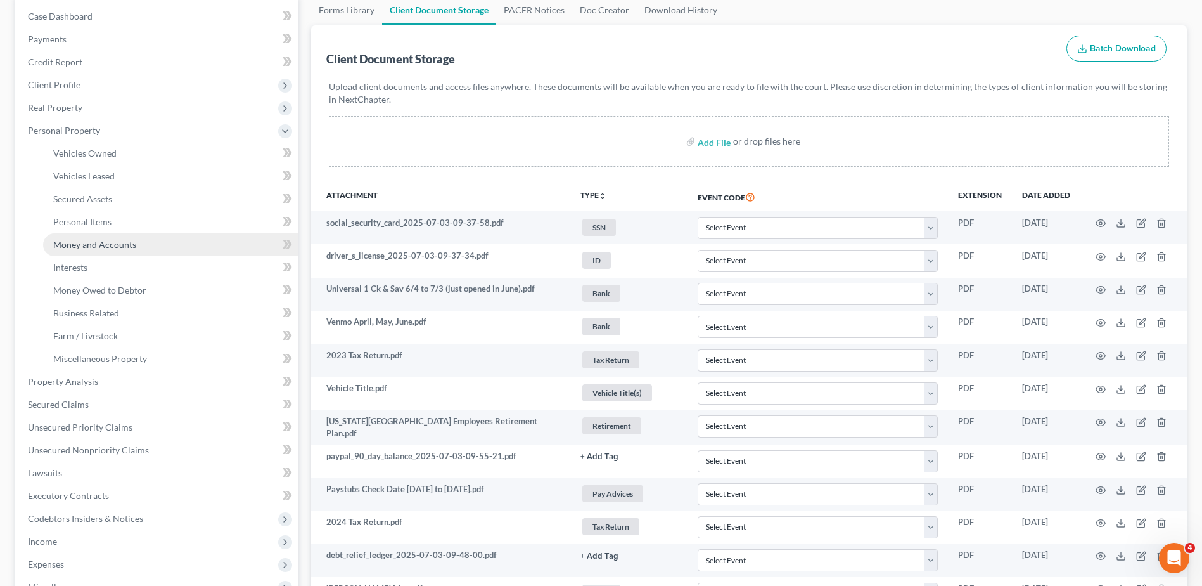
click at [108, 247] on span "Money and Accounts" at bounding box center [94, 244] width 83 height 11
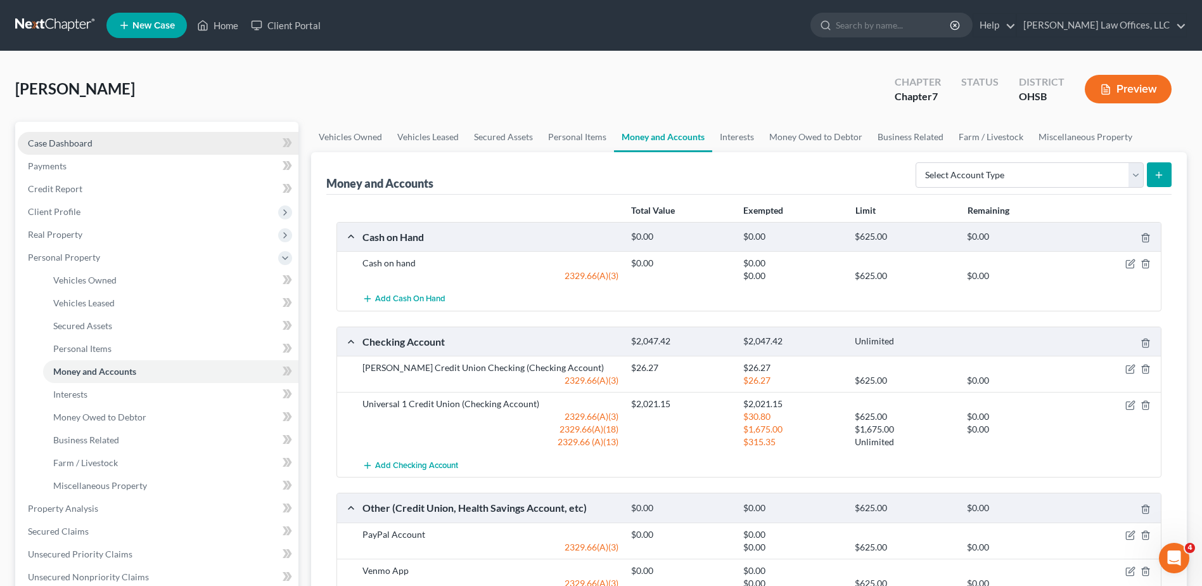
click at [63, 141] on span "Case Dashboard" at bounding box center [60, 143] width 65 height 11
select select "4"
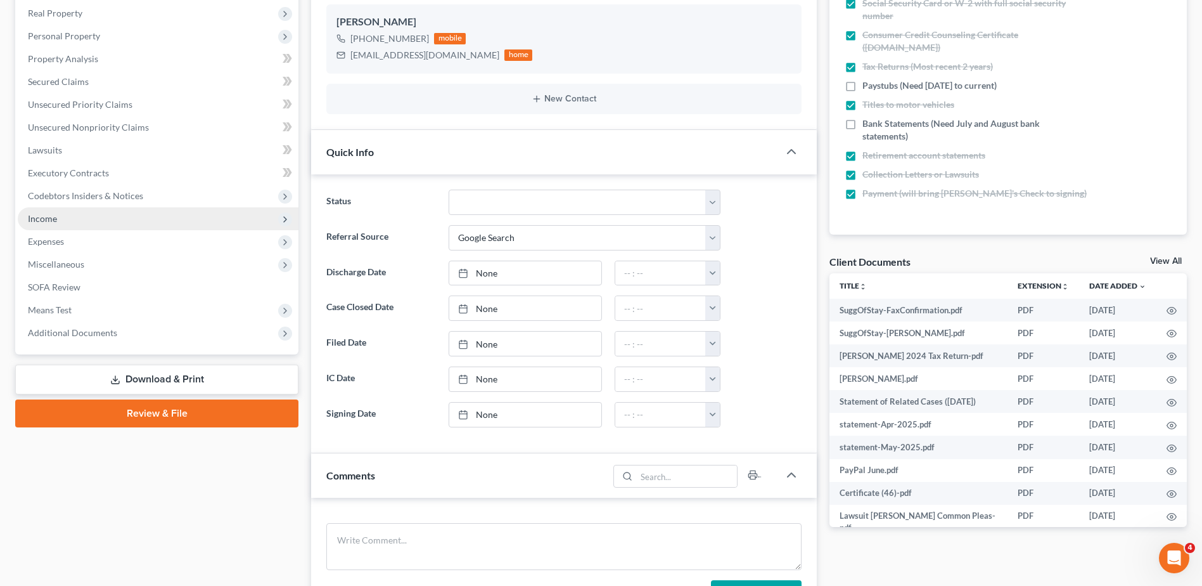
scroll to position [444, 0]
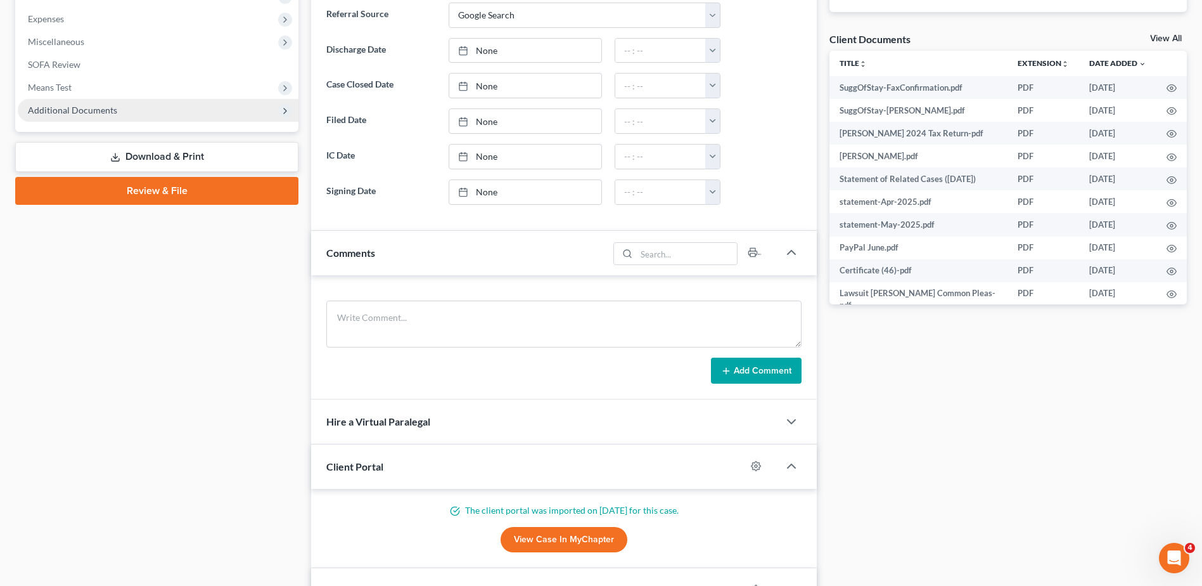
click at [104, 112] on span "Additional Documents" at bounding box center [72, 110] width 89 height 11
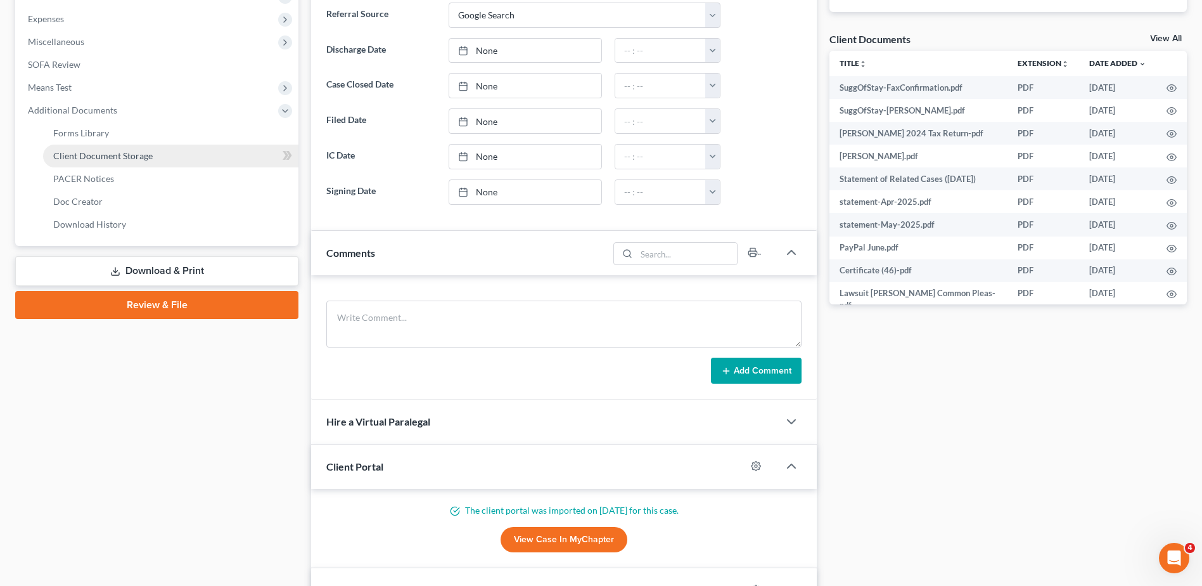
click at [126, 161] on link "Client Document Storage" at bounding box center [170, 156] width 255 height 23
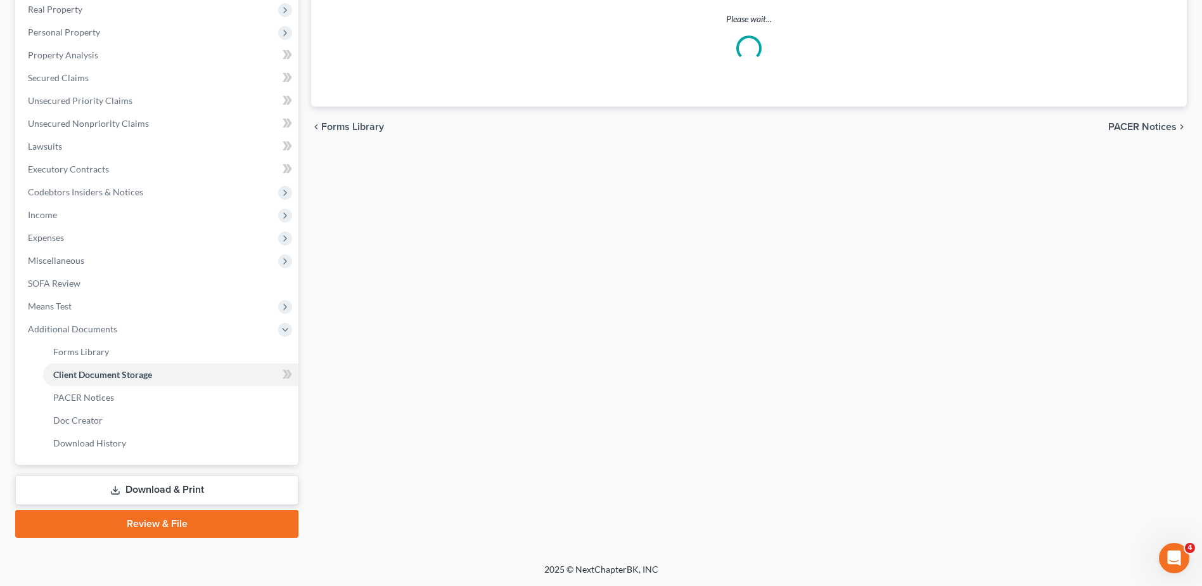
scroll to position [177, 0]
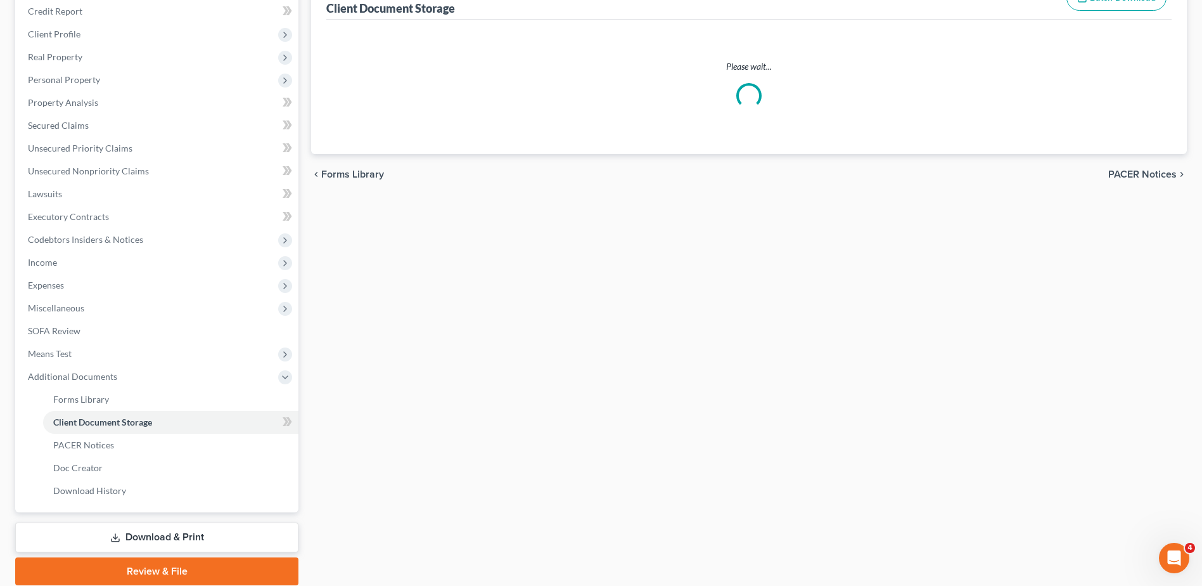
select select "7"
select select "52"
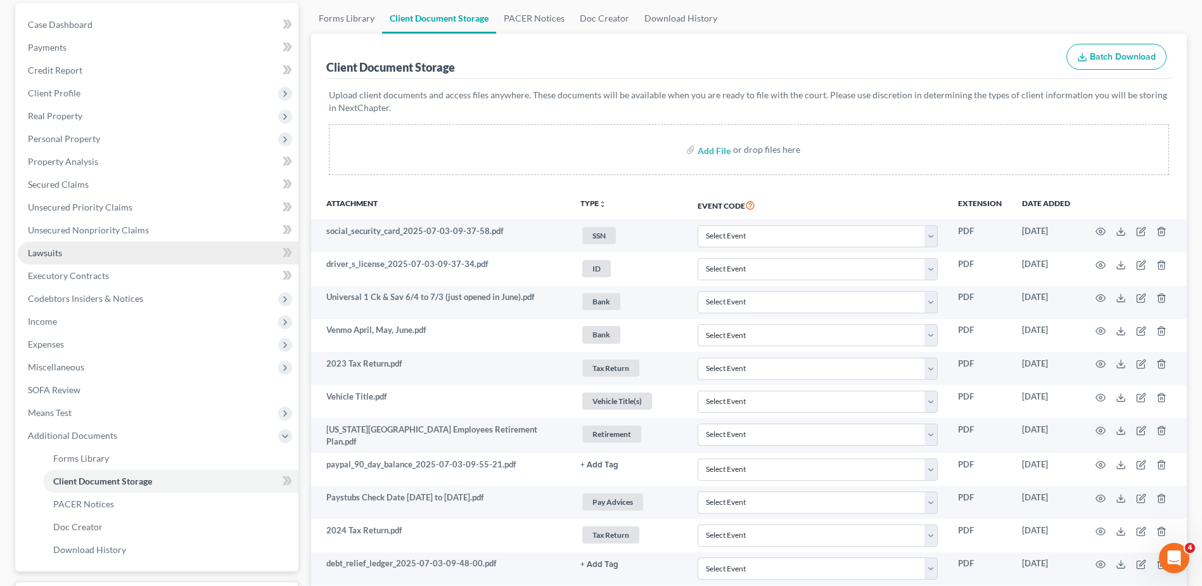
scroll to position [84, 0]
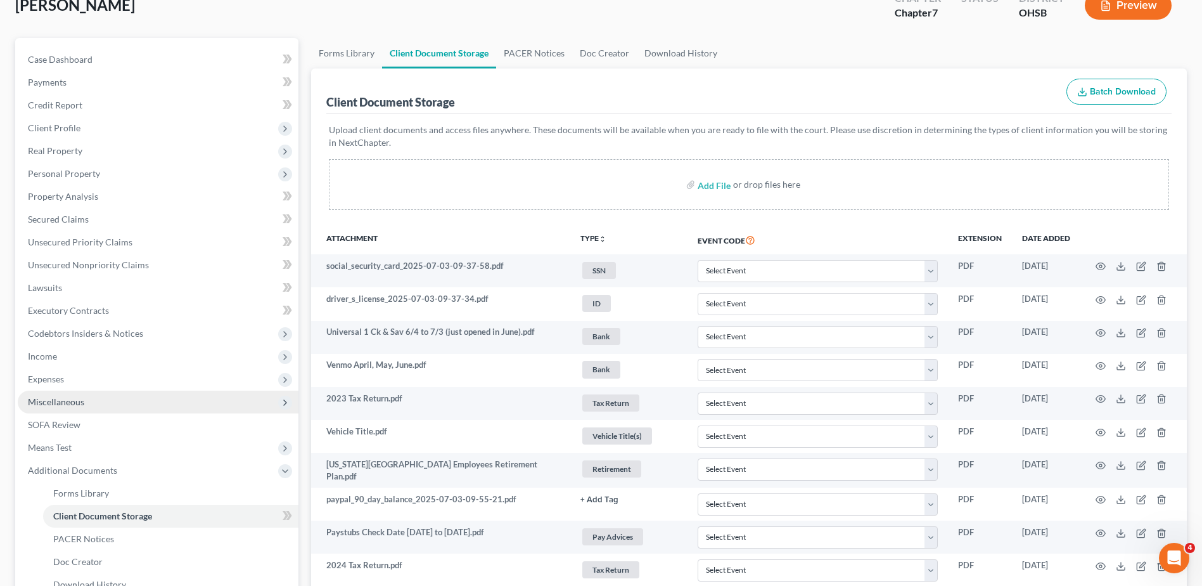
click at [65, 395] on span "Miscellaneous" at bounding box center [158, 401] width 281 height 23
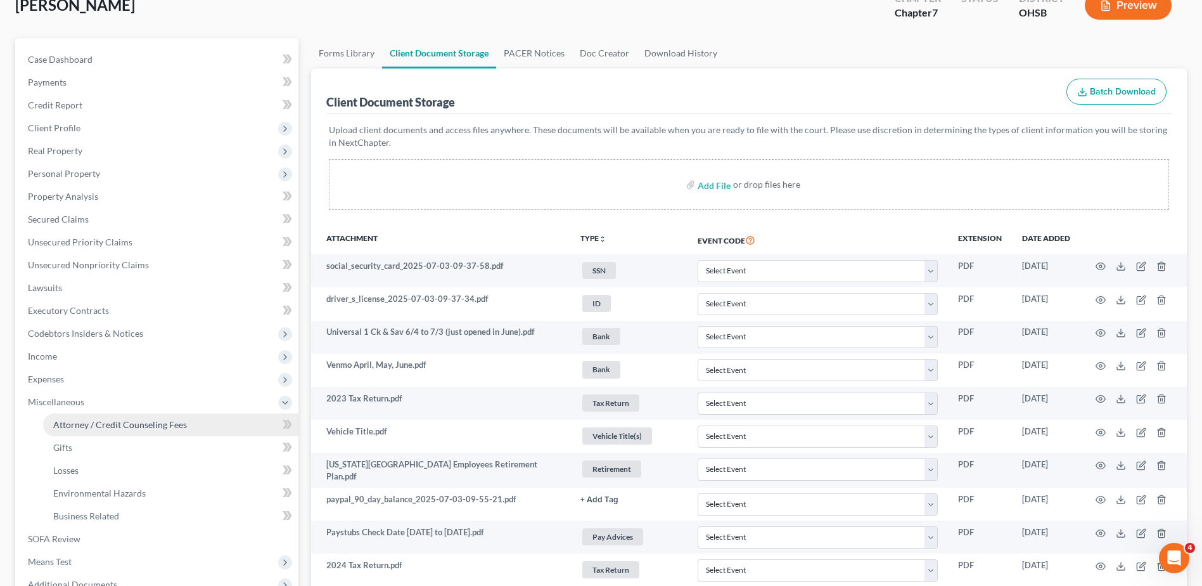
click at [75, 430] on link "Attorney / Credit Counseling Fees" at bounding box center [170, 424] width 255 height 23
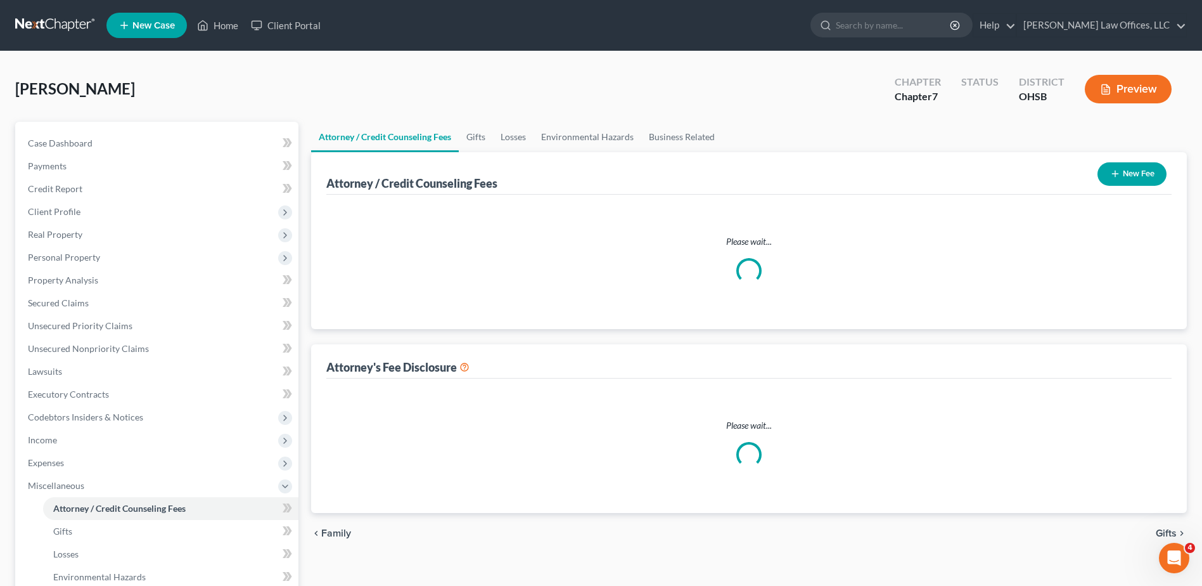
select select "1"
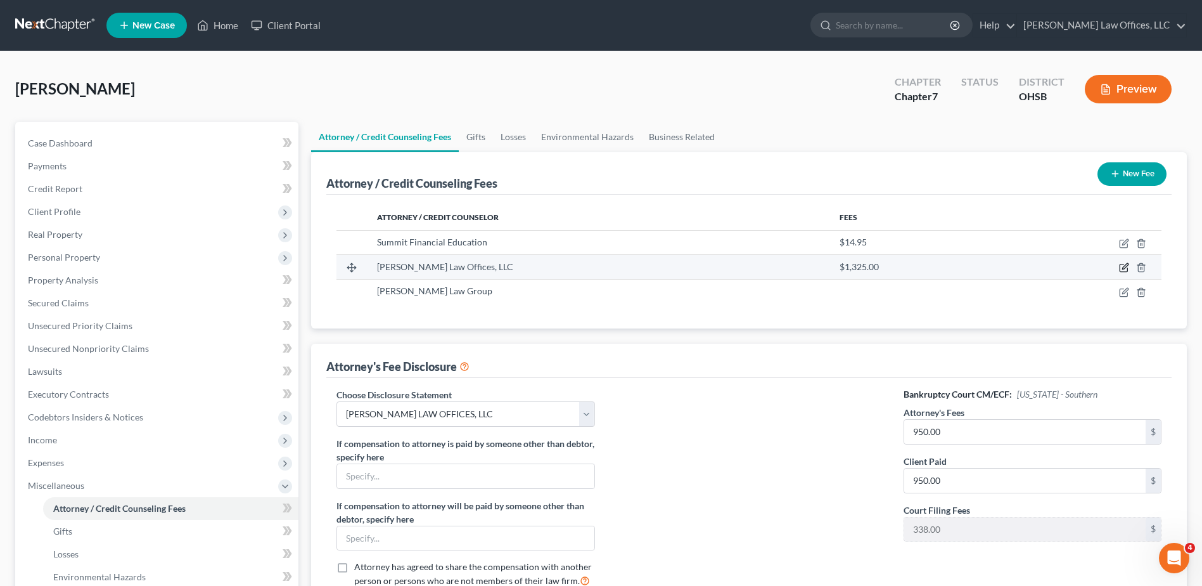
click at [1123, 267] on icon "button" at bounding box center [1124, 267] width 10 height 10
select select "36"
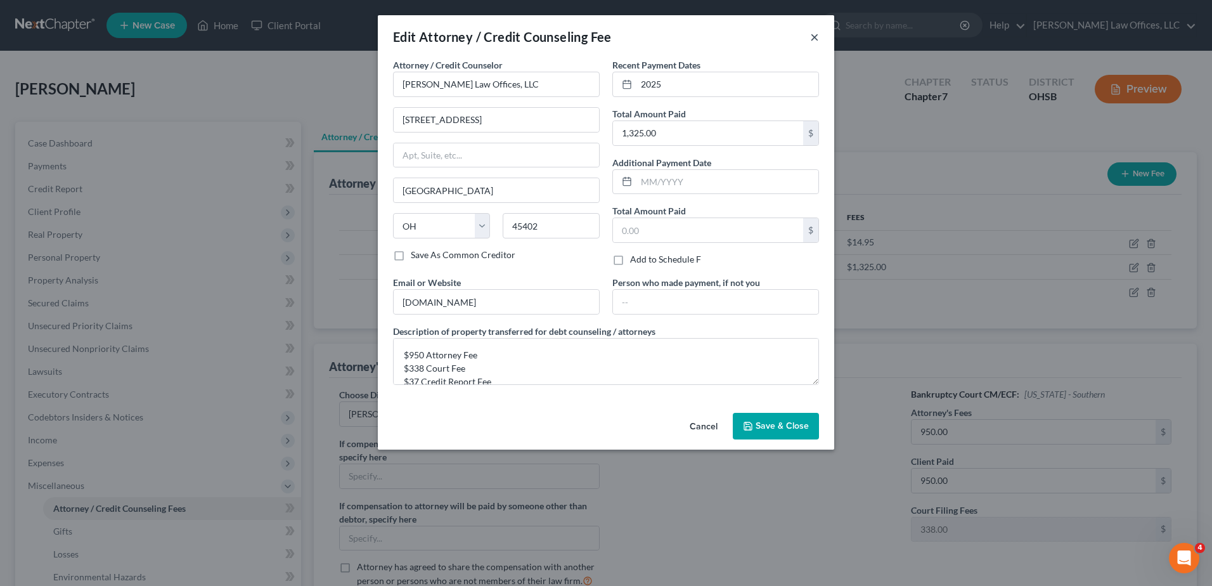
click at [813, 35] on button "×" at bounding box center [814, 36] width 9 height 15
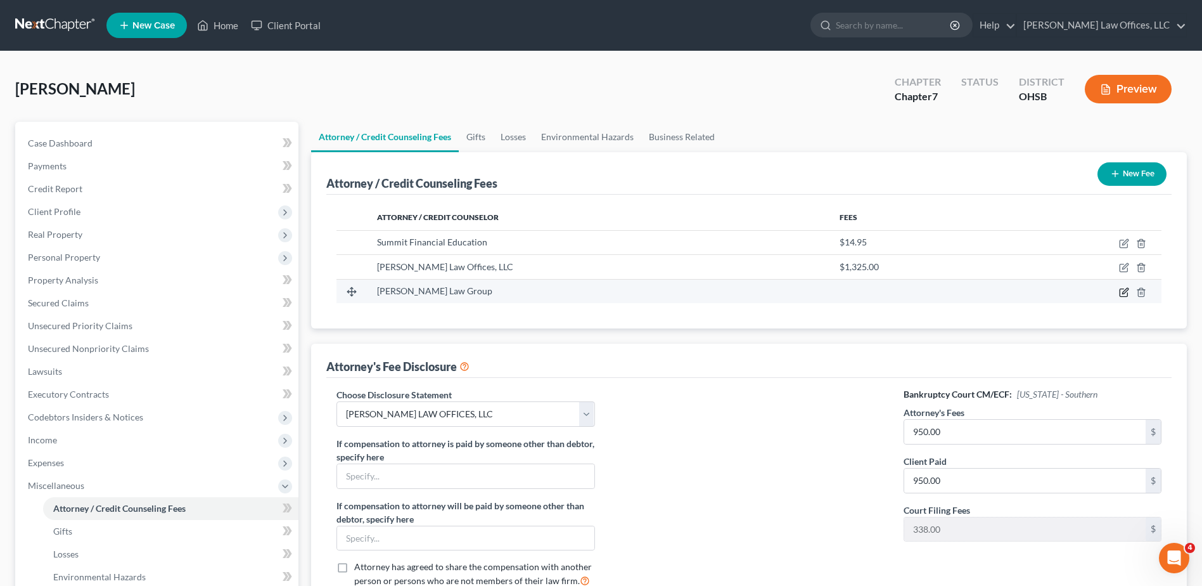
click at [1124, 293] on icon "button" at bounding box center [1126, 291] width 6 height 6
select select "14"
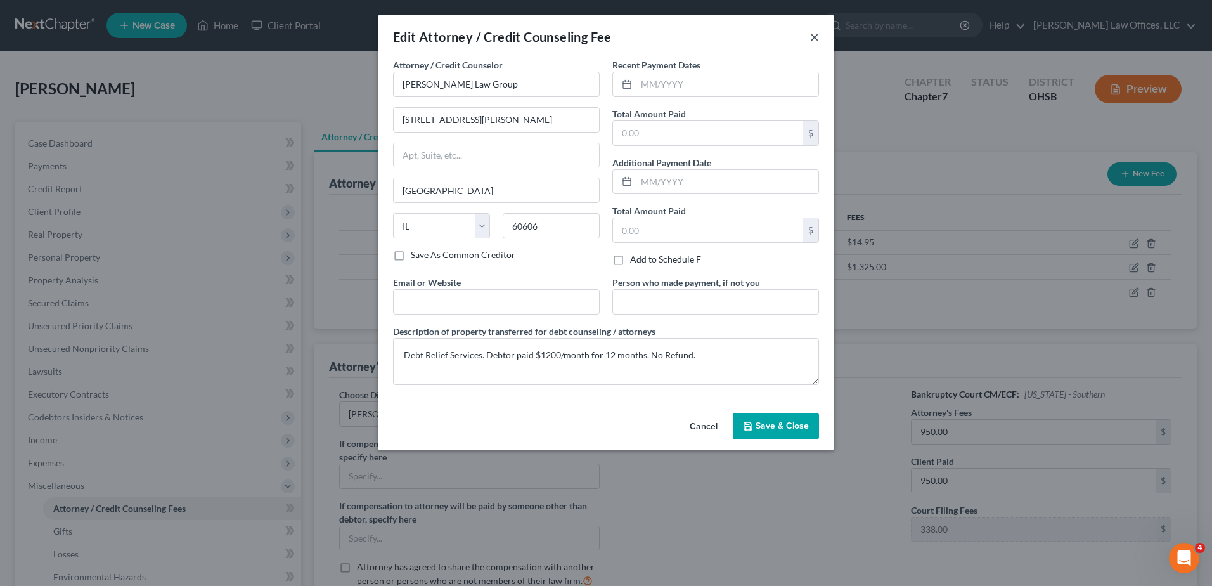
click at [813, 36] on button "×" at bounding box center [814, 36] width 9 height 15
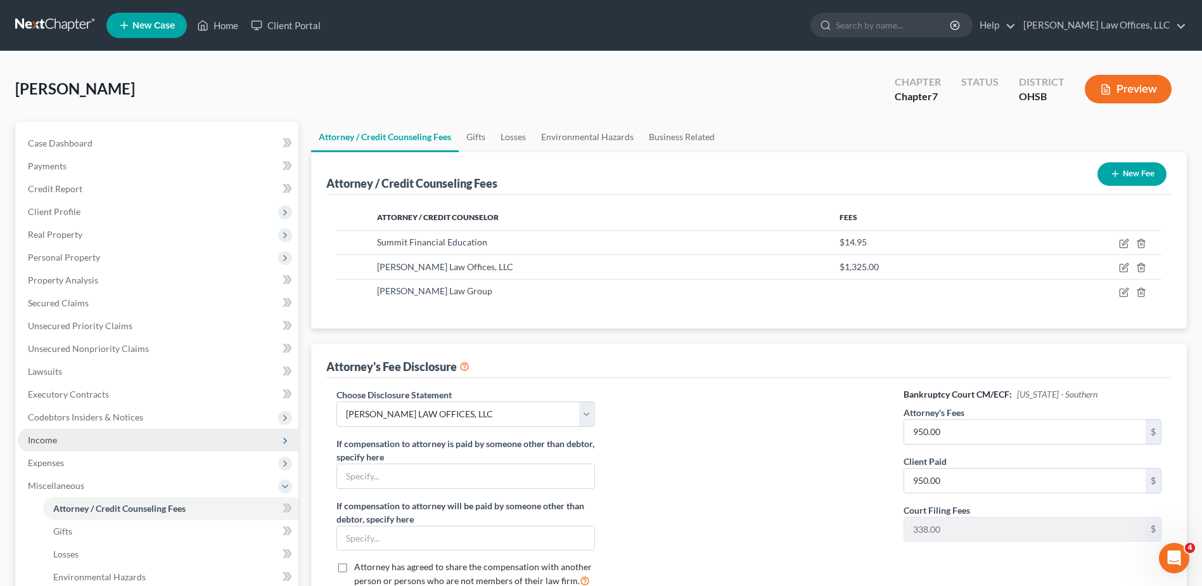
click at [34, 439] on span "Income" at bounding box center [42, 439] width 29 height 11
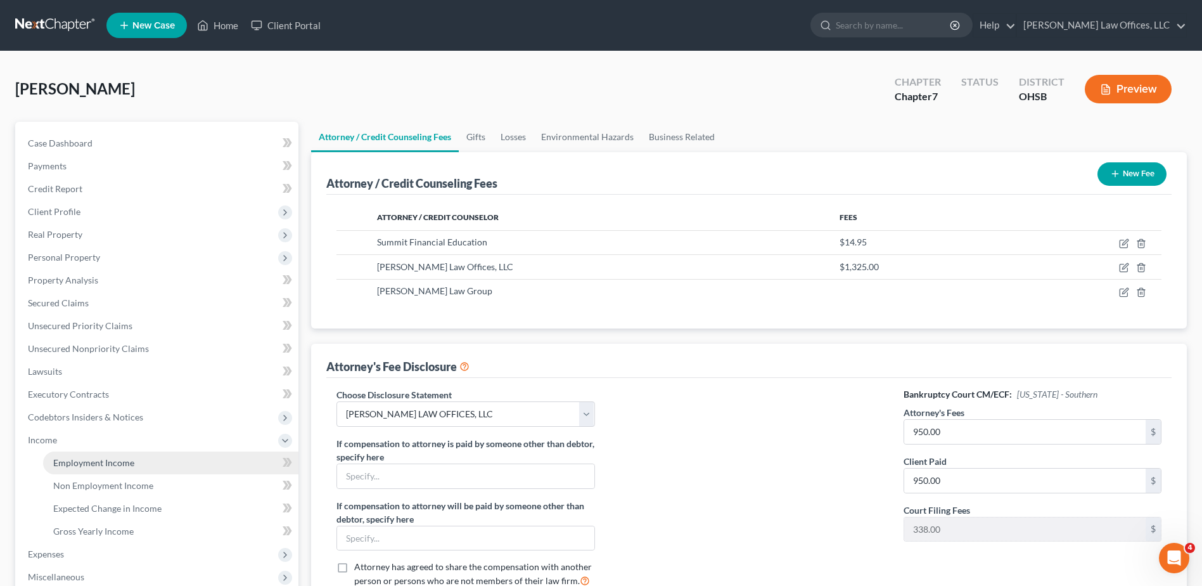
click at [70, 457] on span "Employment Income" at bounding box center [93, 462] width 81 height 11
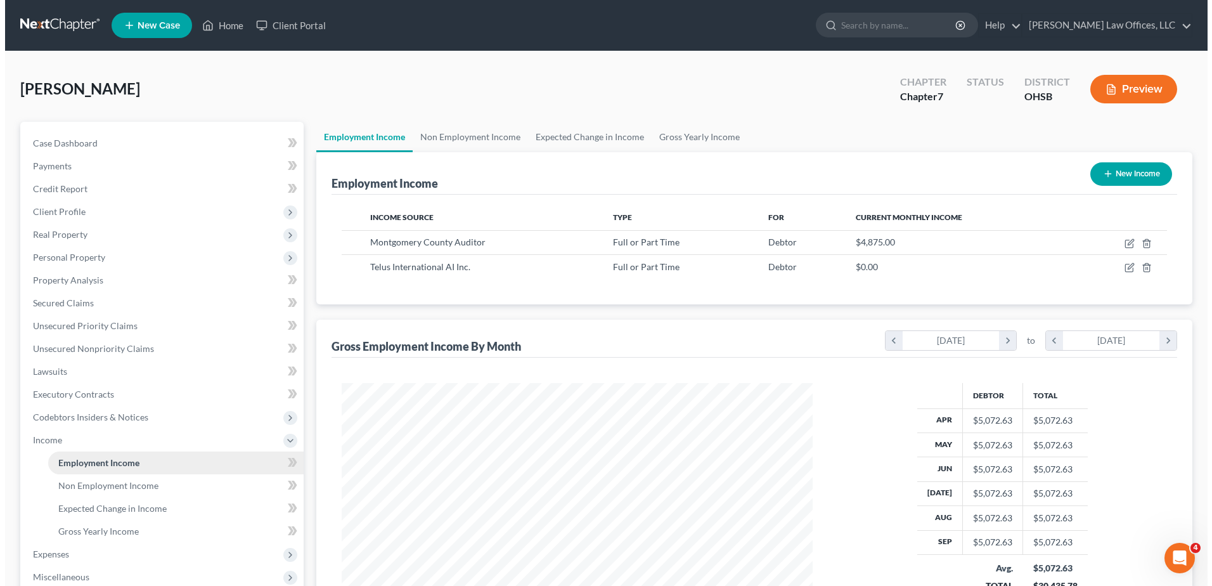
scroll to position [235, 496]
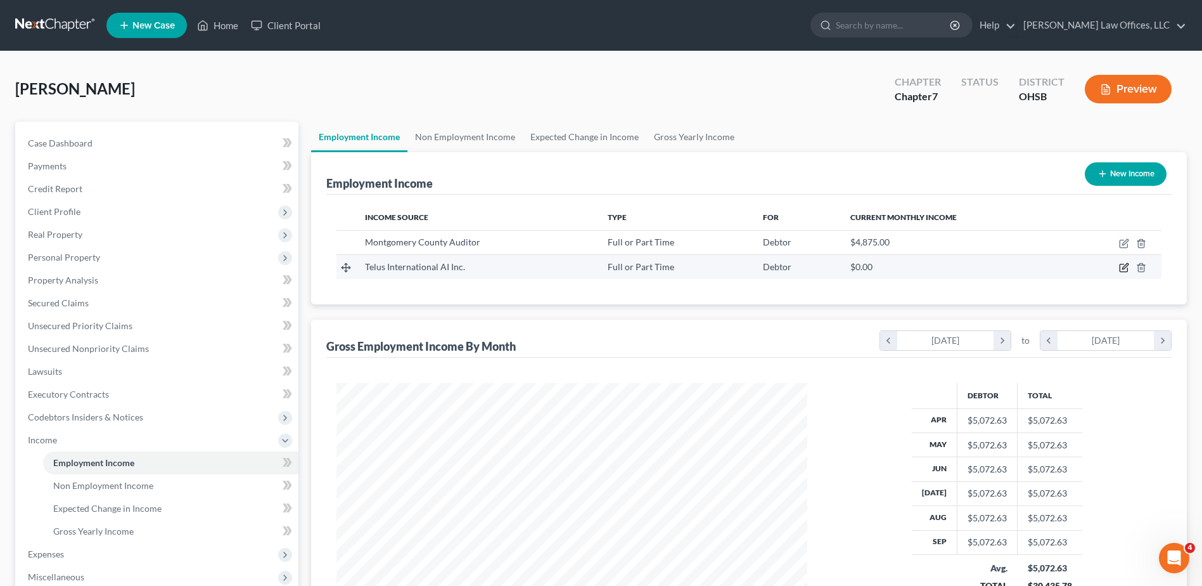
click at [1126, 268] on icon "button" at bounding box center [1124, 267] width 10 height 10
select select "0"
select select "31"
select select "0"
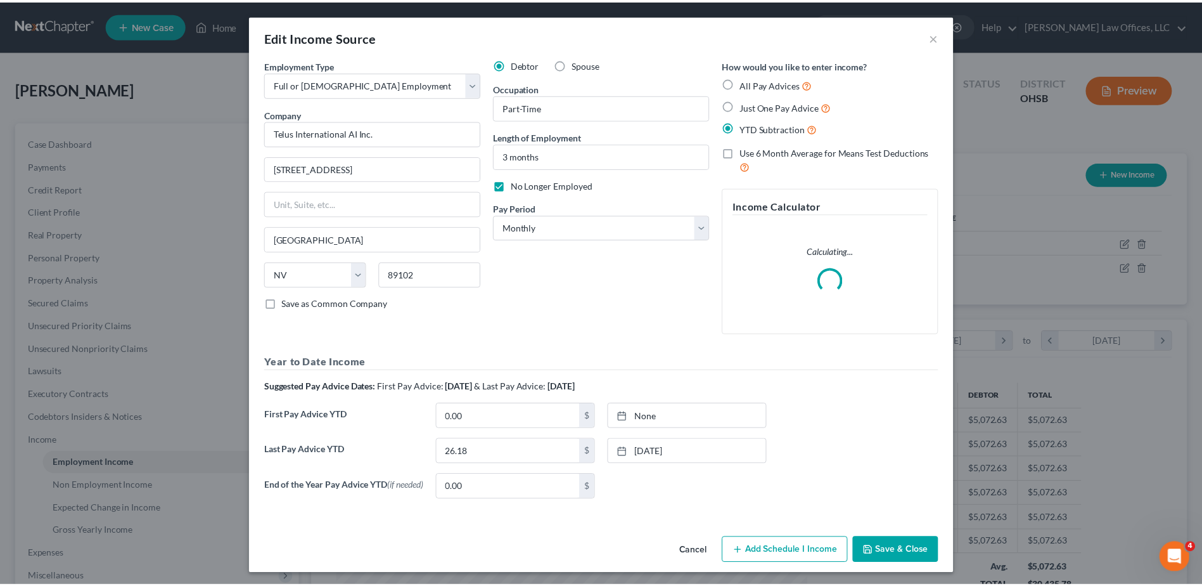
scroll to position [237, 501]
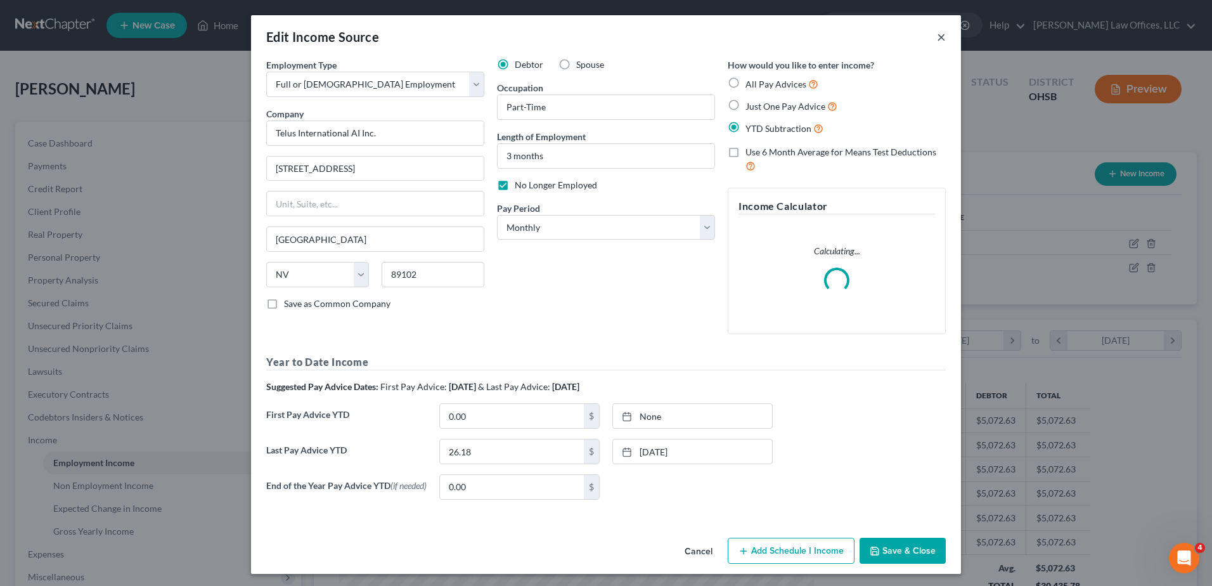
click at [937, 38] on button "×" at bounding box center [941, 36] width 9 height 15
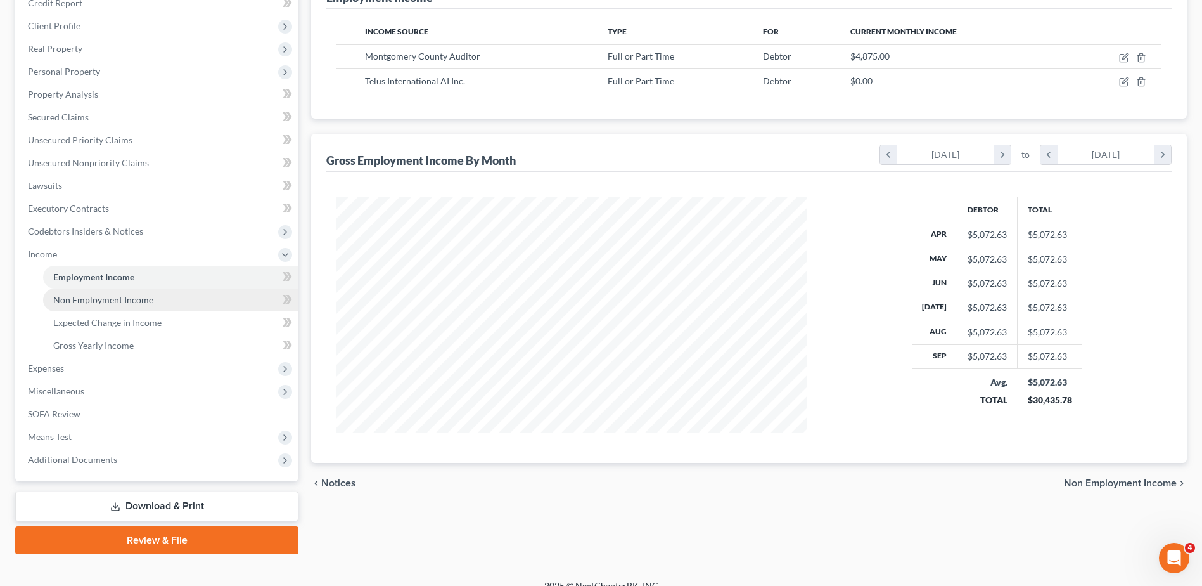
scroll to position [202, 0]
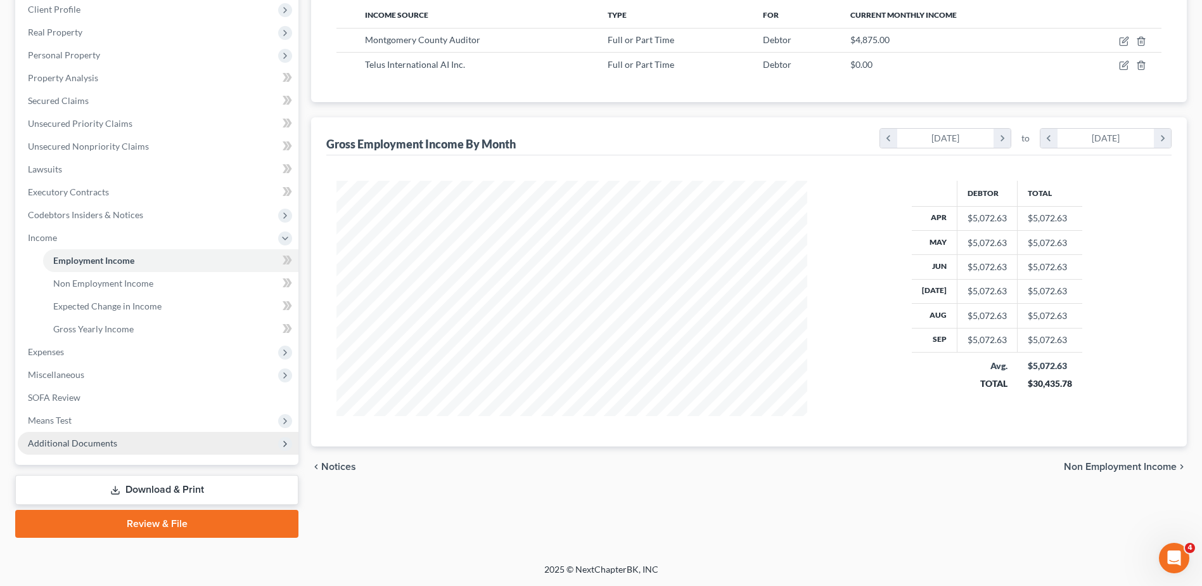
click at [82, 440] on span "Additional Documents" at bounding box center [72, 442] width 89 height 11
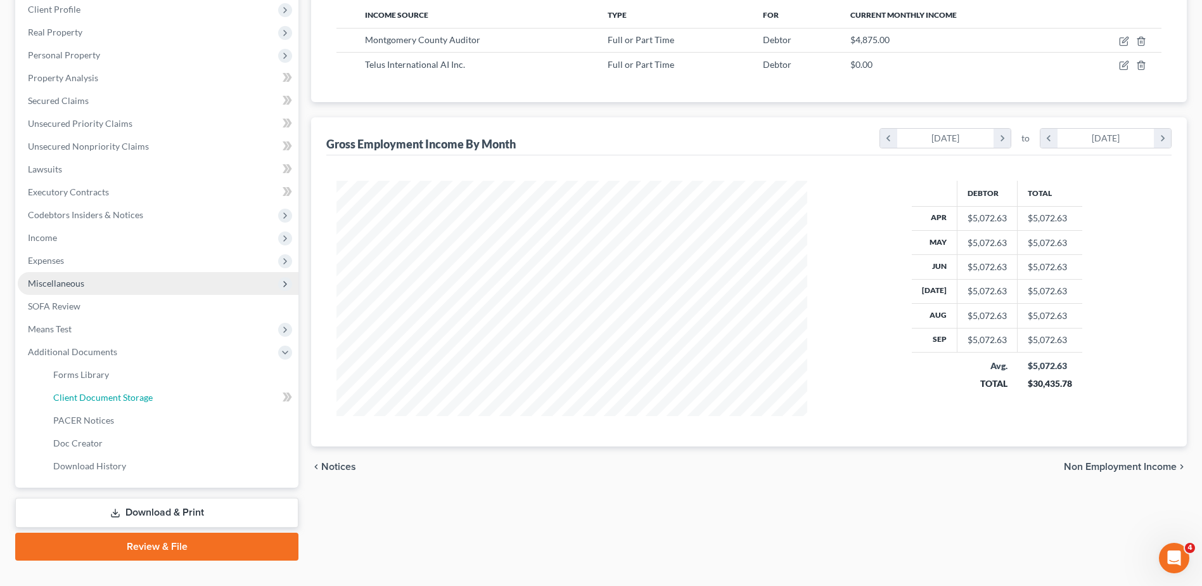
drag, startPoint x: 134, startPoint y: 394, endPoint x: 173, endPoint y: 290, distance: 111.1
click at [134, 394] on span "Client Document Storage" at bounding box center [103, 397] width 100 height 11
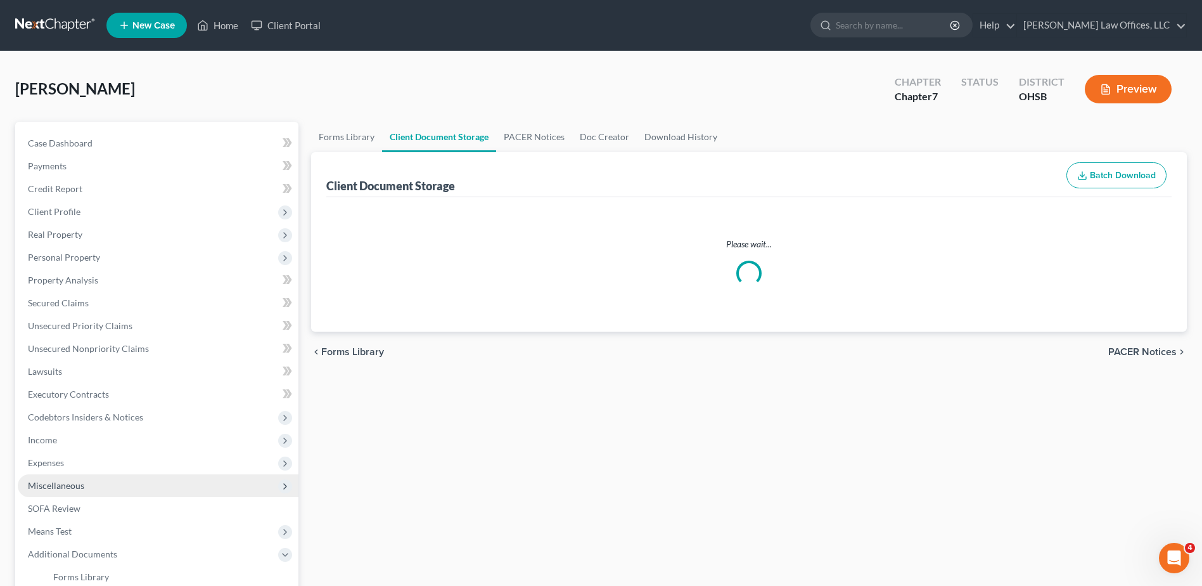
select select "7"
select select "52"
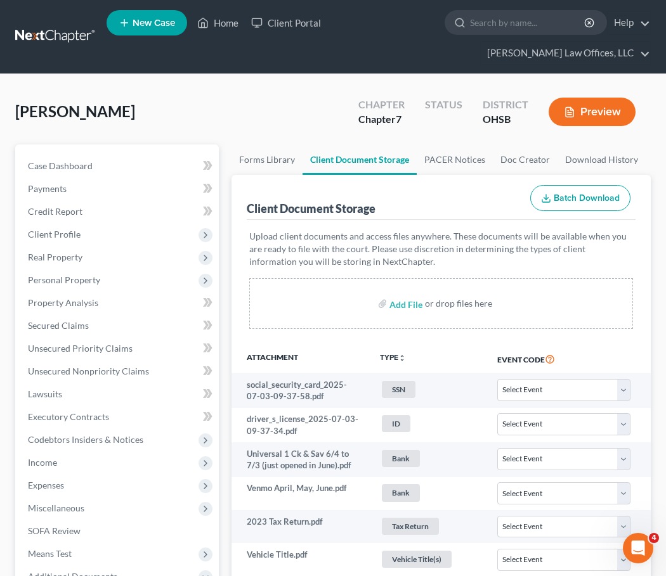
select select "7"
select select "52"
select select "7"
select select "52"
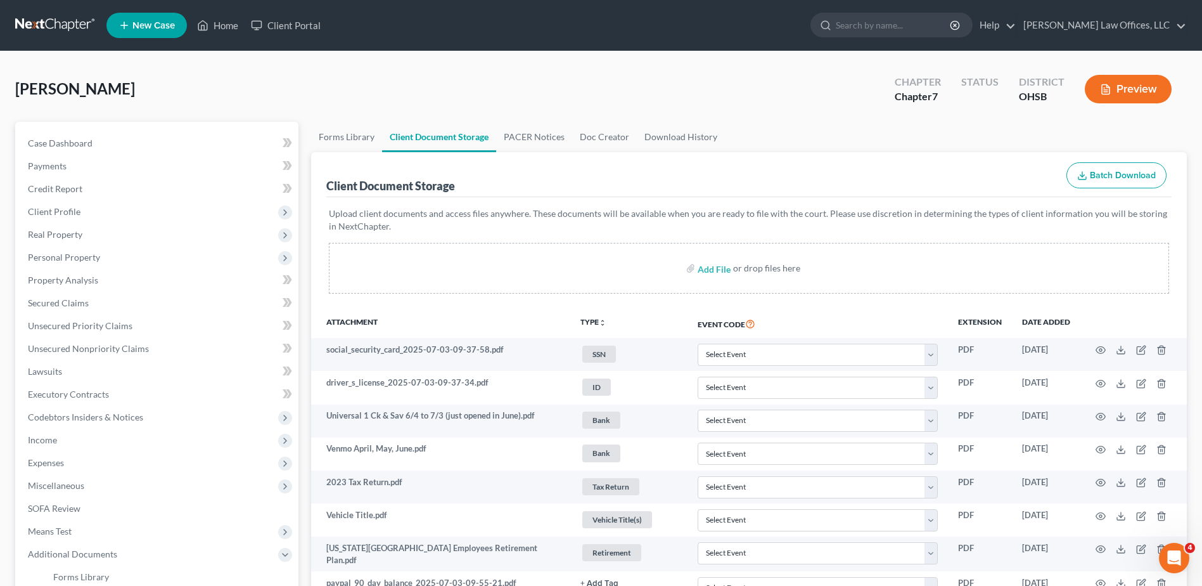
scroll to position [911, 0]
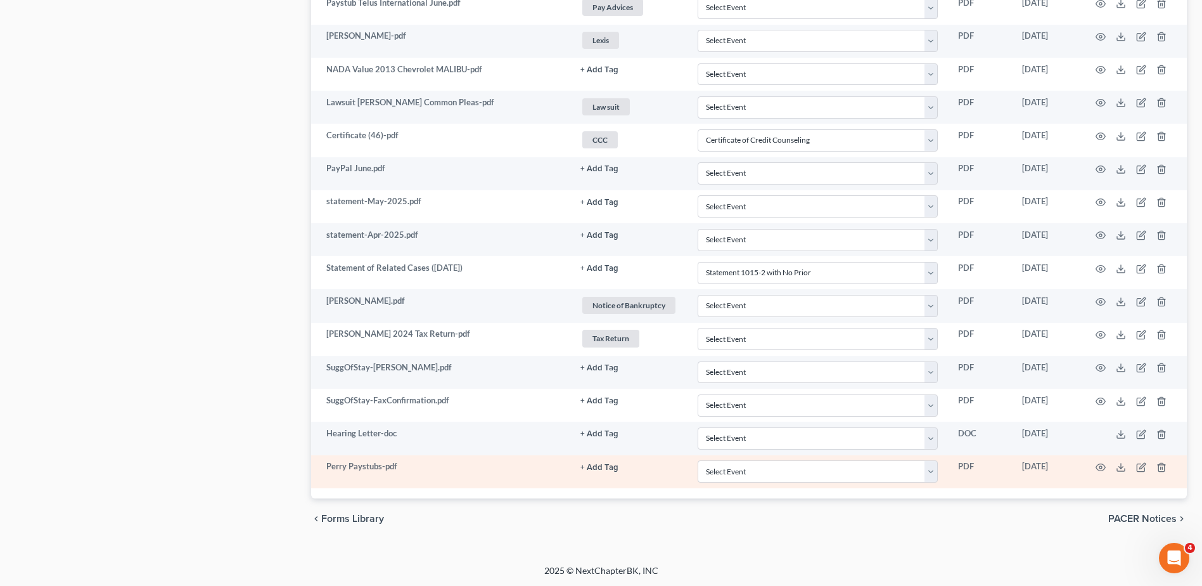
click at [606, 463] on button "+ Add Tag" at bounding box center [600, 467] width 38 height 8
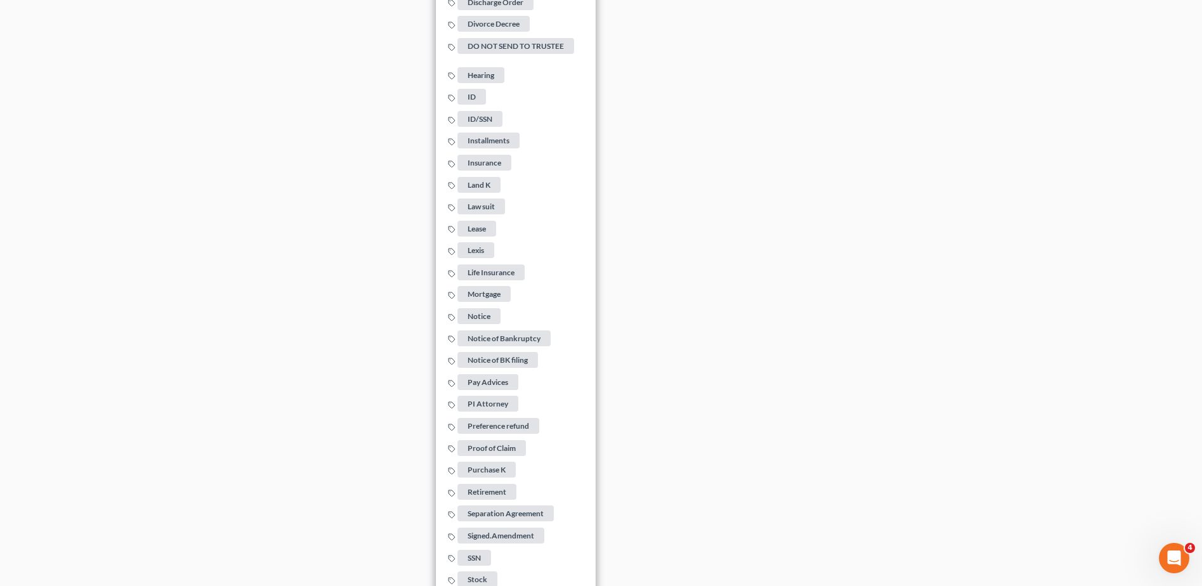
scroll to position [1735, 0]
click at [499, 374] on span "Pay Advices" at bounding box center [488, 381] width 61 height 16
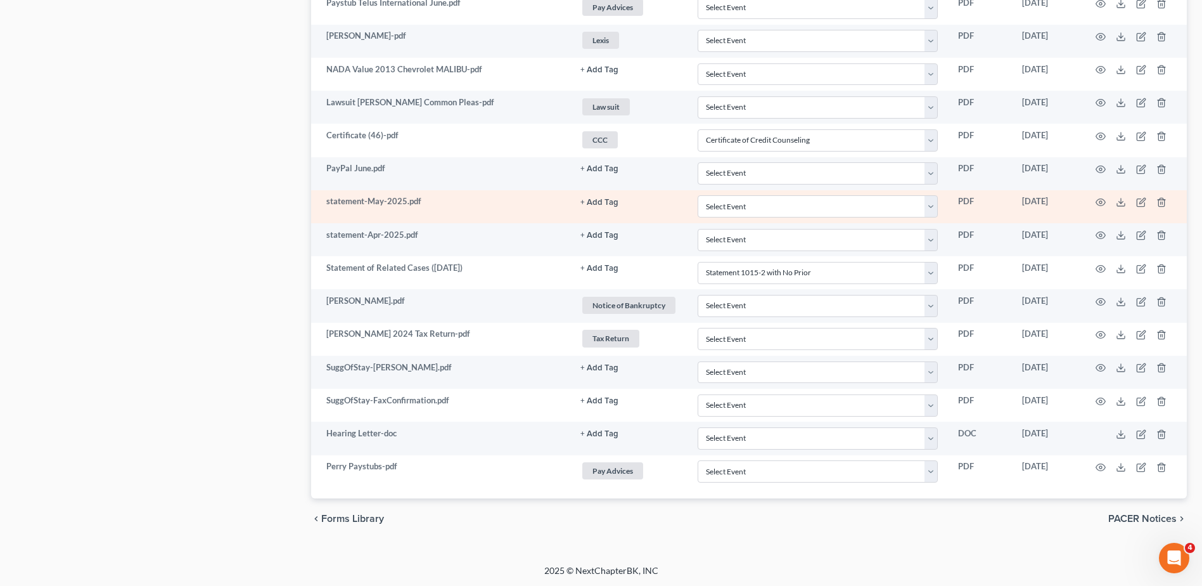
scroll to position [0, 0]
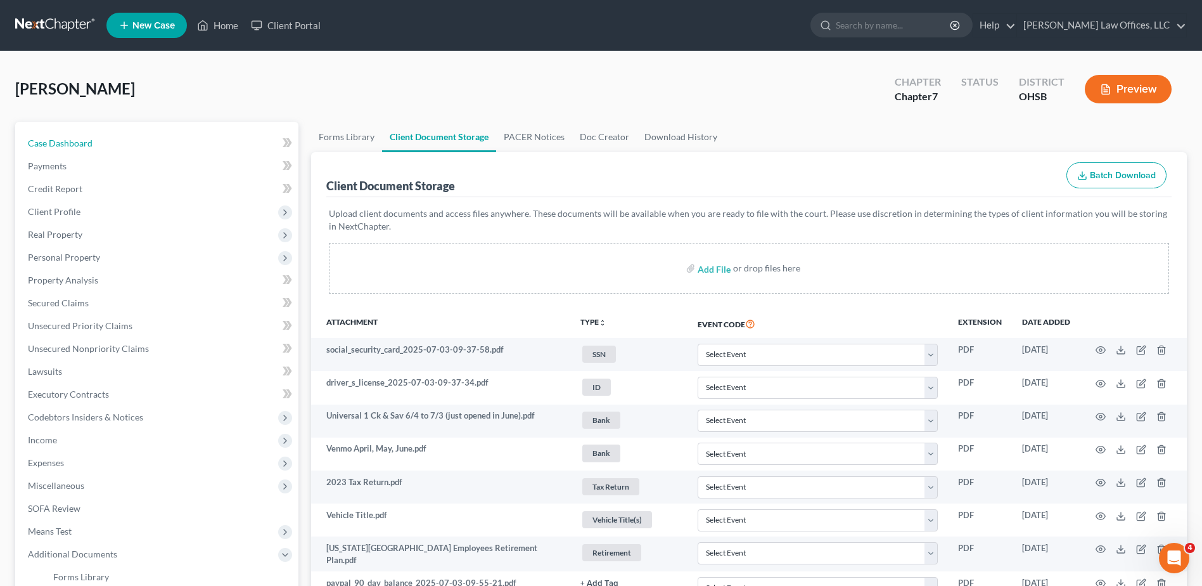
drag, startPoint x: 87, startPoint y: 138, endPoint x: 841, endPoint y: 161, distance: 754.0
click at [87, 138] on span "Case Dashboard" at bounding box center [60, 143] width 65 height 11
select select "4"
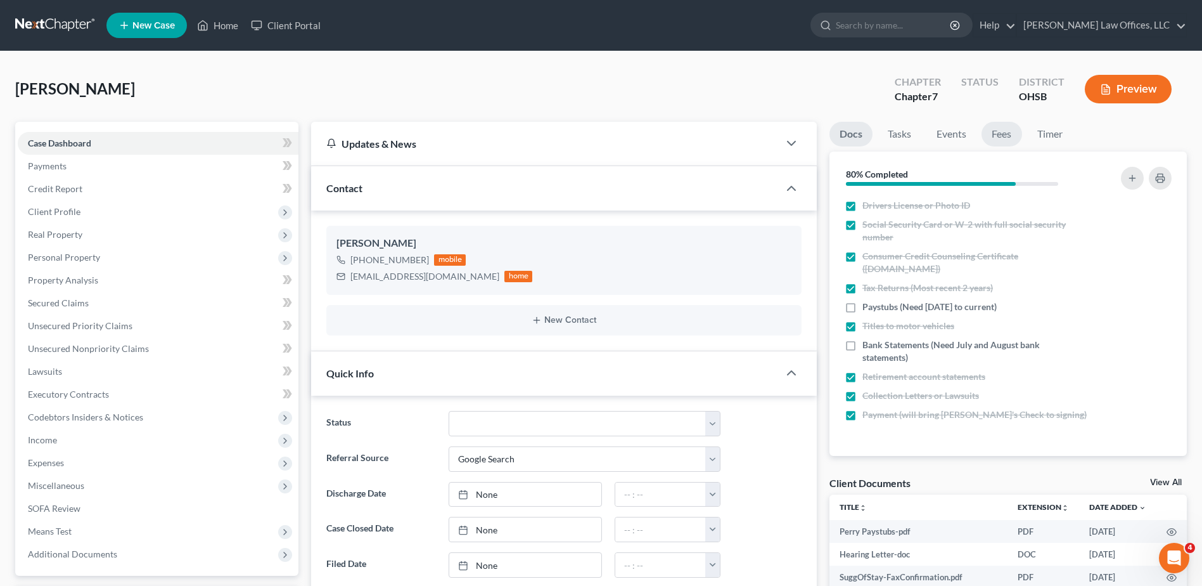
click at [1008, 136] on link "Fees" at bounding box center [1002, 134] width 41 height 25
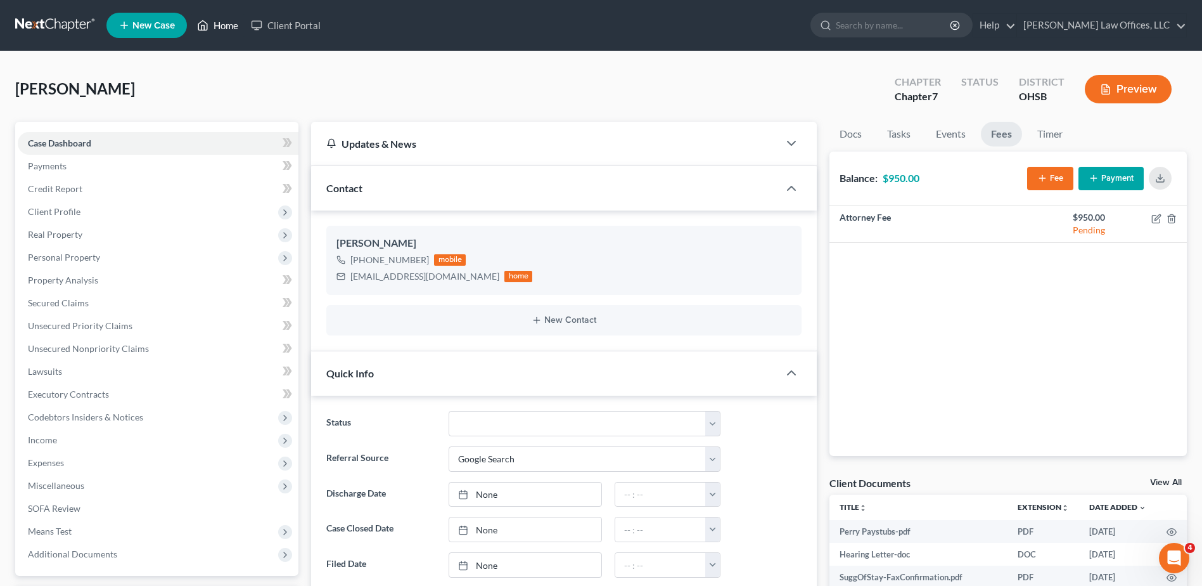
click at [217, 24] on link "Home" at bounding box center [218, 25] width 54 height 23
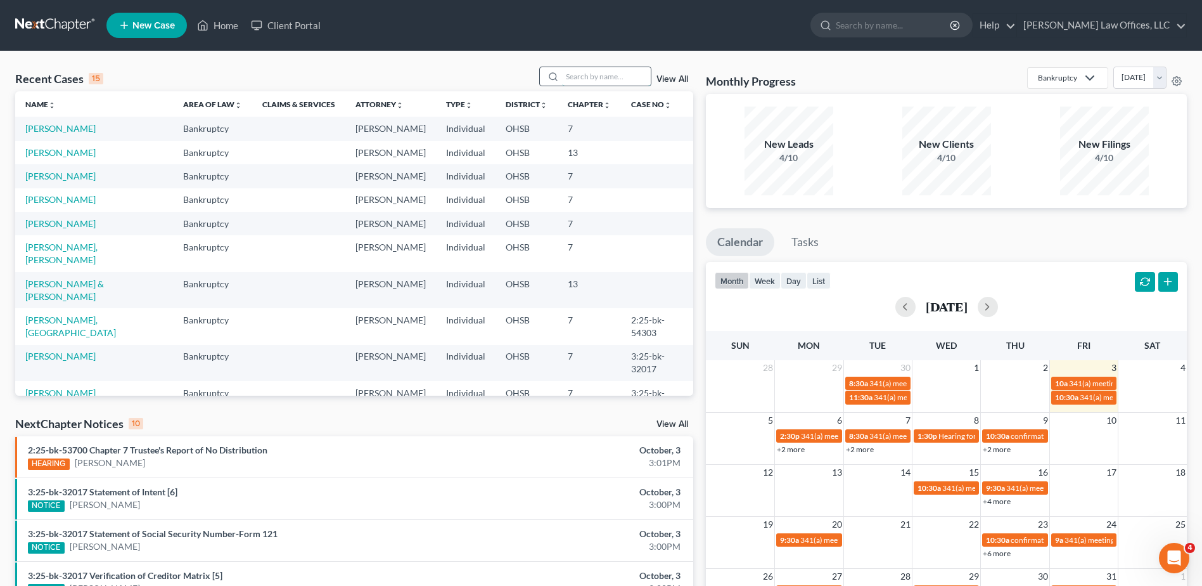
click at [588, 77] on input "search" at bounding box center [606, 76] width 89 height 18
type input "trevon"
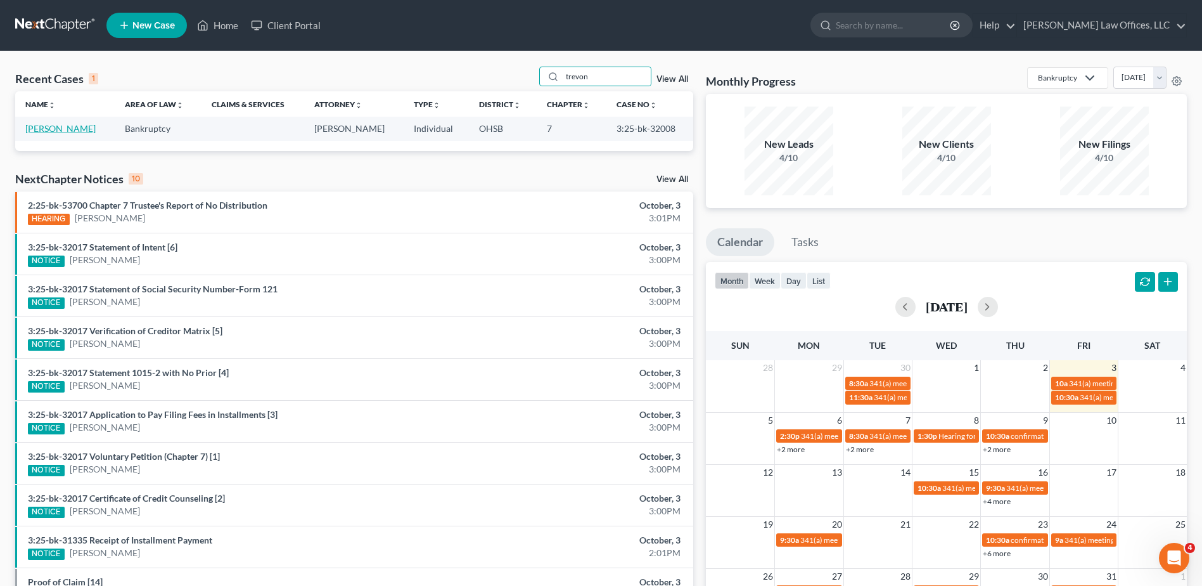
click at [59, 127] on link "[PERSON_NAME]" at bounding box center [60, 128] width 70 height 11
select select "4"
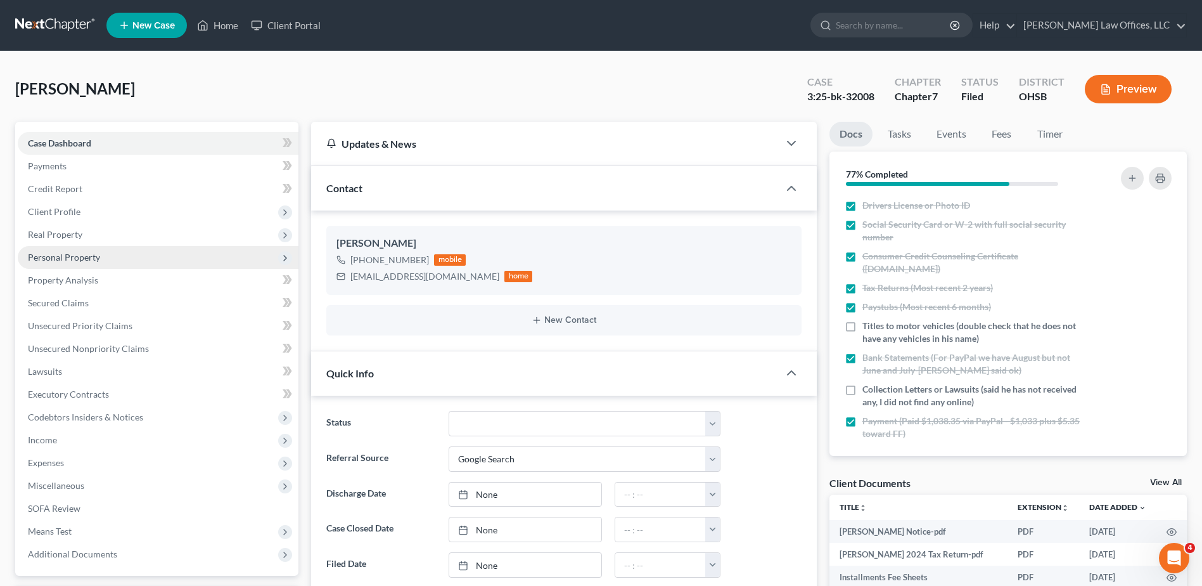
click at [81, 256] on span "Personal Property" at bounding box center [64, 257] width 72 height 11
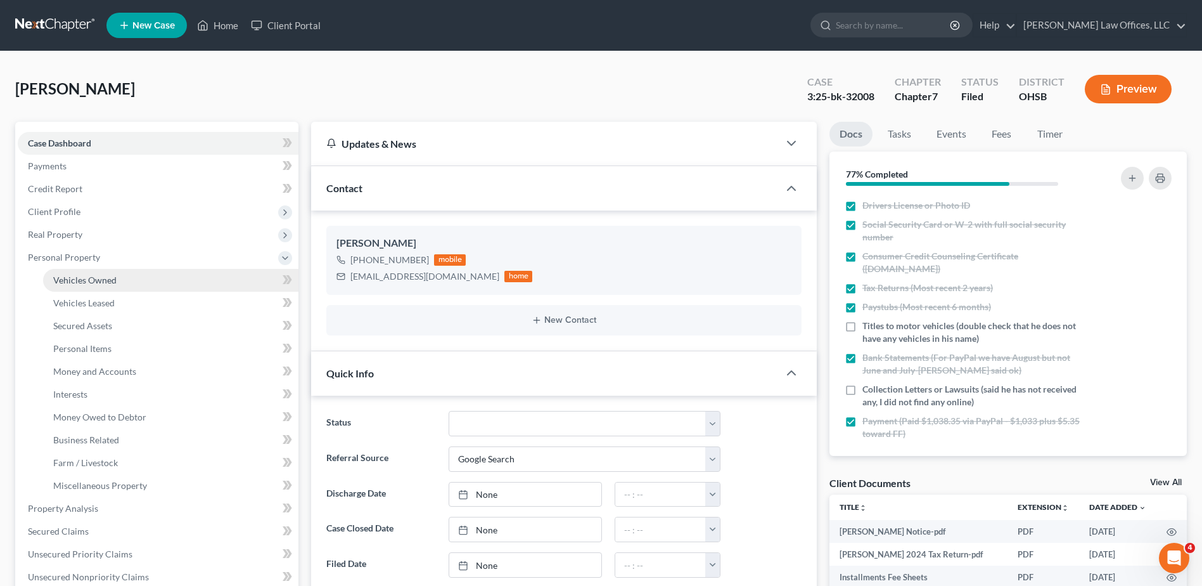
click at [77, 274] on span "Vehicles Owned" at bounding box center [84, 279] width 63 height 11
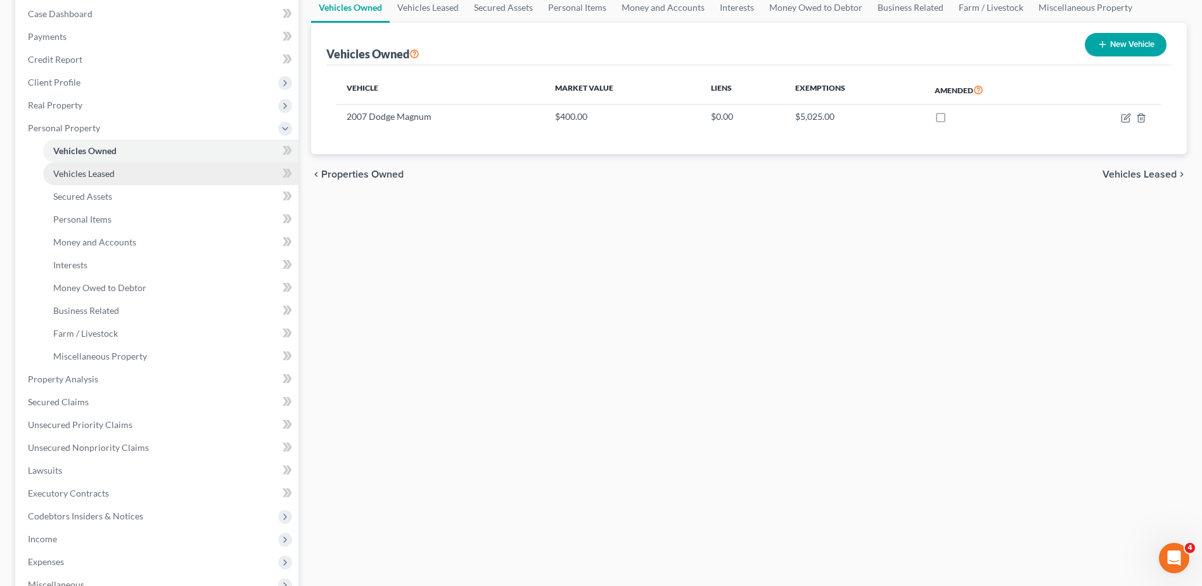
scroll to position [339, 0]
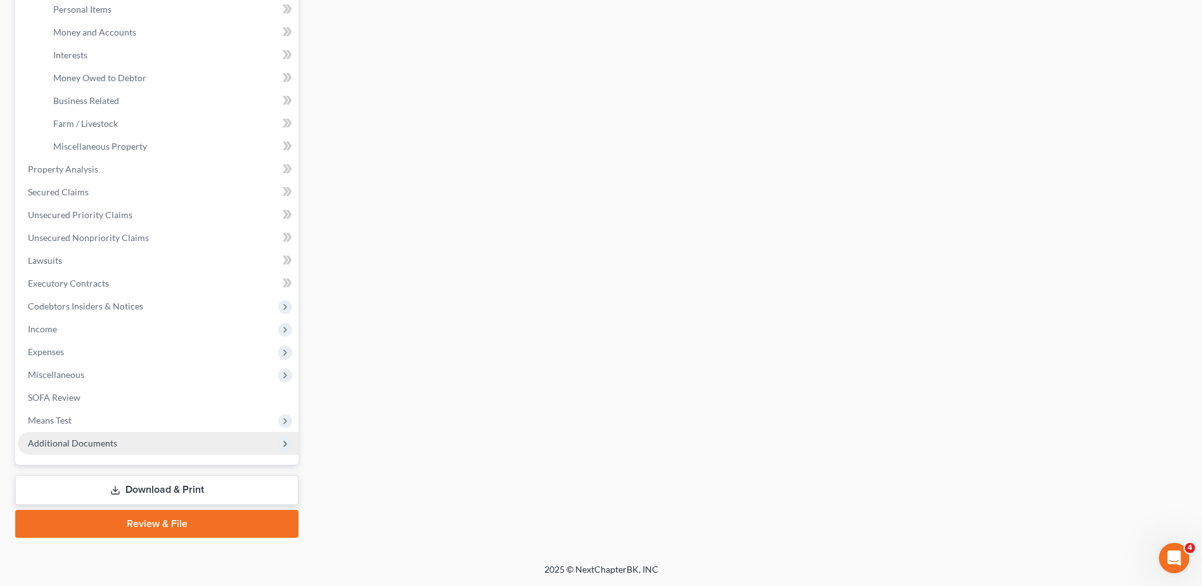
click at [94, 446] on span "Additional Documents" at bounding box center [72, 442] width 89 height 11
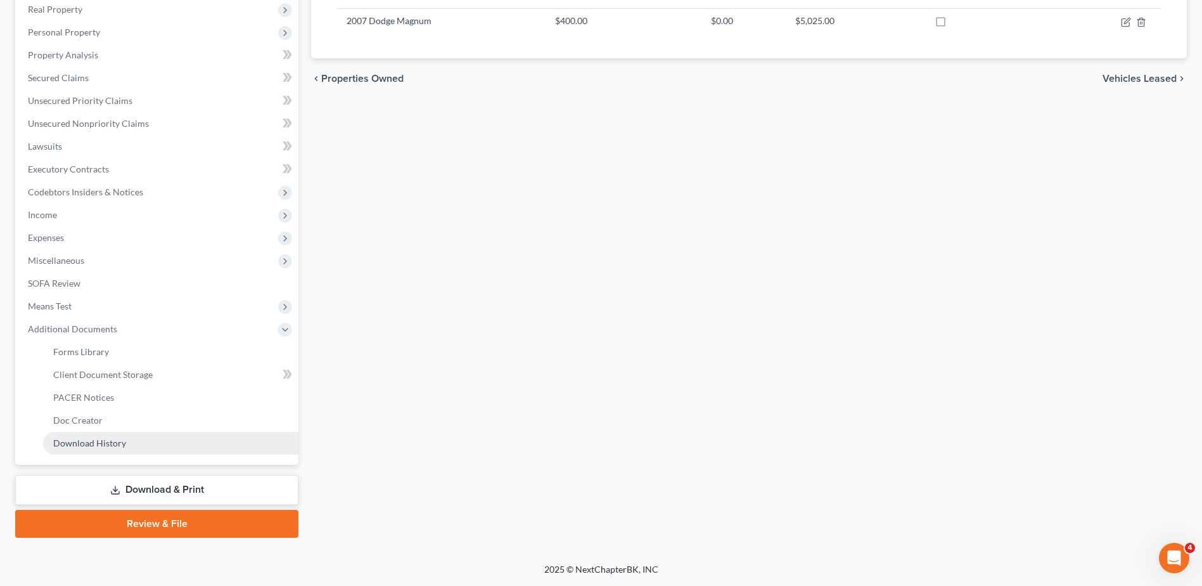
scroll to position [225, 0]
click at [110, 378] on span "Client Document Storage" at bounding box center [103, 374] width 100 height 11
select select "7"
select select "52"
select select "37"
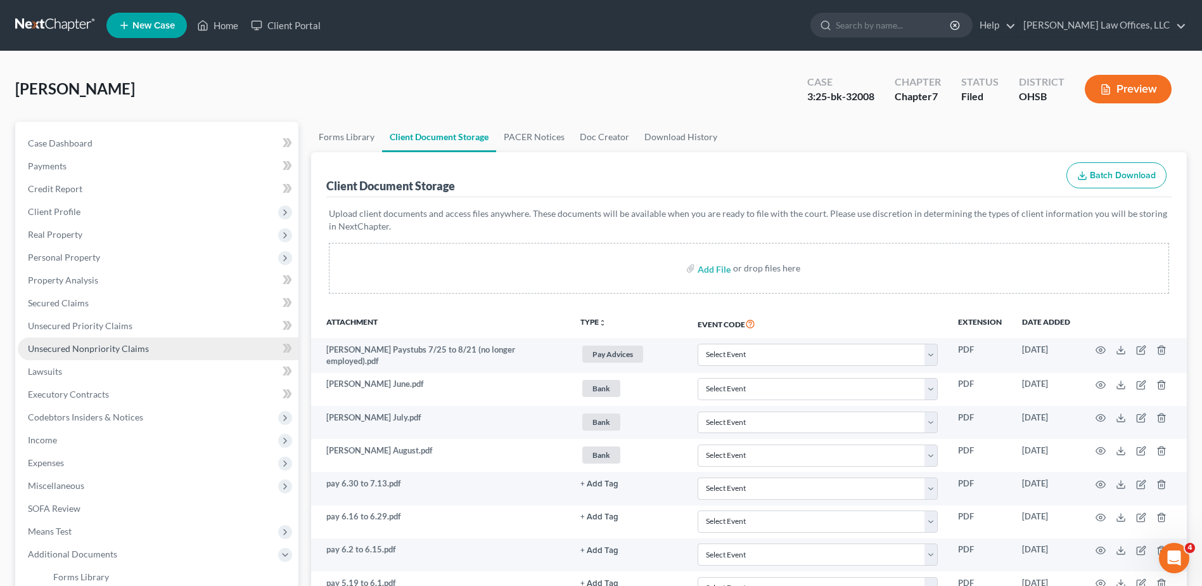
drag, startPoint x: 79, startPoint y: 259, endPoint x: 75, endPoint y: 343, distance: 84.4
click at [79, 259] on span "Personal Property" at bounding box center [64, 257] width 72 height 11
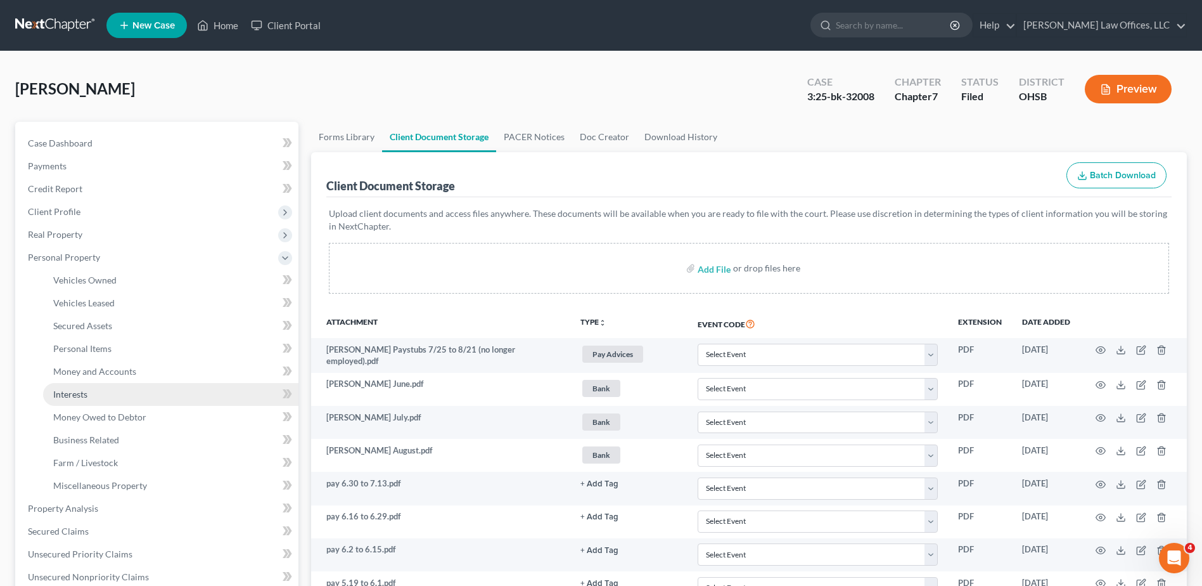
click at [74, 397] on span "Interests" at bounding box center [70, 394] width 34 height 11
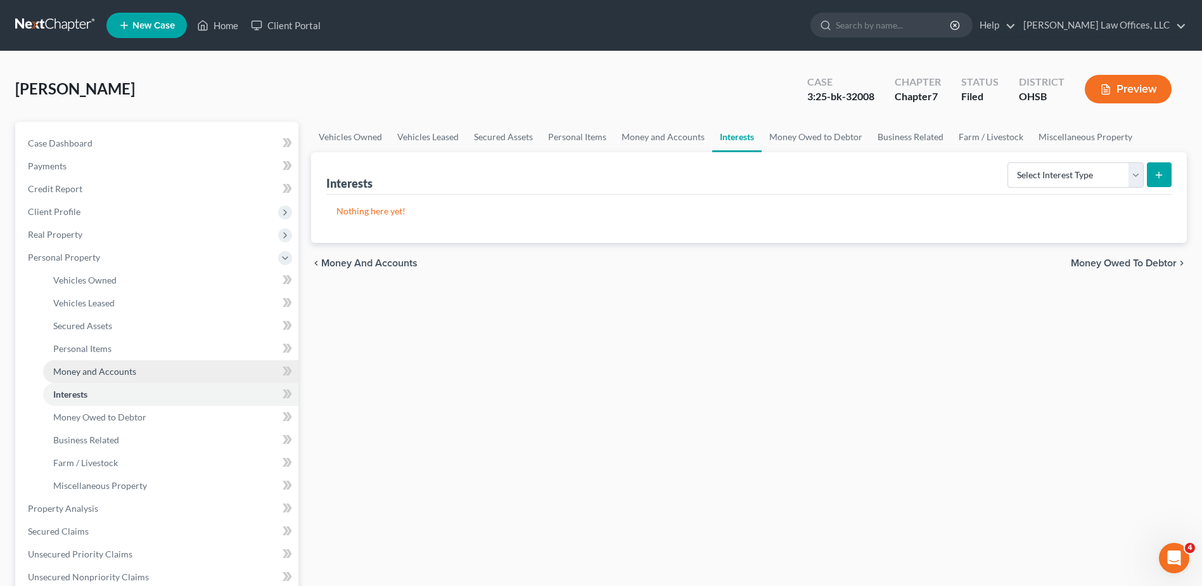
click at [72, 374] on span "Money and Accounts" at bounding box center [94, 371] width 83 height 11
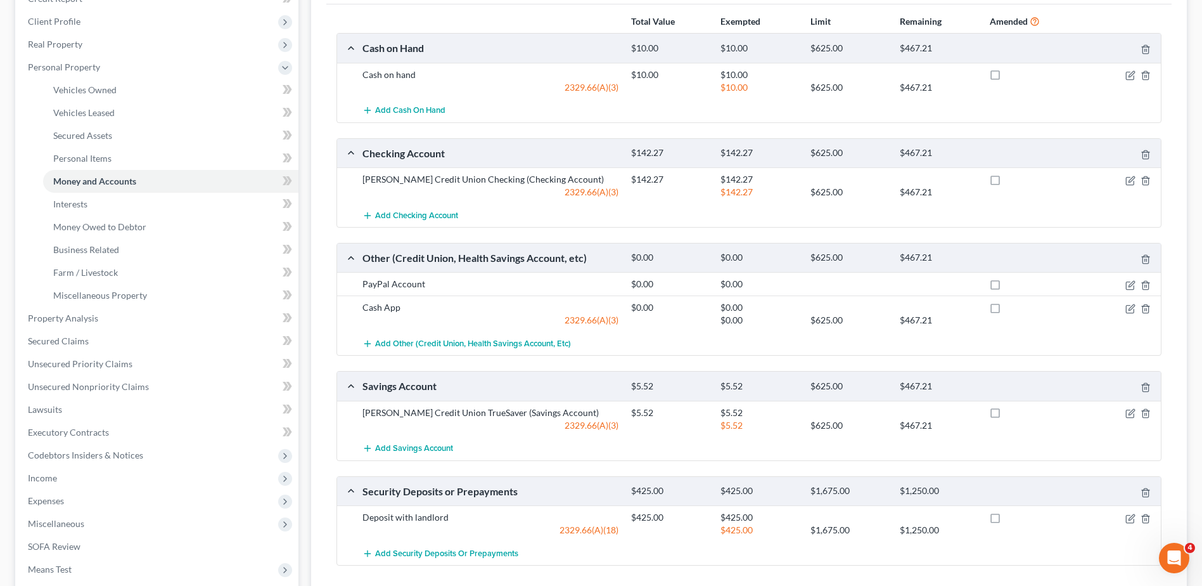
scroll to position [254, 0]
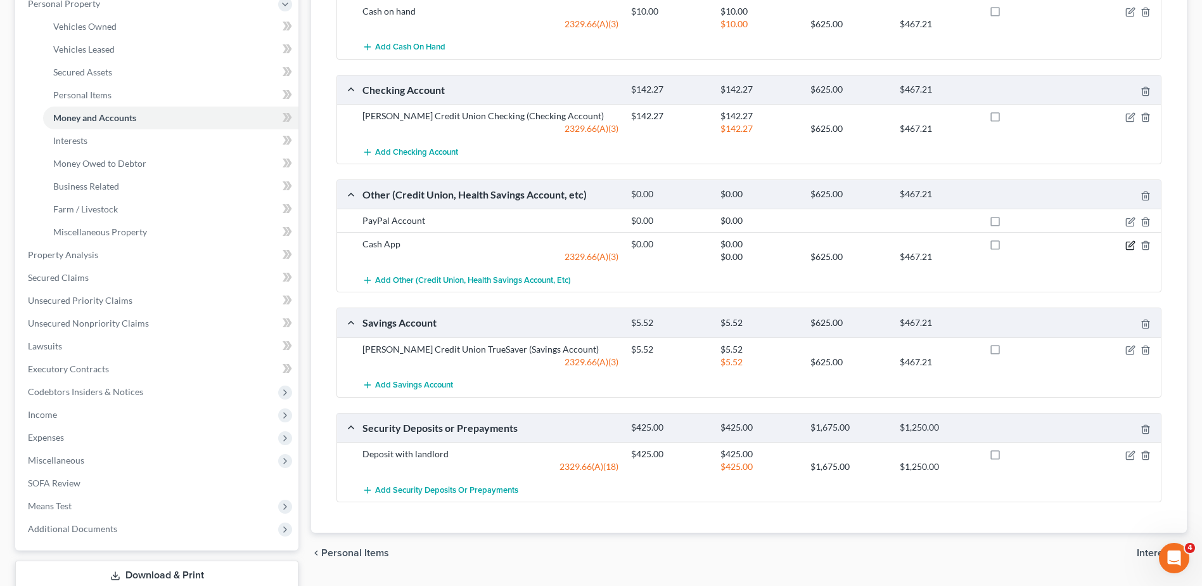
click at [1130, 247] on icon "button" at bounding box center [1132, 244] width 6 height 6
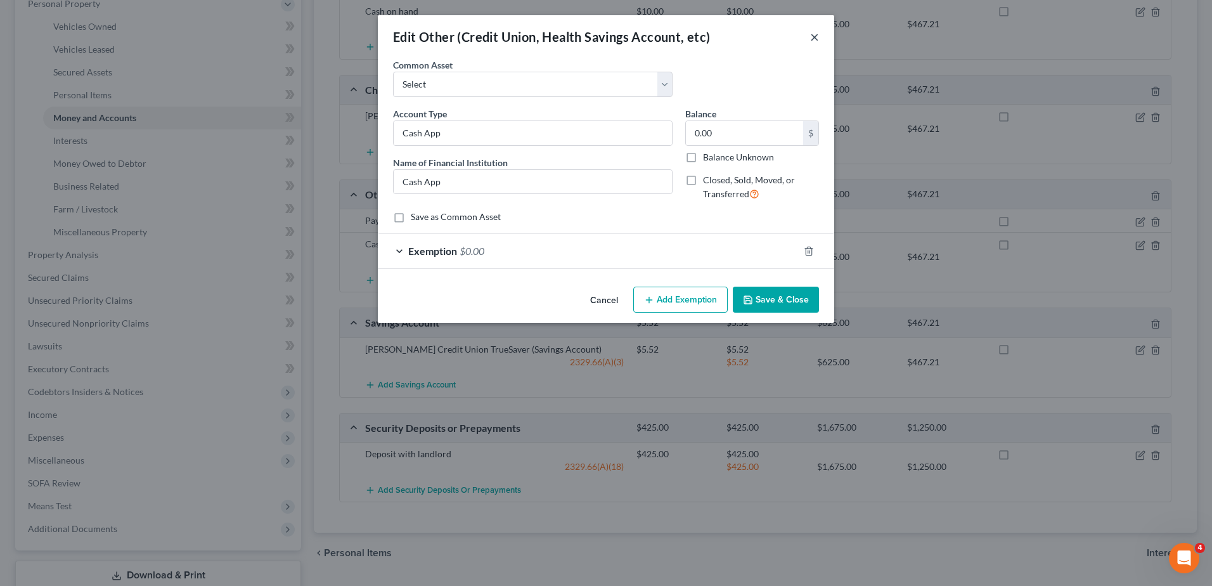
click at [815, 35] on button "×" at bounding box center [814, 36] width 9 height 15
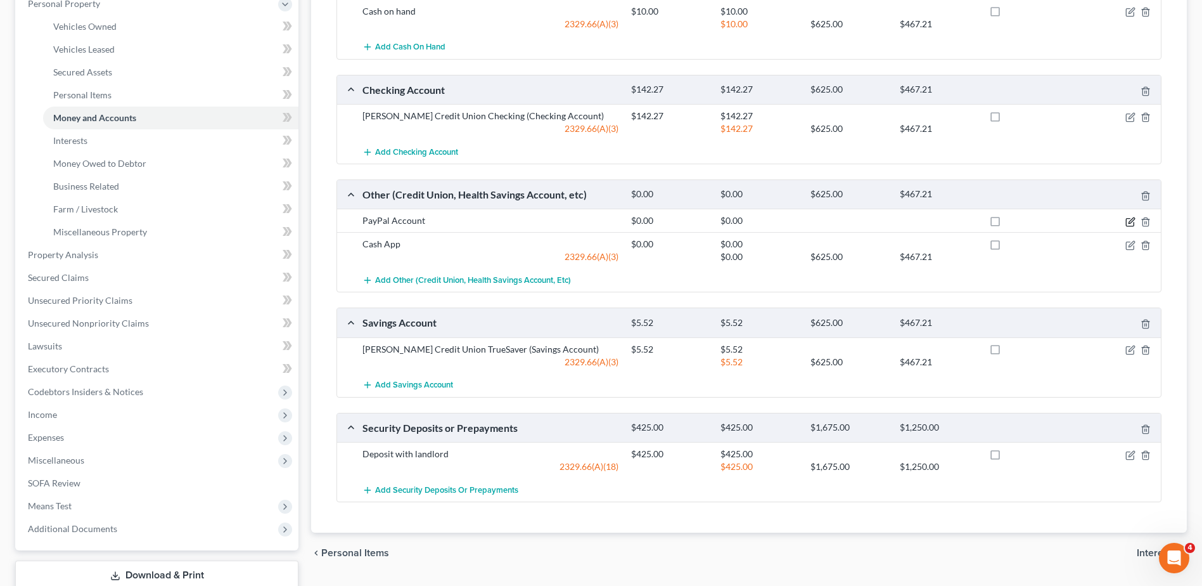
click at [1129, 223] on icon "button" at bounding box center [1132, 220] width 6 height 6
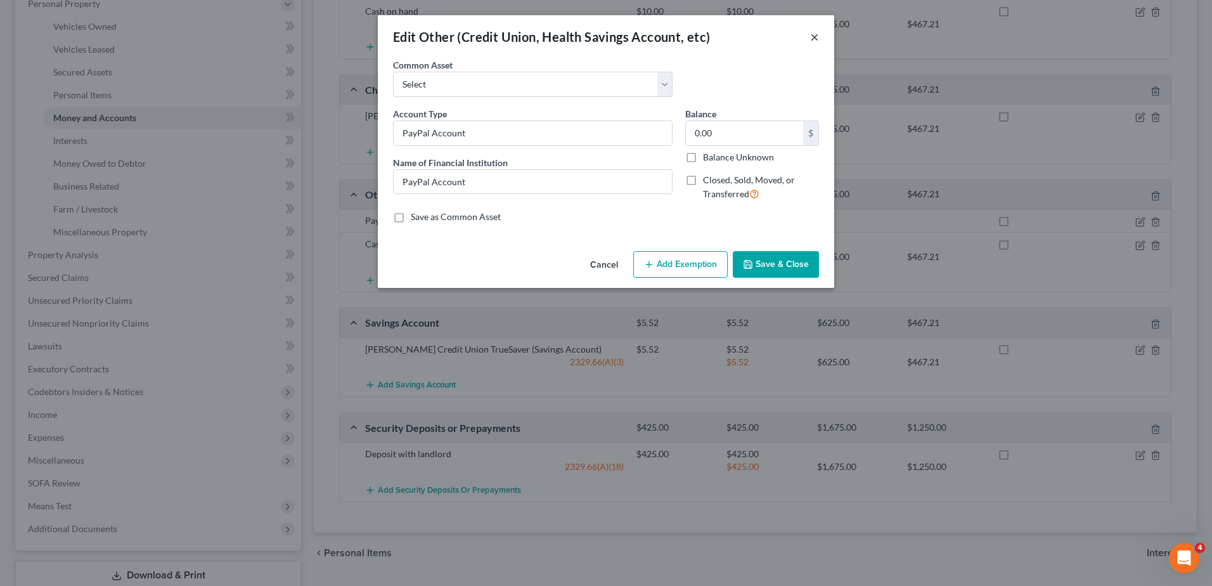
click at [814, 34] on button "×" at bounding box center [814, 36] width 9 height 15
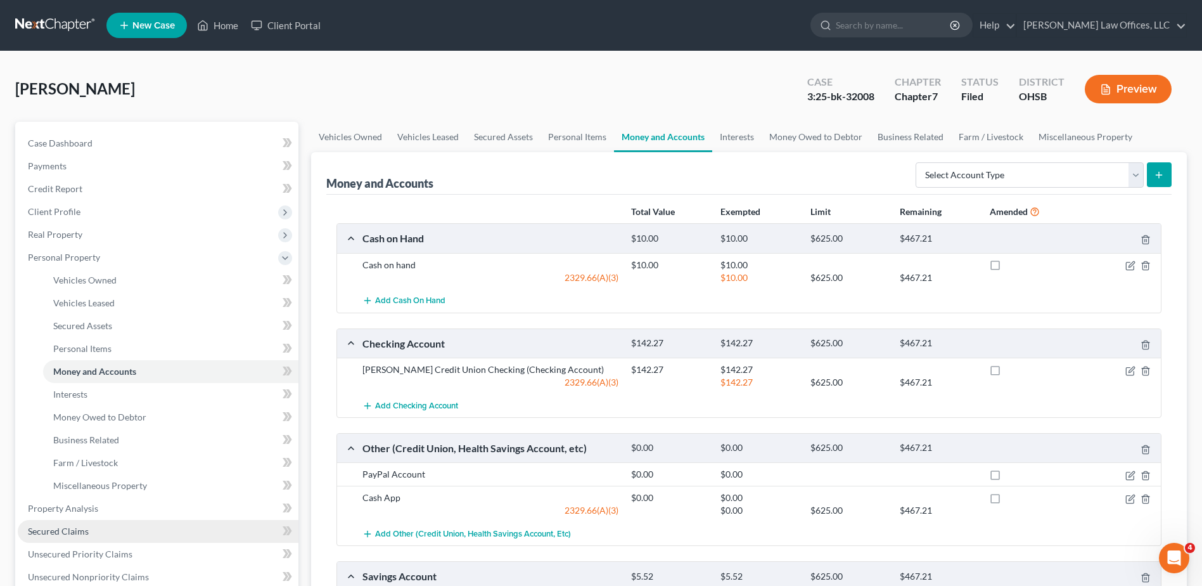
scroll to position [339, 0]
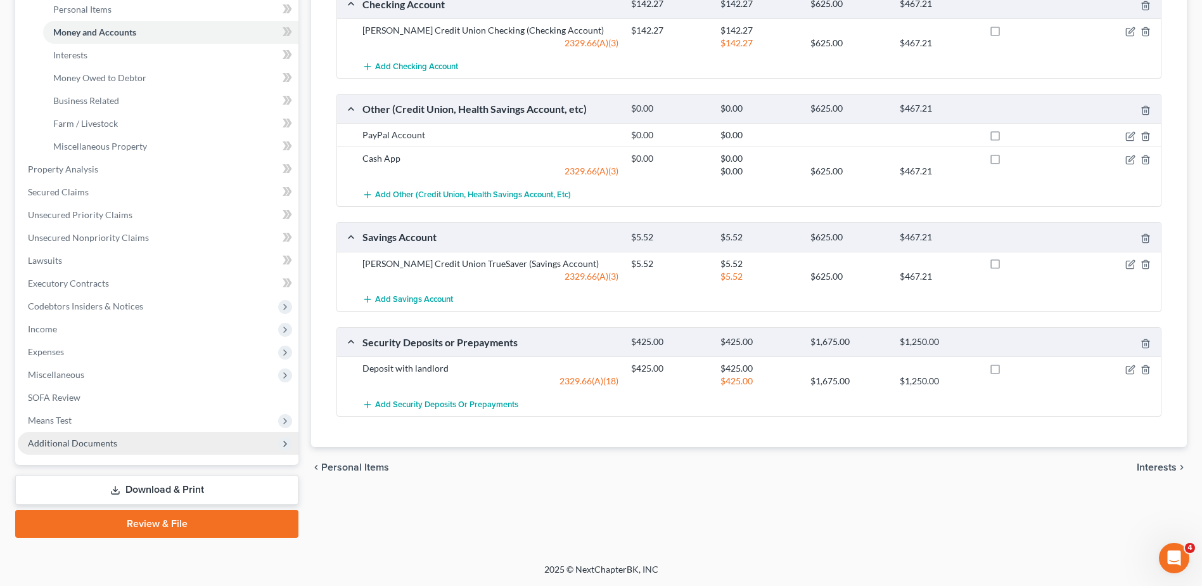
click at [71, 442] on span "Additional Documents" at bounding box center [72, 442] width 89 height 11
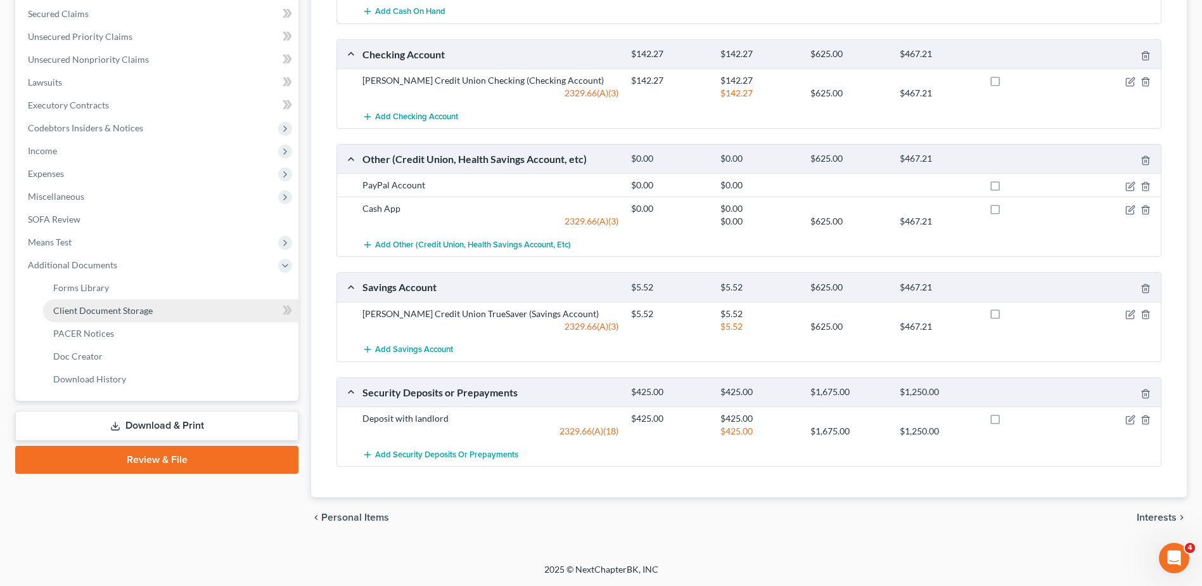
click at [113, 311] on span "Client Document Storage" at bounding box center [103, 310] width 100 height 11
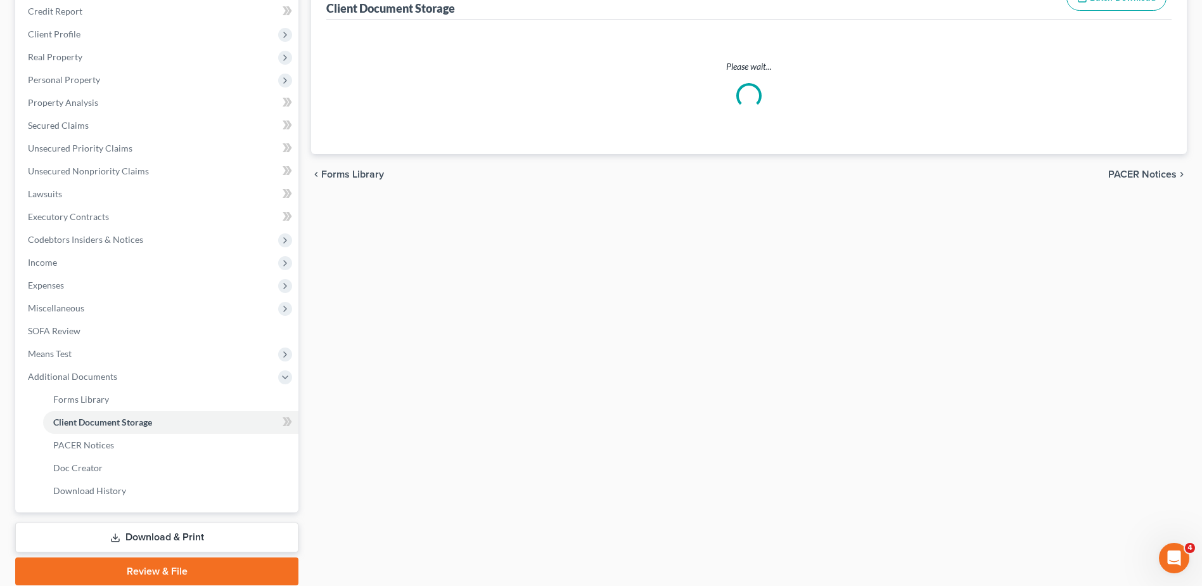
scroll to position [1, 0]
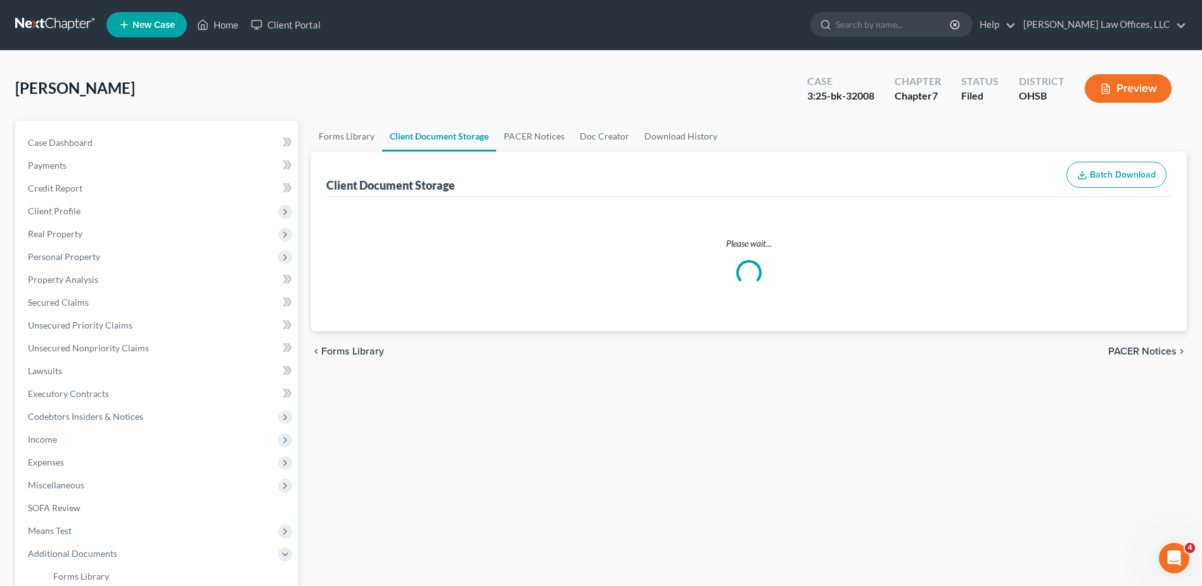
select select "7"
select select "52"
select select "37"
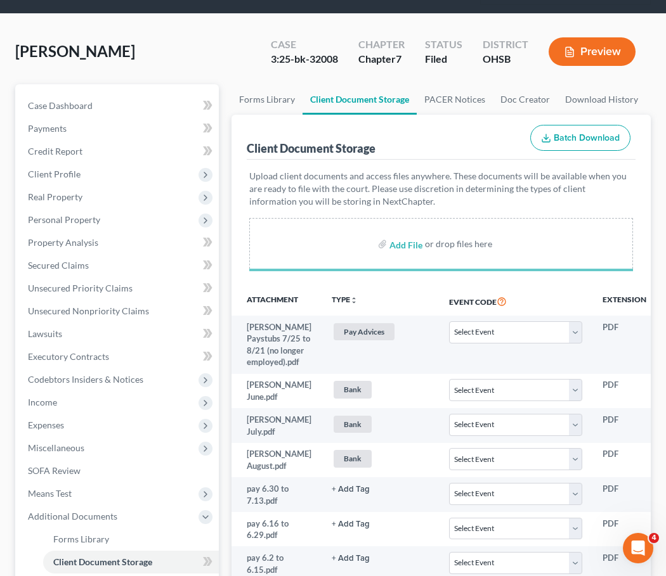
scroll to position [813, 0]
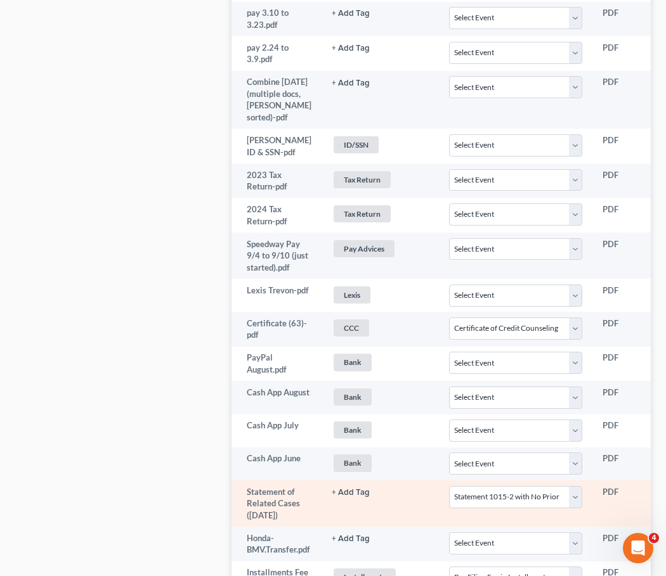
select select "7"
select select "52"
select select "37"
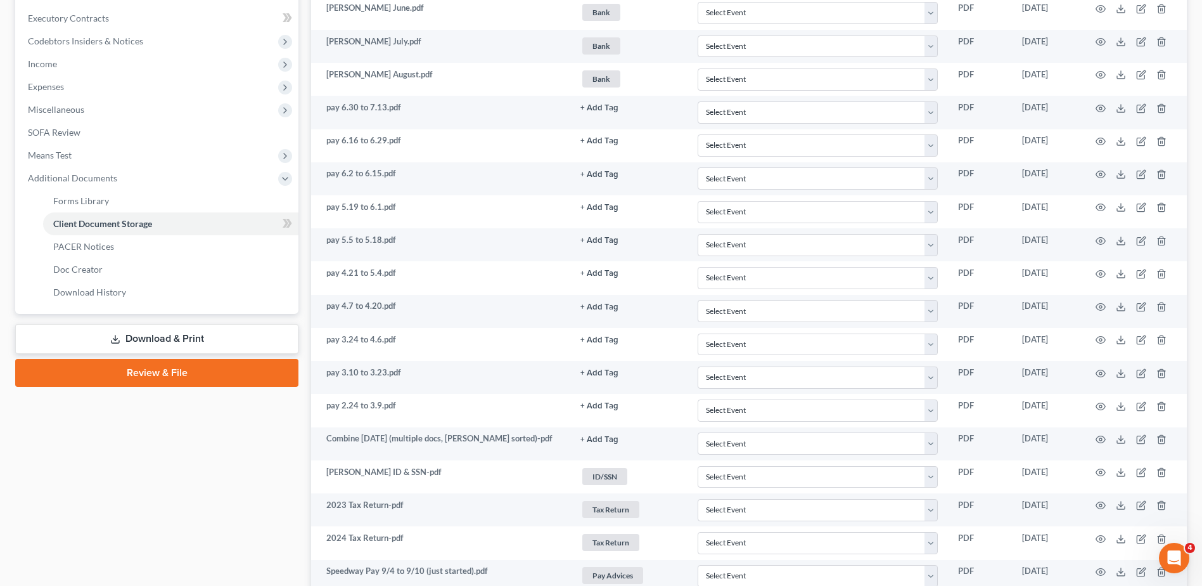
scroll to position [0, 0]
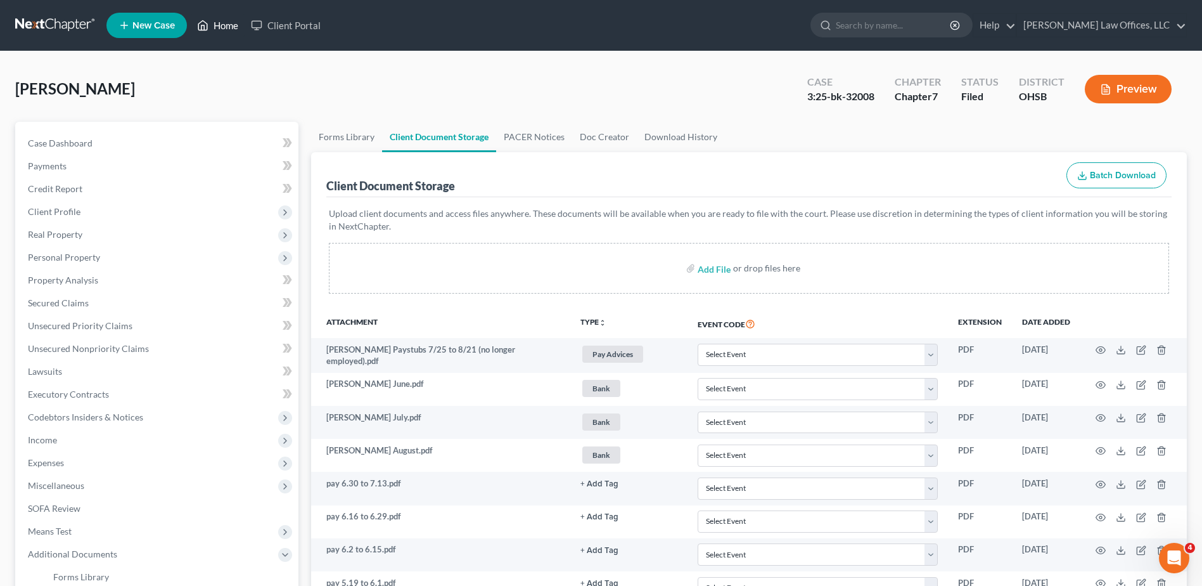
drag, startPoint x: 224, startPoint y: 31, endPoint x: 577, endPoint y: 94, distance: 358.6
click at [223, 31] on link "Home" at bounding box center [218, 25] width 54 height 23
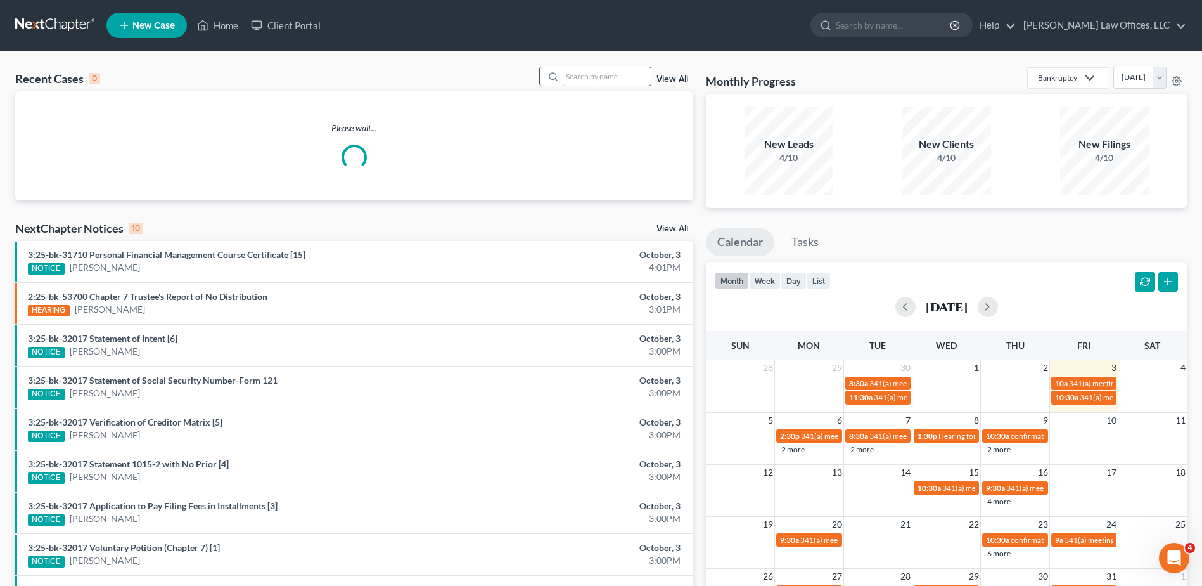
click at [619, 74] on input "search" at bounding box center [606, 76] width 89 height 18
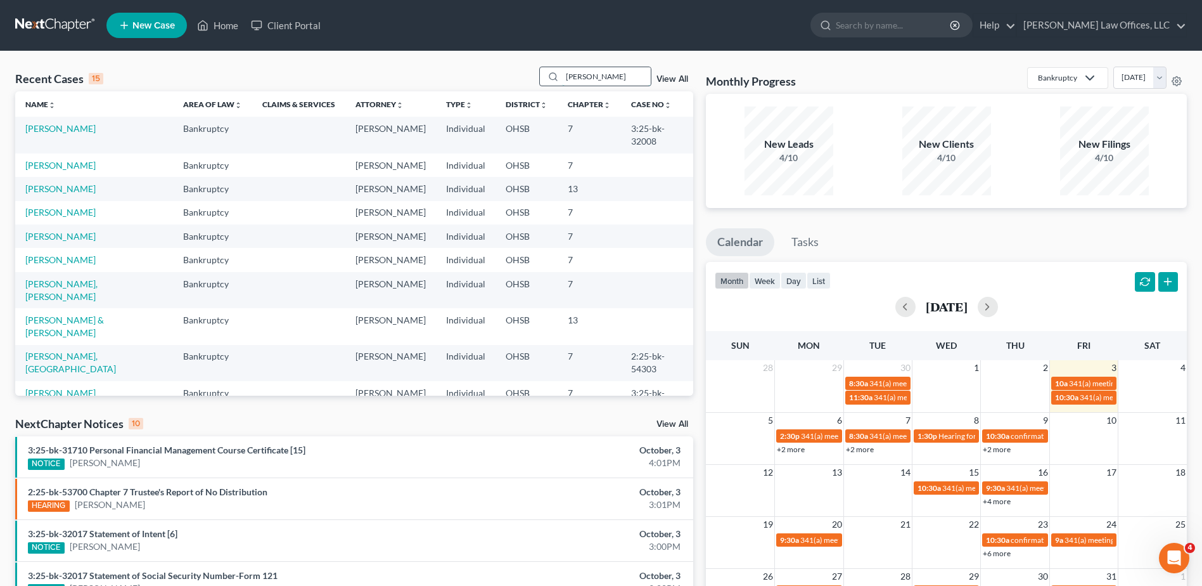
type input "[PERSON_NAME]"
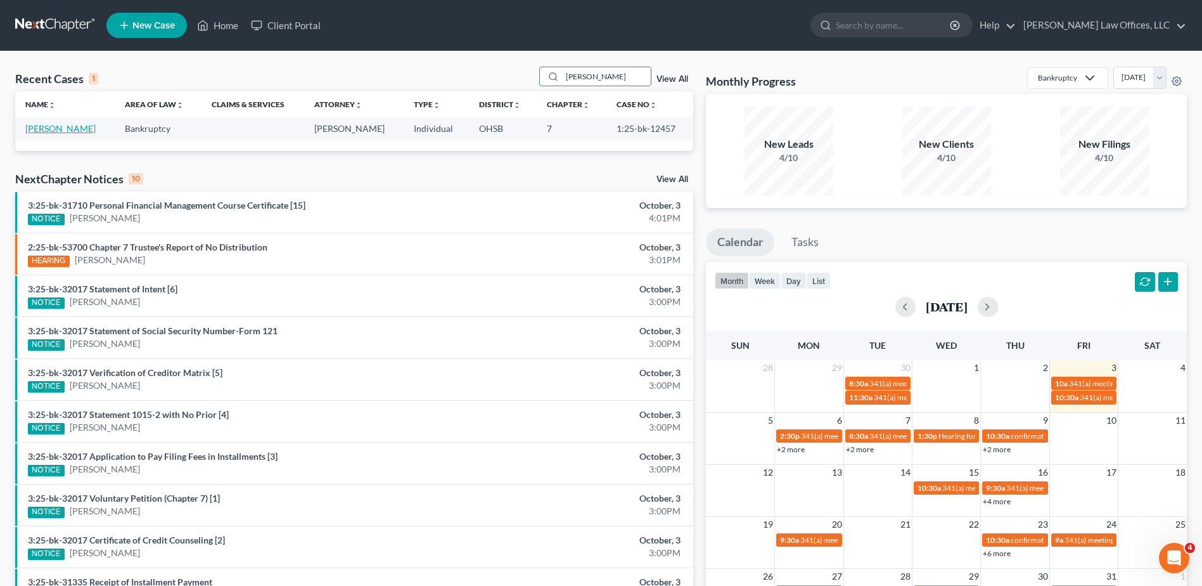
drag, startPoint x: 69, startPoint y: 129, endPoint x: 84, endPoint y: 129, distance: 14.6
click at [69, 129] on link "[PERSON_NAME]" at bounding box center [60, 128] width 70 height 11
select select "1"
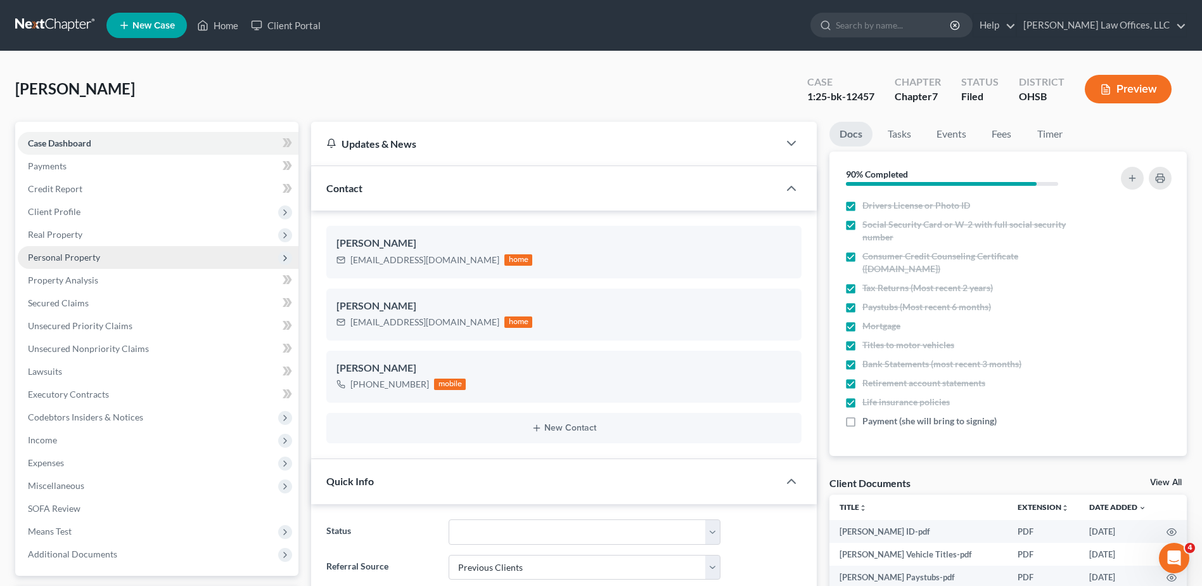
click at [74, 259] on span "Personal Property" at bounding box center [64, 257] width 72 height 11
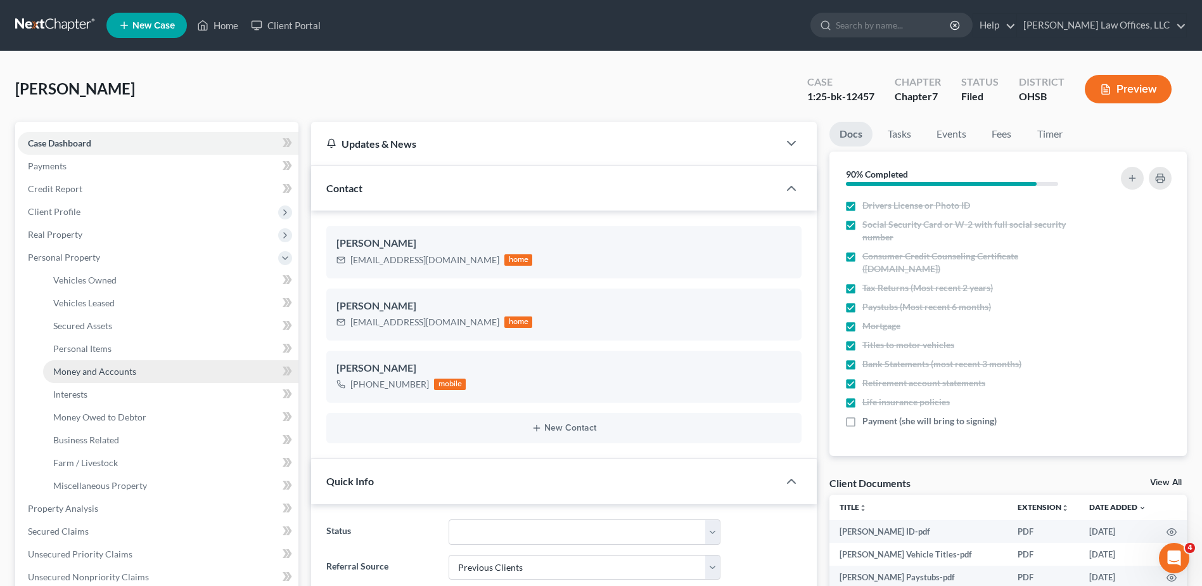
click at [89, 374] on span "Money and Accounts" at bounding box center [94, 371] width 83 height 11
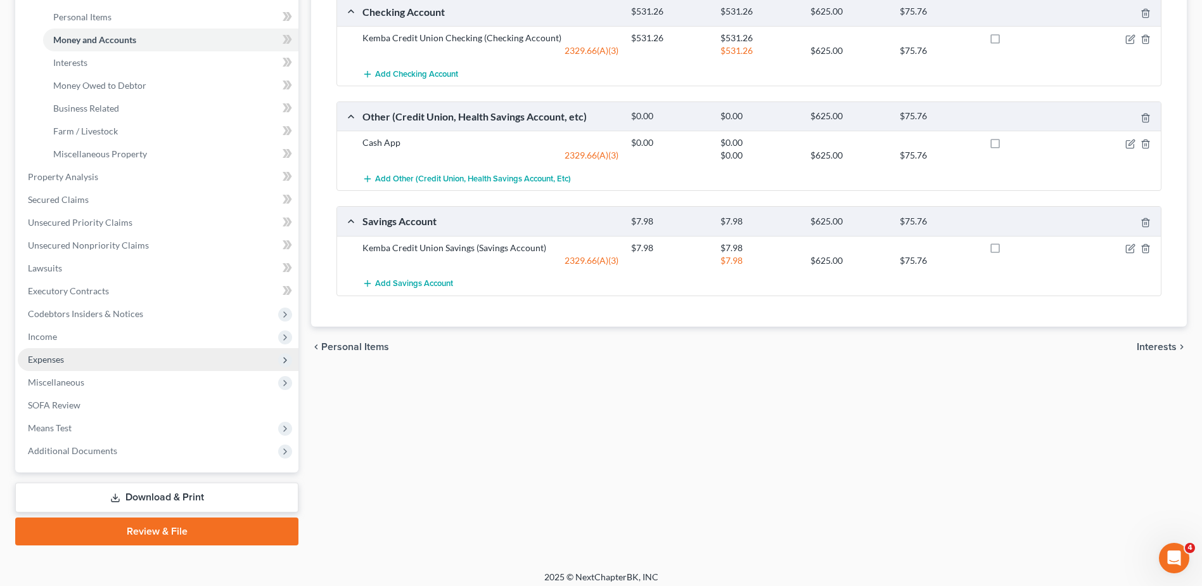
scroll to position [339, 0]
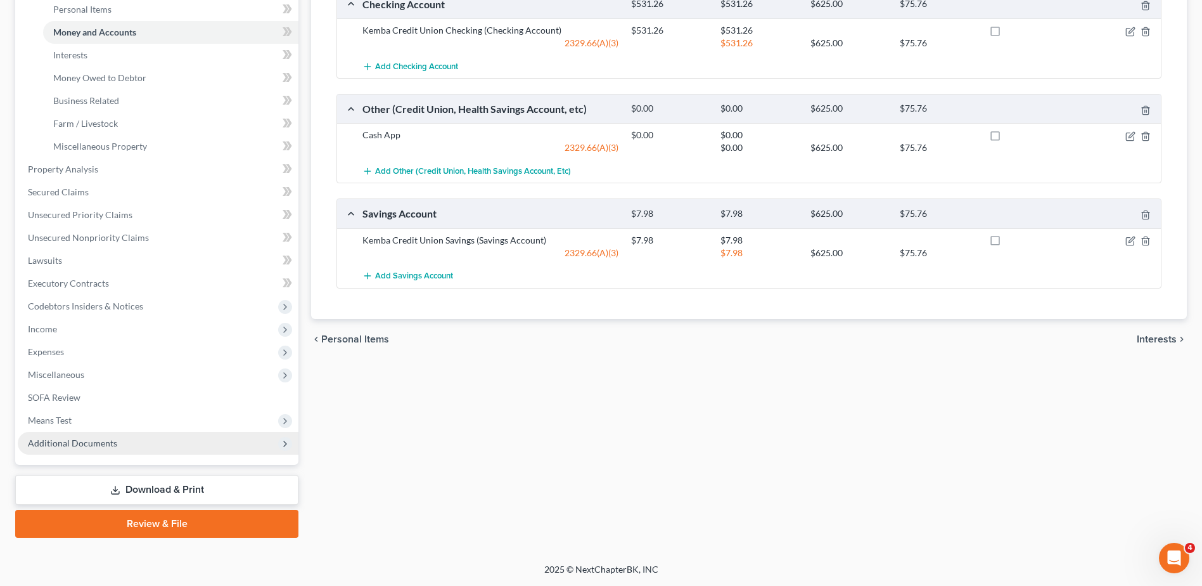
click at [65, 444] on span "Additional Documents" at bounding box center [72, 442] width 89 height 11
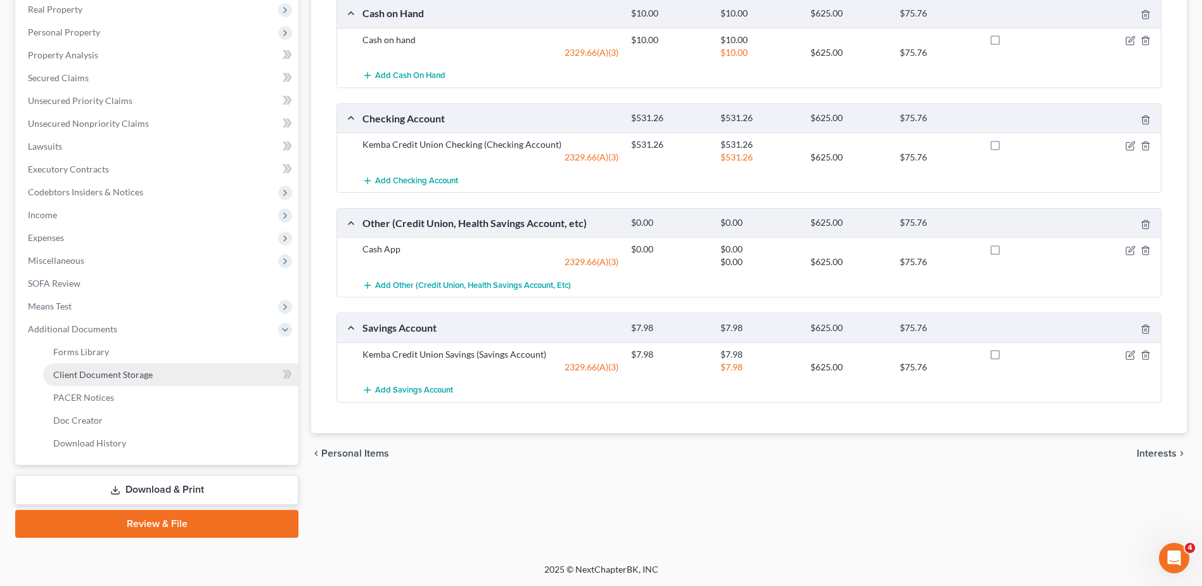
click at [87, 369] on span "Client Document Storage" at bounding box center [103, 374] width 100 height 11
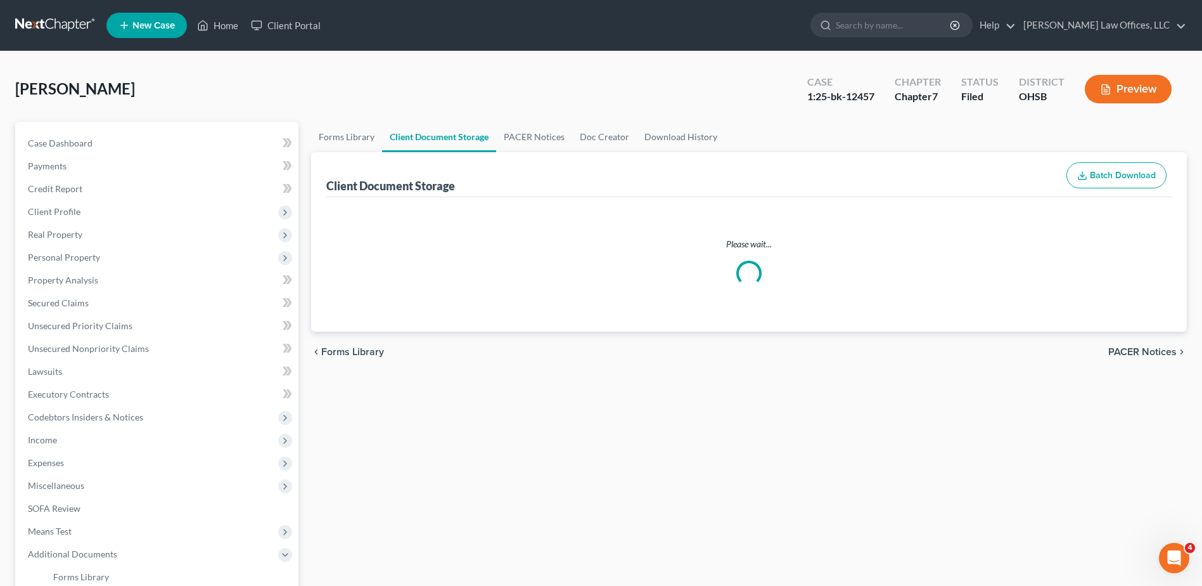
select select "7"
select select "37"
select select "52"
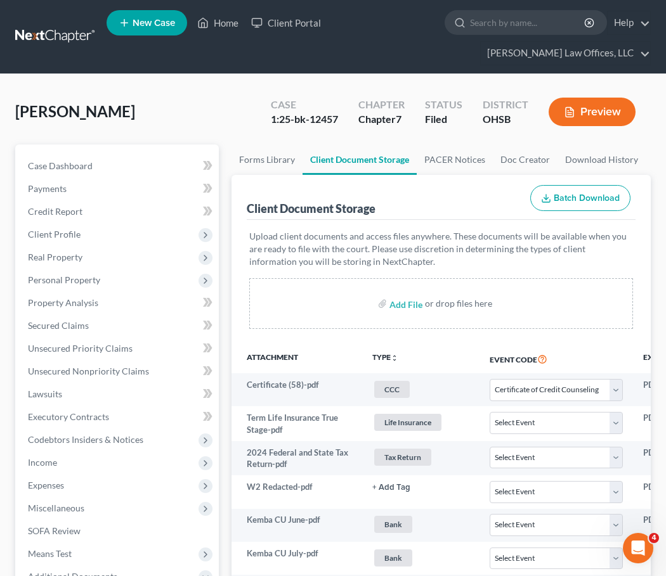
select select "7"
select select "37"
select select "52"
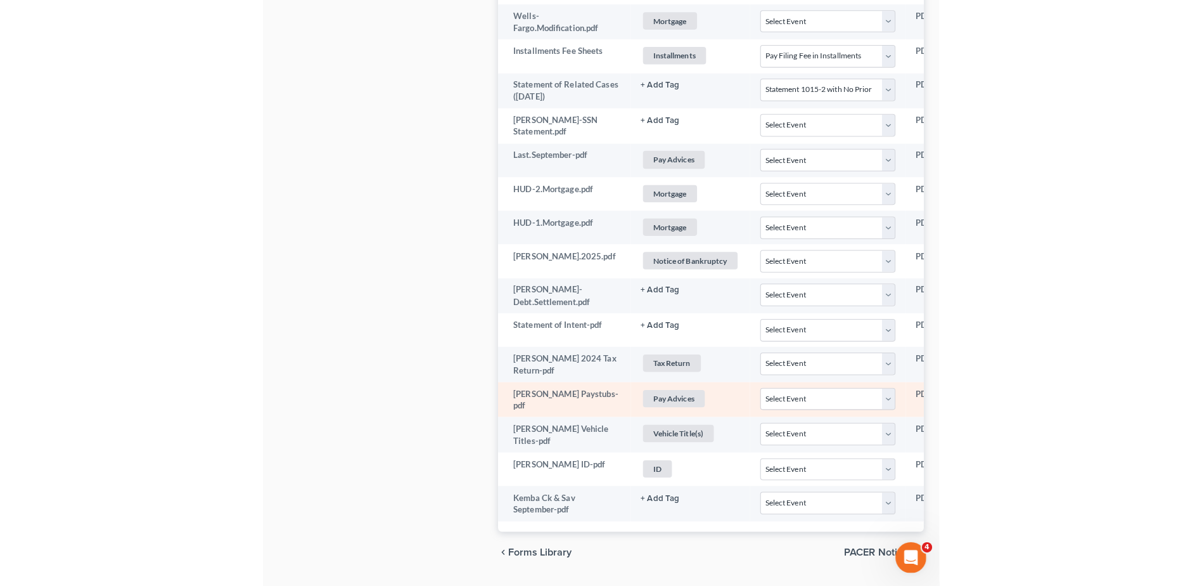
scroll to position [1606, 0]
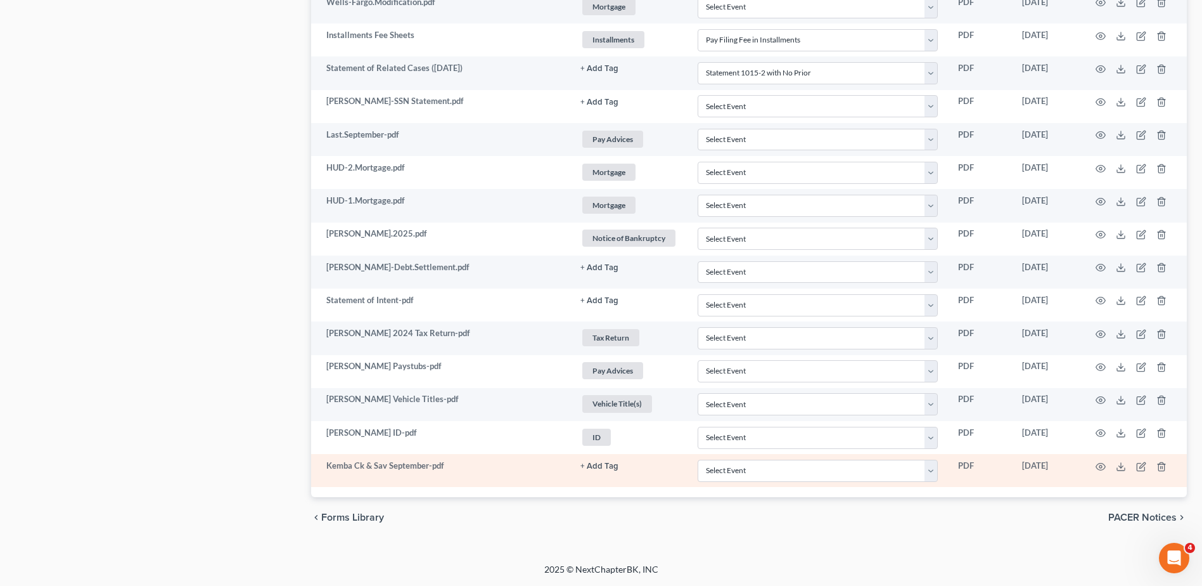
click at [595, 463] on button "+ Add Tag" at bounding box center [600, 466] width 38 height 8
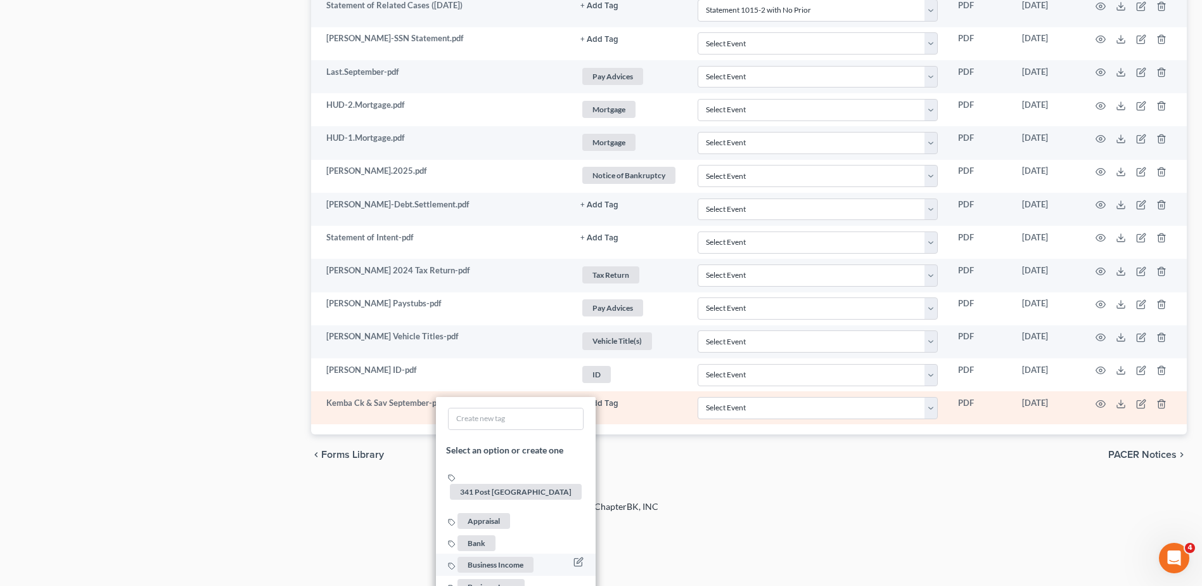
scroll to position [1669, 0]
click at [483, 534] on span "Bank" at bounding box center [477, 542] width 38 height 16
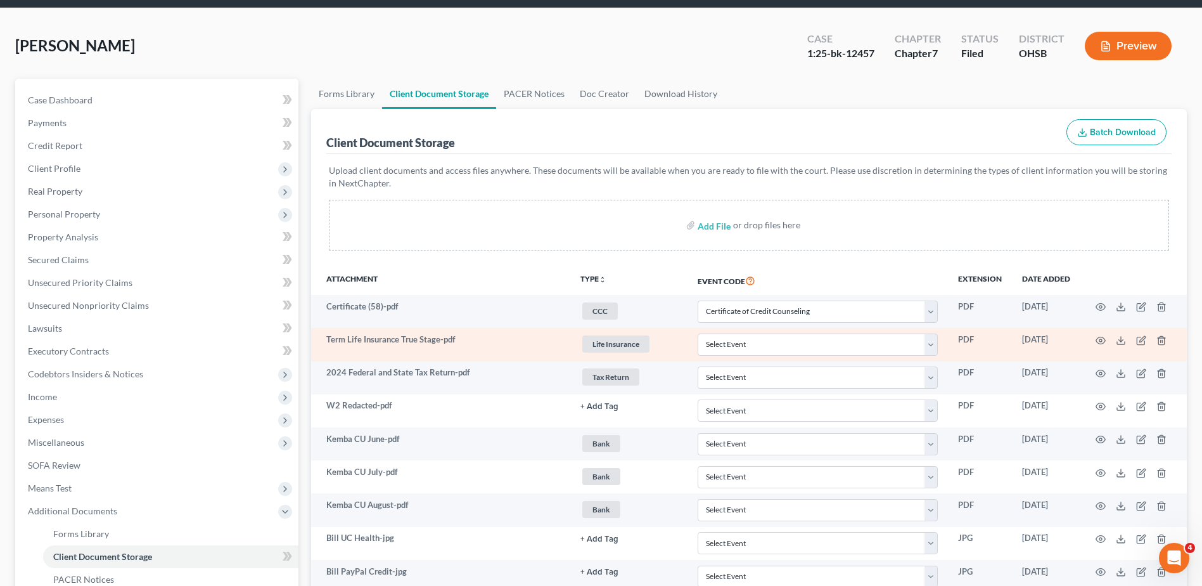
scroll to position [21, 0]
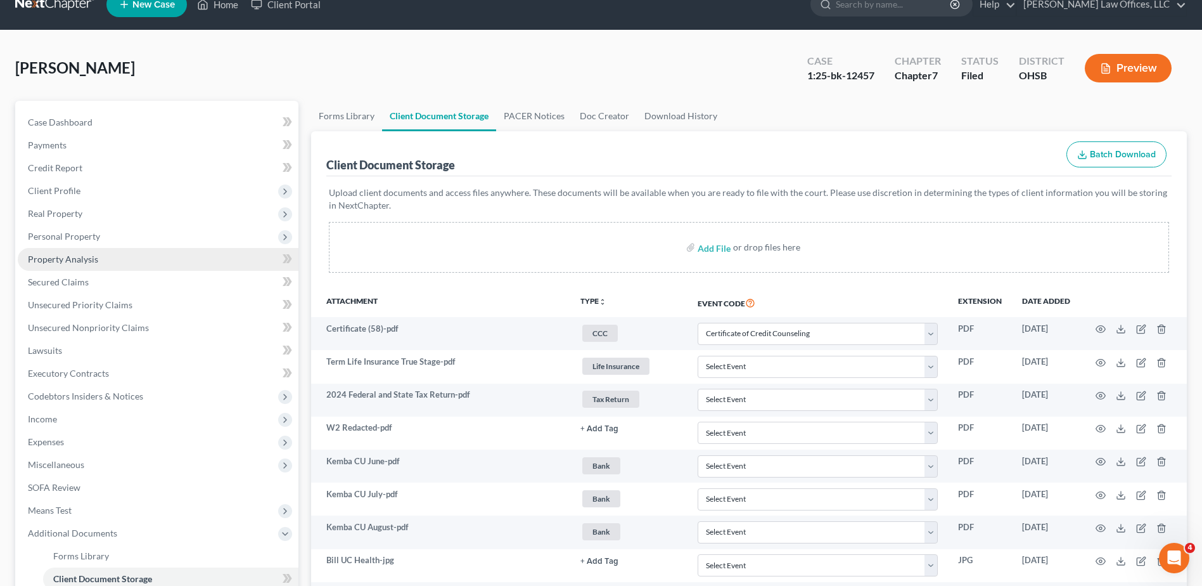
drag, startPoint x: 87, startPoint y: 240, endPoint x: 89, endPoint y: 252, distance: 12.1
click at [87, 240] on span "Personal Property" at bounding box center [64, 236] width 72 height 11
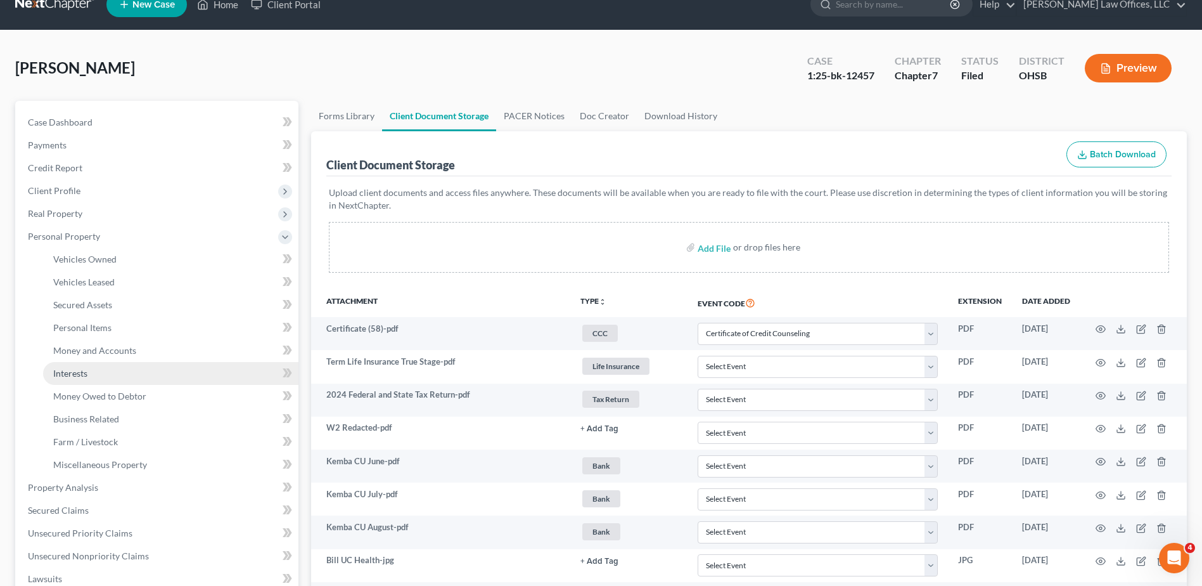
click at [74, 375] on span "Interests" at bounding box center [70, 373] width 34 height 11
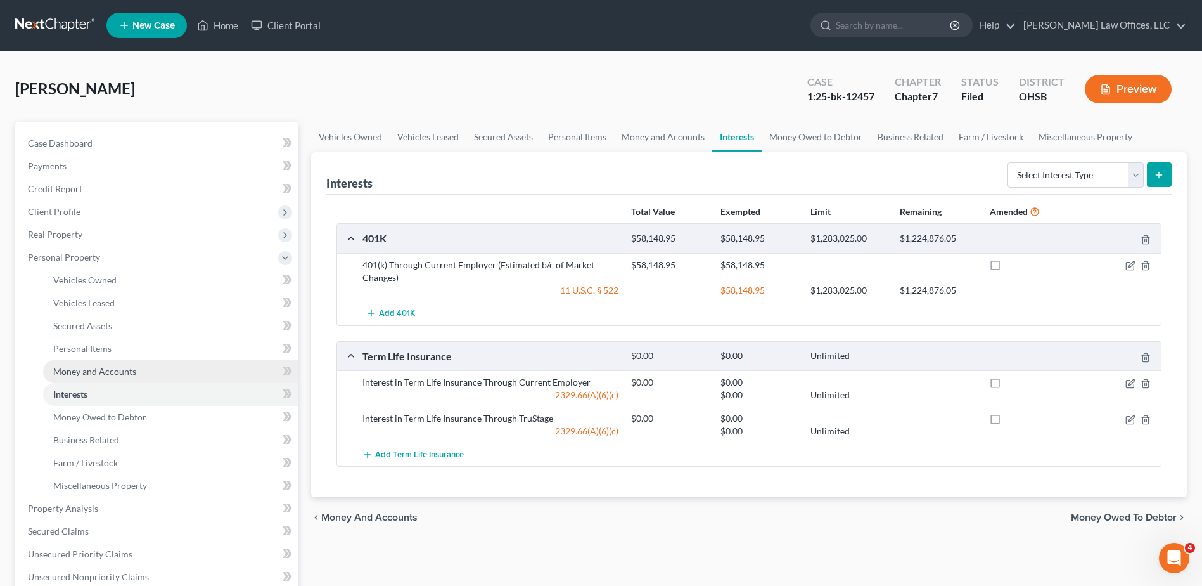
click at [86, 367] on span "Money and Accounts" at bounding box center [94, 371] width 83 height 11
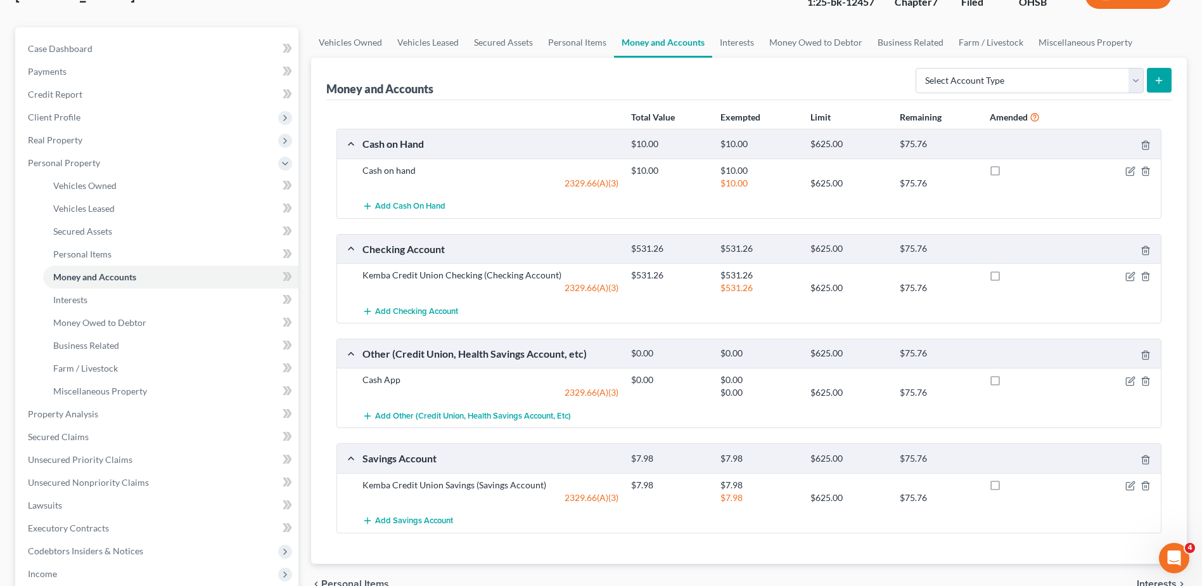
scroll to position [127, 0]
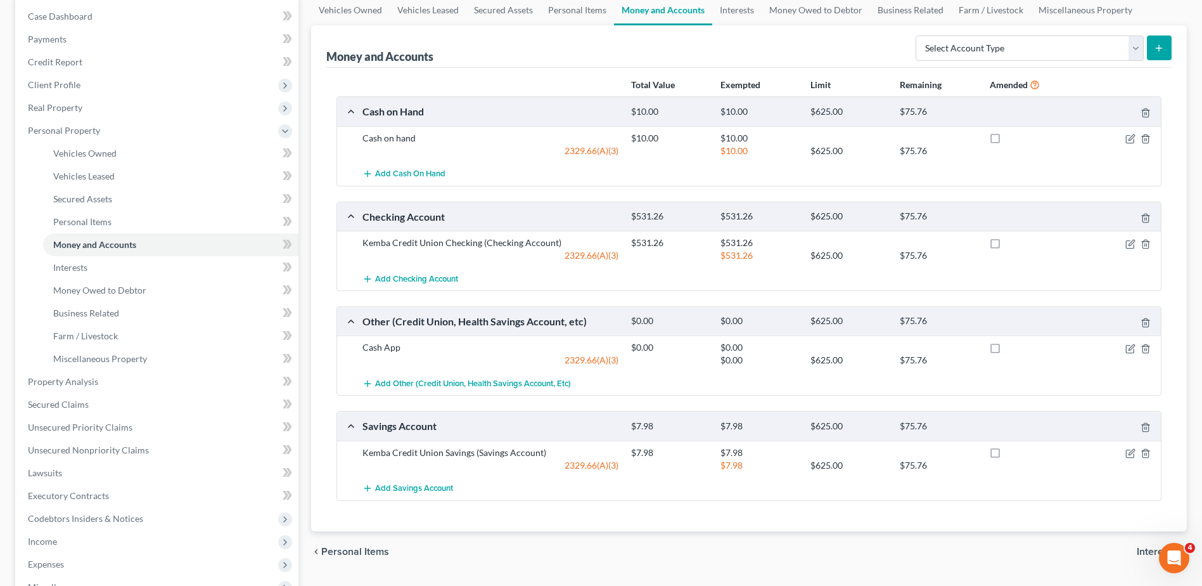
click at [812, 557] on div "chevron_left Personal Items Interests chevron_right" at bounding box center [749, 551] width 876 height 41
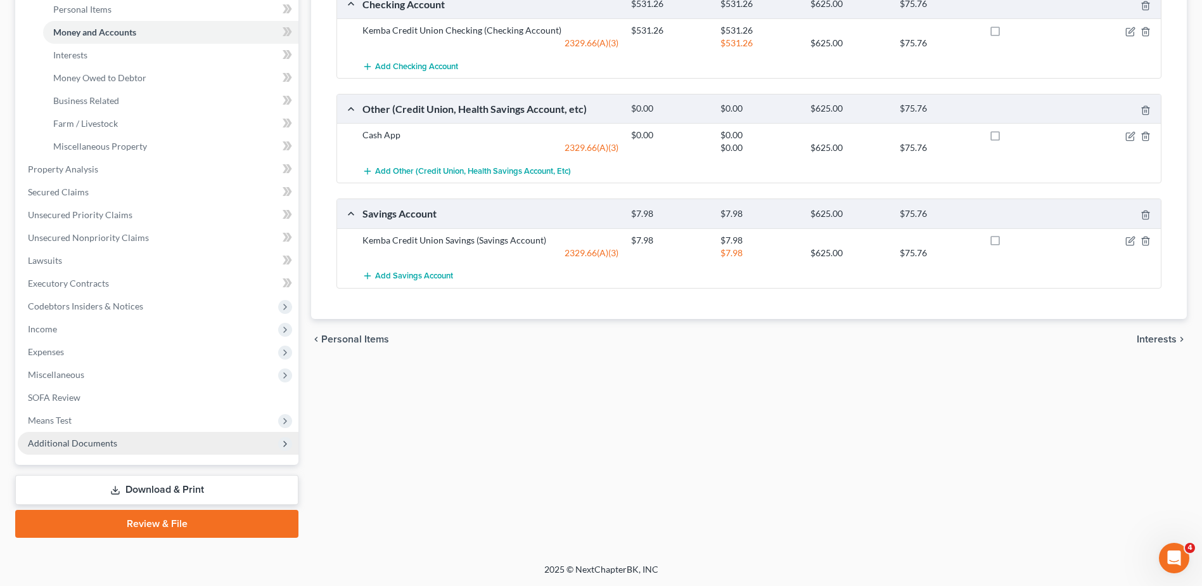
click at [94, 439] on span "Additional Documents" at bounding box center [72, 442] width 89 height 11
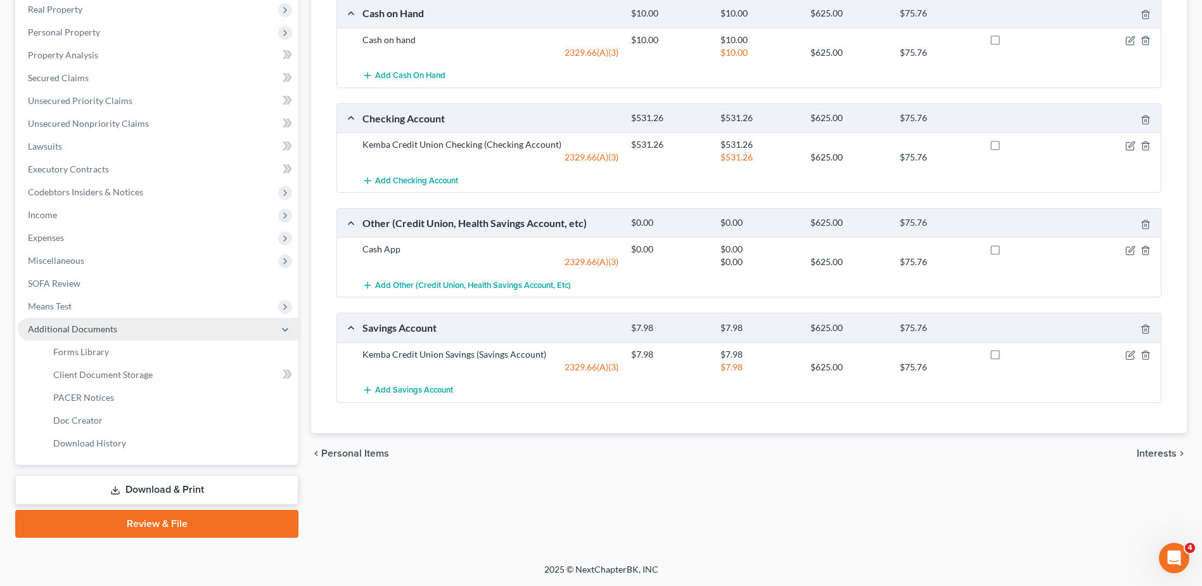
scroll to position [225, 0]
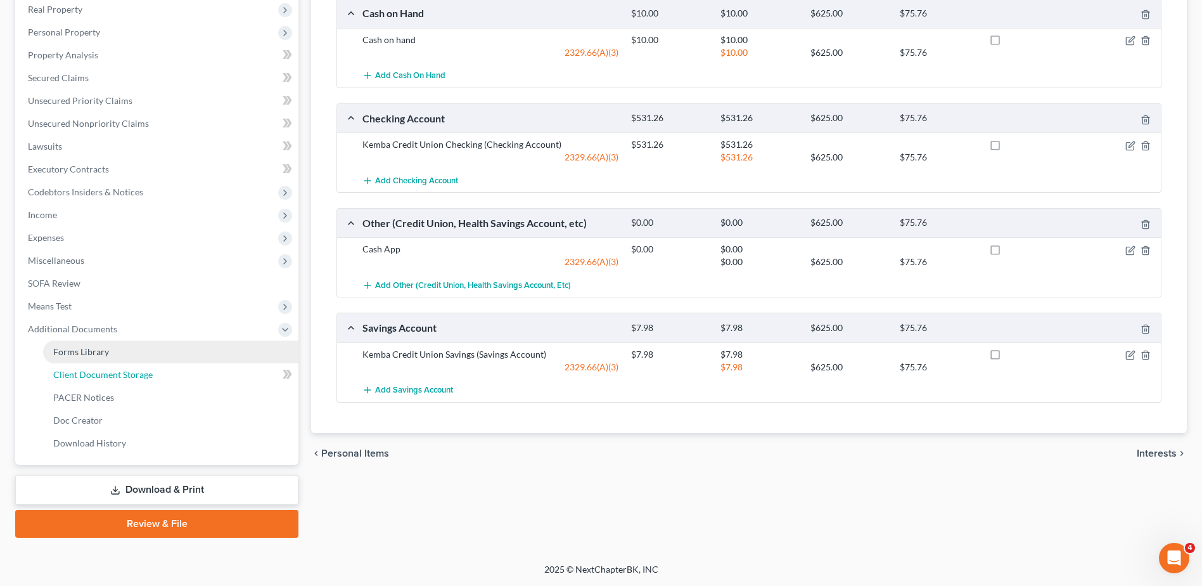
click at [116, 375] on span "Client Document Storage" at bounding box center [103, 374] width 100 height 11
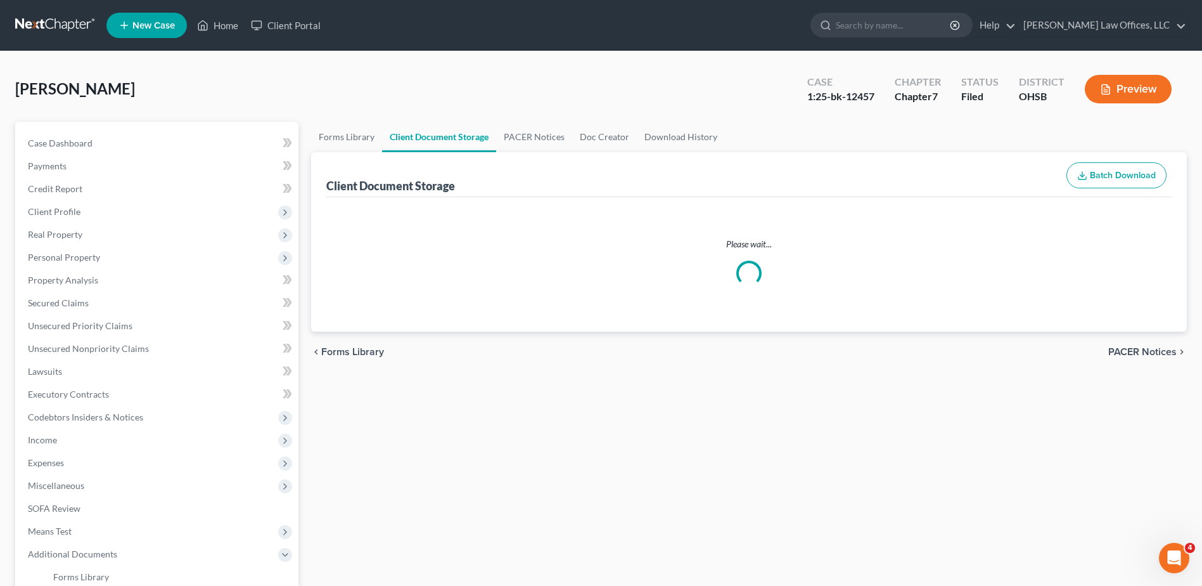
select select "7"
select select "37"
select select "52"
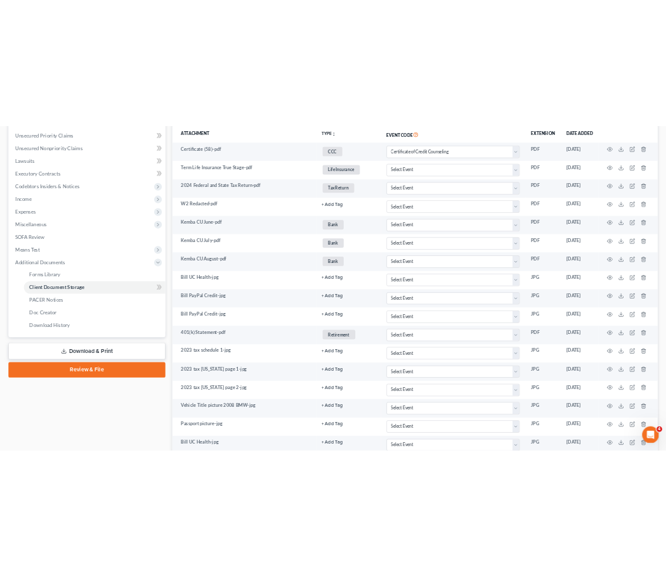
scroll to position [21, 0]
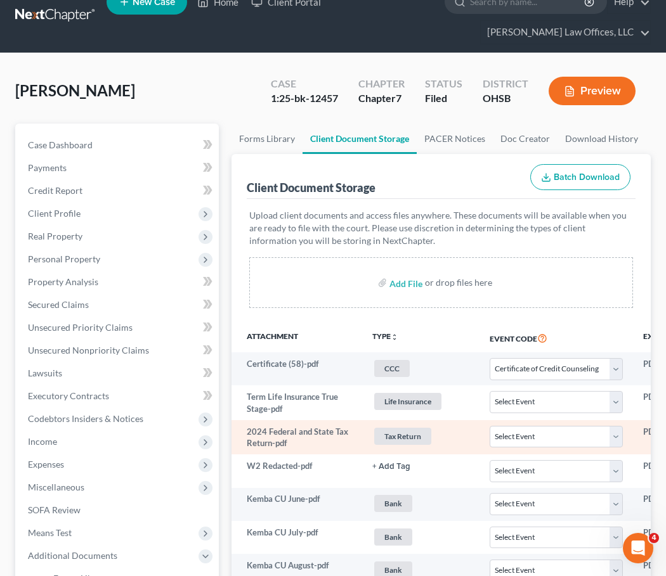
select select "7"
select select "37"
select select "52"
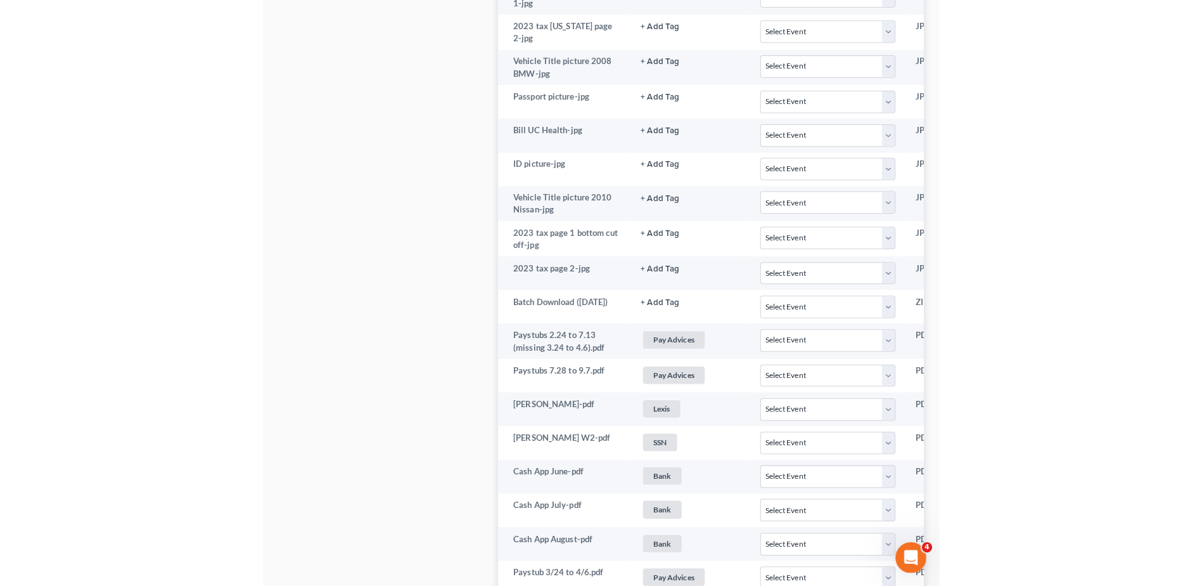
scroll to position [0, 0]
